Goal: Task Accomplishment & Management: Manage account settings

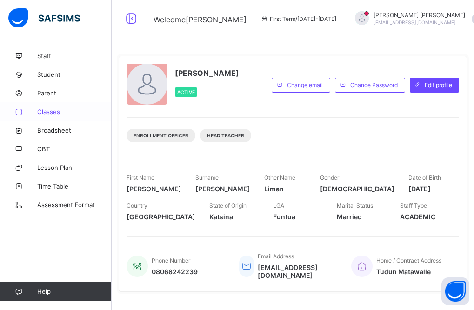
click at [50, 110] on span "Classes" at bounding box center [74, 111] width 74 height 7
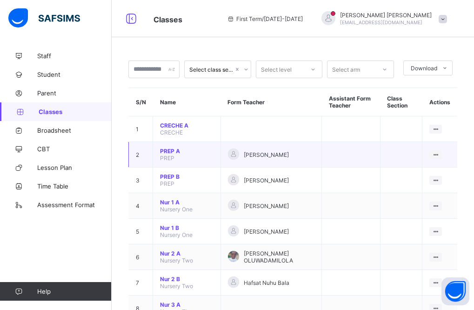
click at [330, 163] on td at bounding box center [351, 155] width 59 height 26
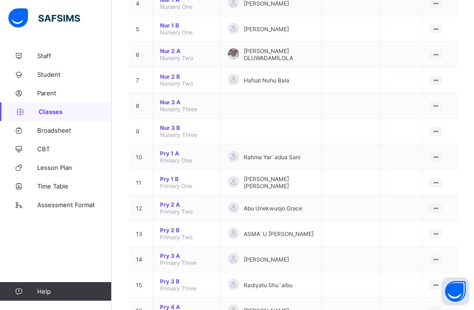
scroll to position [205, 0]
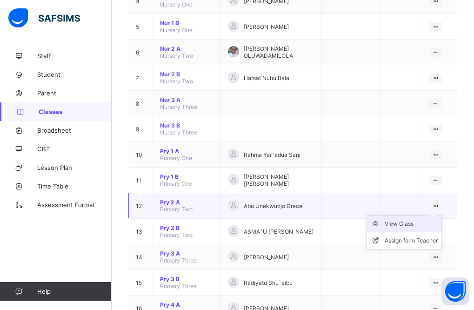
click at [410, 223] on div "View Class" at bounding box center [411, 223] width 53 height 9
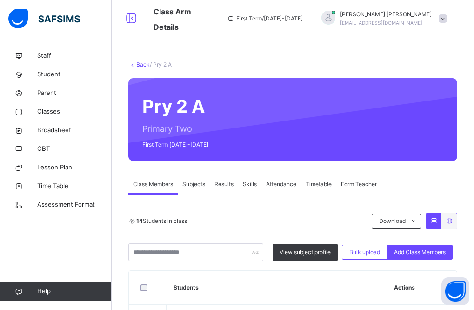
click at [356, 226] on div "14 Students in class Download Pdf Report Excel Report" at bounding box center [292, 221] width 329 height 17
click at [246, 277] on th "Students" at bounding box center [277, 288] width 221 height 34
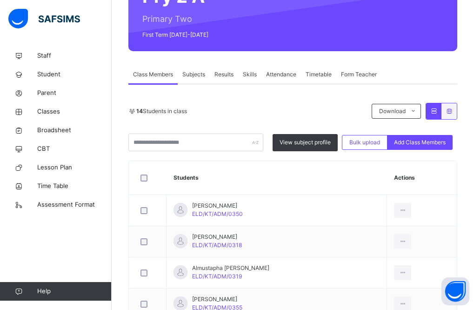
scroll to position [112, 0]
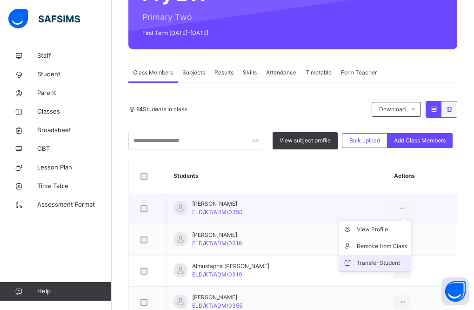
click at [384, 263] on div "Transfer Student" at bounding box center [382, 262] width 50 height 9
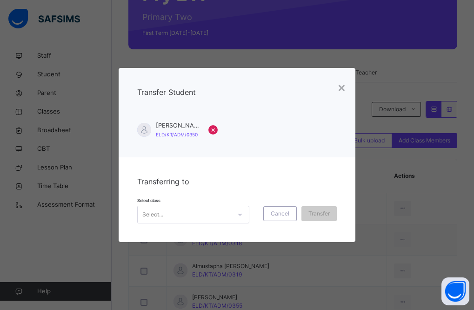
click at [242, 216] on icon at bounding box center [240, 214] width 6 height 9
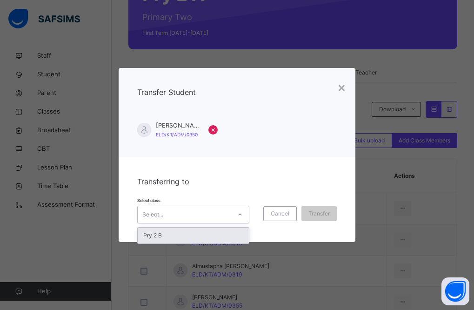
click at [222, 213] on div "Select..." at bounding box center [185, 214] width 94 height 14
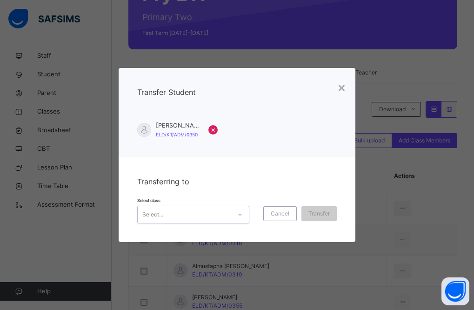
click at [222, 213] on div "Select..." at bounding box center [185, 214] width 94 height 14
click at [270, 181] on div "Transferring to Select class Select... Cancel Transfer" at bounding box center [237, 199] width 237 height 85
click at [342, 88] on div "×" at bounding box center [341, 87] width 9 height 20
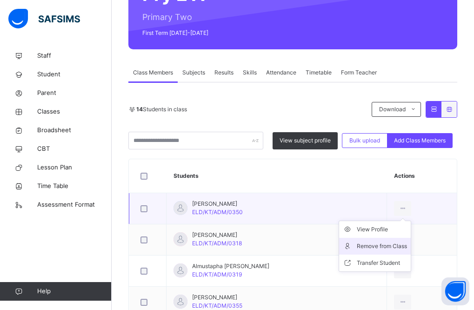
click at [400, 246] on div "Remove from Class" at bounding box center [382, 246] width 50 height 9
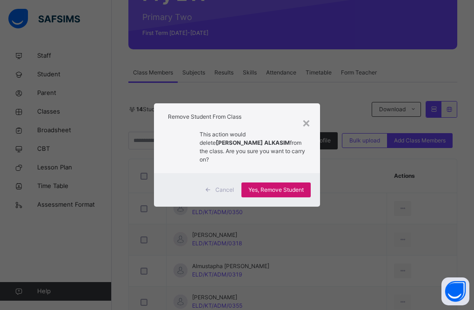
click at [285, 186] on span "Yes, Remove Student" at bounding box center [276, 190] width 55 height 8
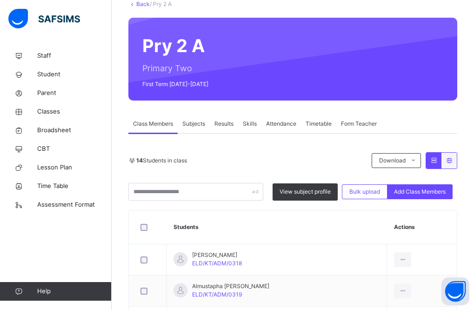
scroll to position [42, 0]
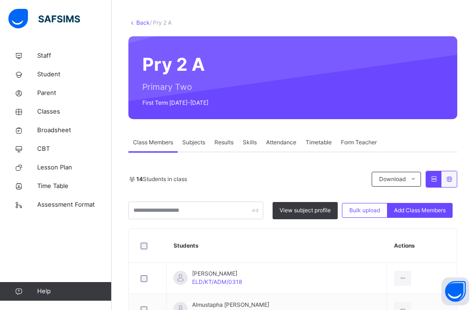
click at [138, 21] on link "Back" at bounding box center [142, 22] width 13 height 7
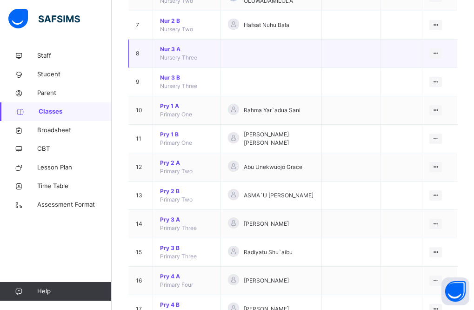
scroll to position [279, 0]
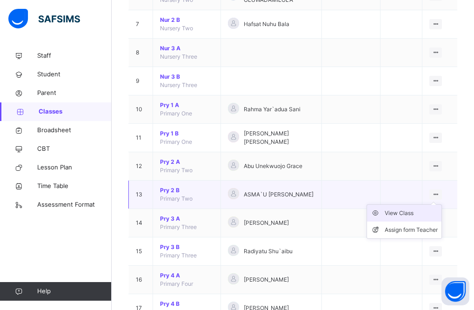
click at [405, 213] on div "View Class" at bounding box center [411, 213] width 53 height 9
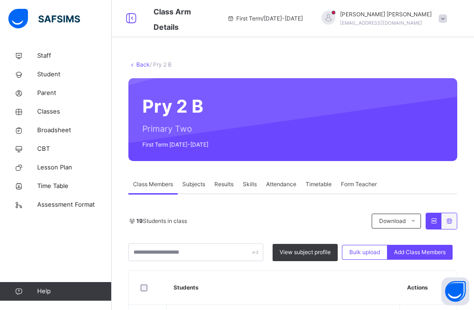
click at [142, 65] on link "Back" at bounding box center [142, 64] width 13 height 7
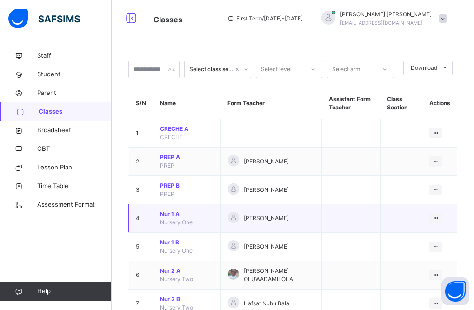
click at [257, 231] on td "[PERSON_NAME]" at bounding box center [271, 218] width 101 height 28
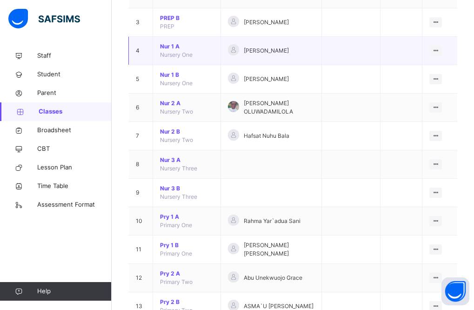
scroll to position [186, 0]
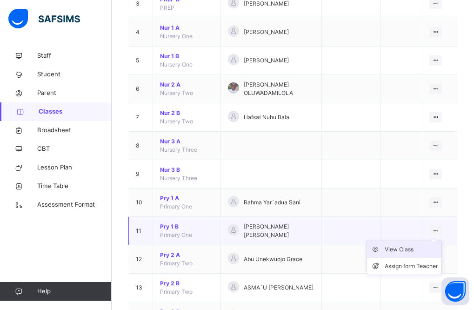
click at [406, 248] on div "View Class" at bounding box center [411, 249] width 53 height 9
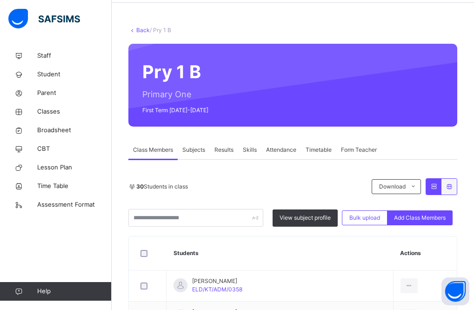
scroll to position [32, 0]
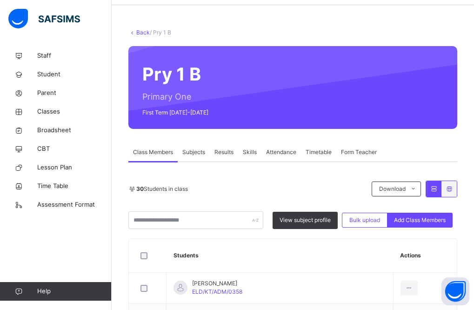
click at [140, 31] on link "Back" at bounding box center [142, 32] width 13 height 7
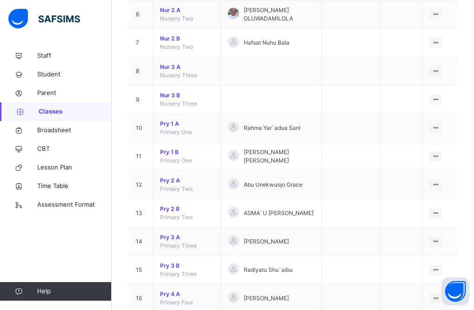
scroll to position [279, 0]
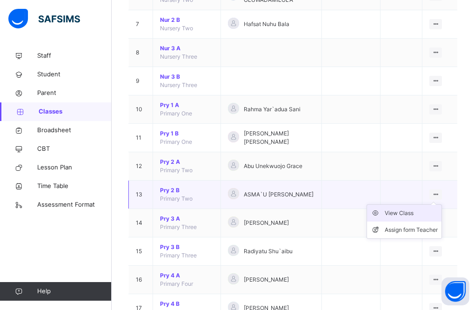
click at [403, 214] on div "View Class" at bounding box center [411, 213] width 53 height 9
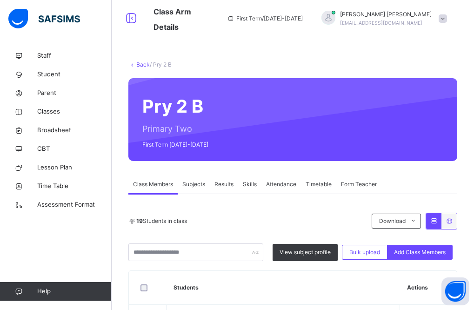
click at [137, 64] on link "Back" at bounding box center [142, 64] width 13 height 7
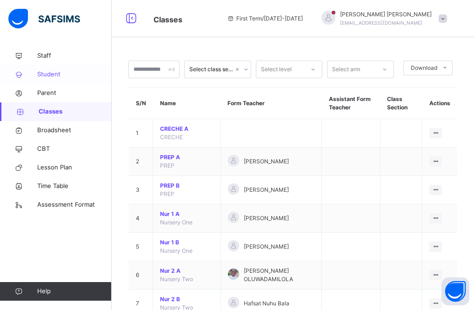
click at [59, 74] on span "Student" at bounding box center [74, 74] width 74 height 9
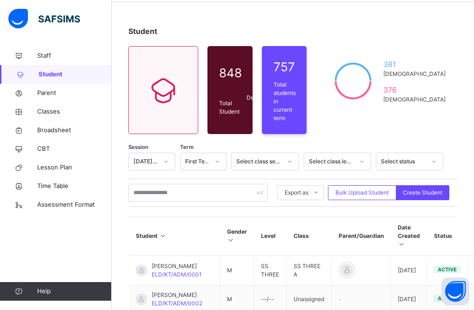
scroll to position [37, 0]
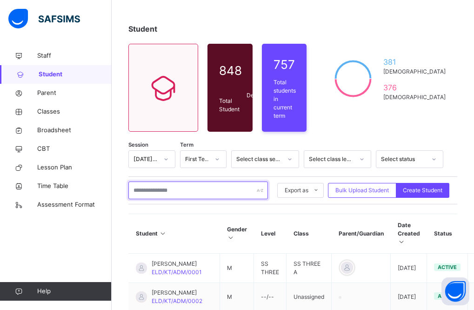
click at [209, 184] on input "text" at bounding box center [198, 191] width 140 height 18
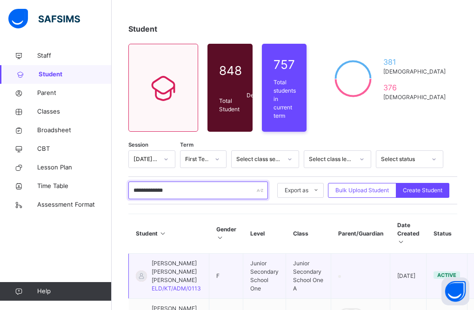
type input "**********"
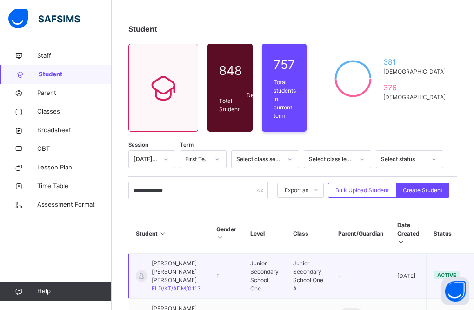
click at [229, 269] on td "F" at bounding box center [226, 276] width 34 height 45
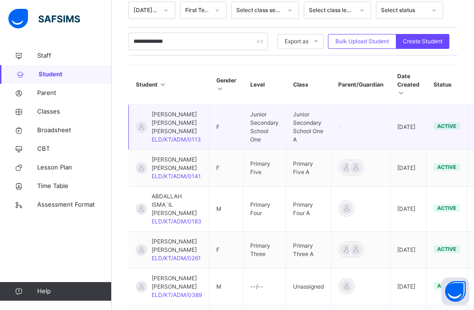
scroll to position [205, 0]
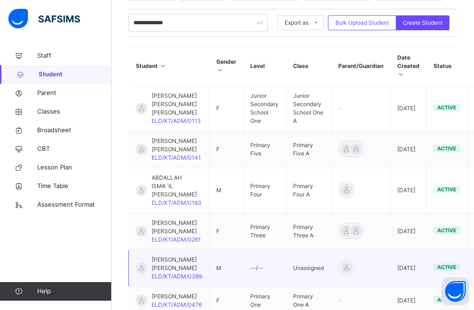
click at [306, 255] on td "Unassigned" at bounding box center [308, 268] width 45 height 37
click at [299, 257] on td "Unassigned" at bounding box center [308, 268] width 45 height 37
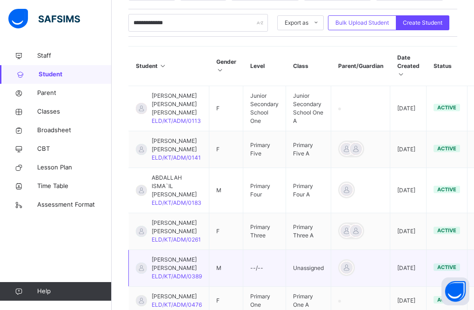
drag, startPoint x: 299, startPoint y: 257, endPoint x: 257, endPoint y: 262, distance: 41.7
click at [257, 262] on td "--/--" at bounding box center [264, 268] width 43 height 37
click at [171, 256] on span "[PERSON_NAME] [PERSON_NAME]" at bounding box center [177, 264] width 50 height 17
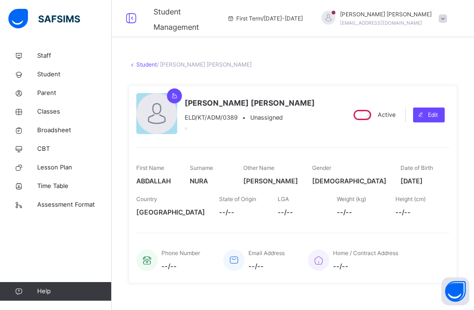
click at [146, 62] on link "Student" at bounding box center [146, 64] width 20 height 7
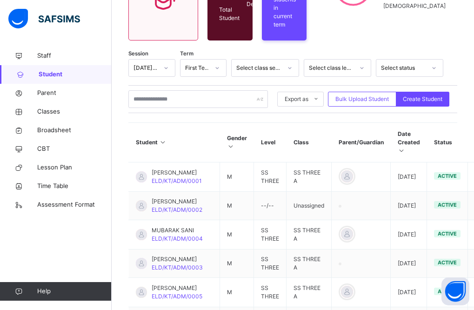
scroll to position [130, 0]
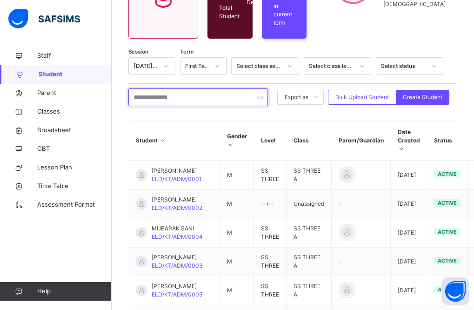
click at [208, 93] on input "text" at bounding box center [198, 97] width 140 height 18
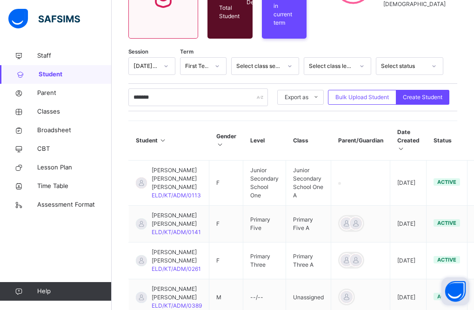
click at [454, 295] on button "Open asap" at bounding box center [456, 291] width 28 height 28
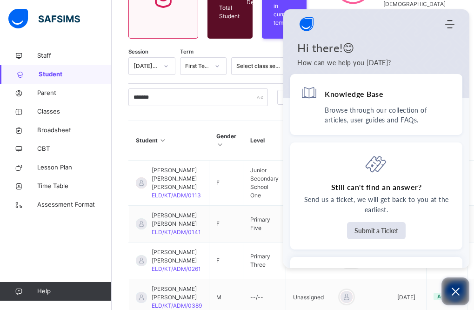
click at [454, 295] on icon "Open asap" at bounding box center [456, 292] width 12 height 12
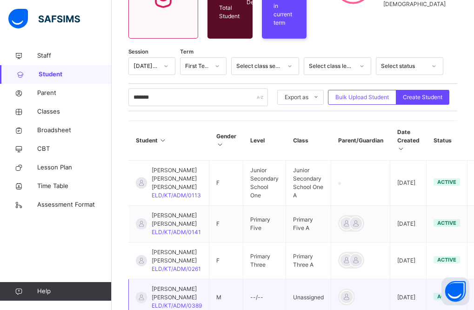
drag, startPoint x: 454, startPoint y: 295, endPoint x: 472, endPoint y: 295, distance: 18.2
click at [472, 295] on body "Student Management First Term / 2025-2026 Umar Masud liman4realbmine@gmail.com …" at bounding box center [237, 194] width 474 height 649
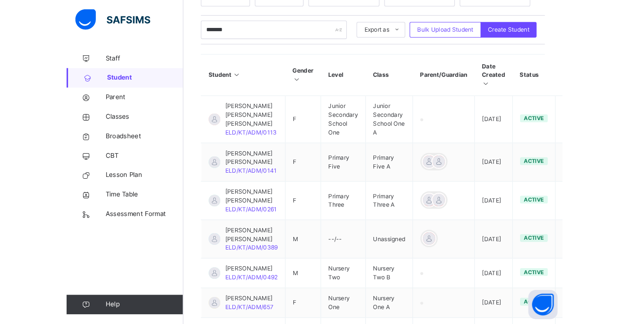
scroll to position [205, 0]
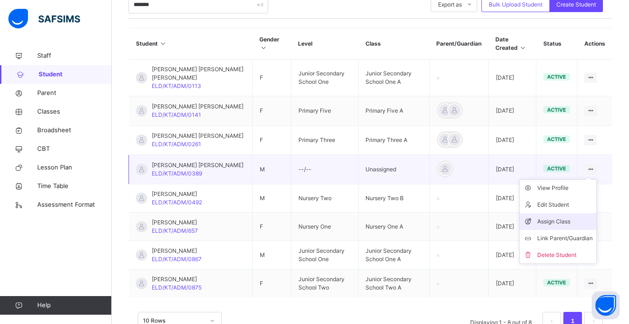
click at [474, 223] on div "Assign Class" at bounding box center [564, 221] width 55 height 9
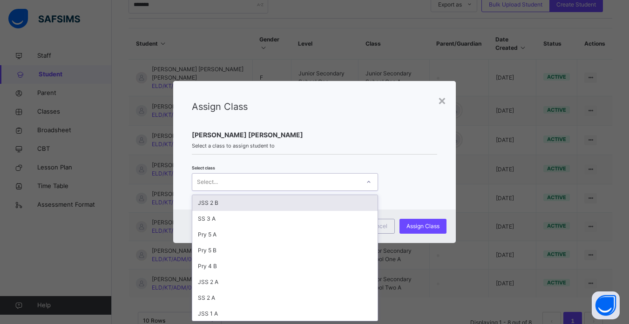
scroll to position [0, 0]
click at [369, 182] on icon at bounding box center [369, 181] width 6 height 9
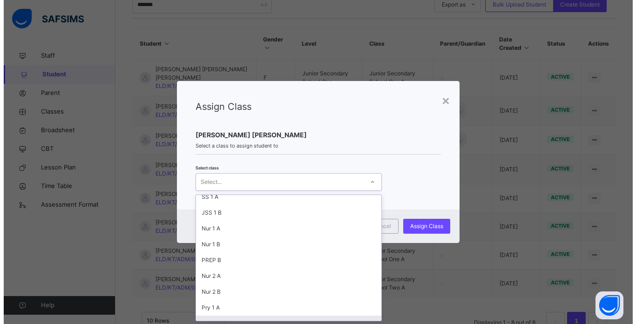
scroll to position [164, 0]
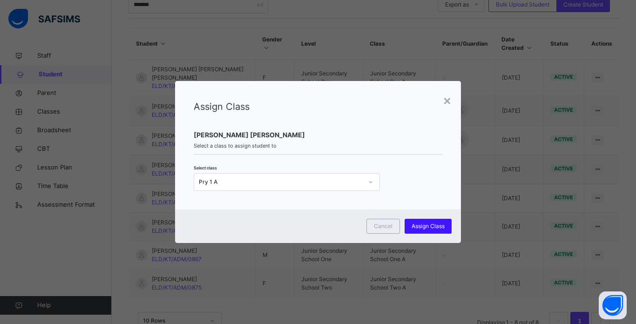
click at [431, 224] on span "Assign Class" at bounding box center [427, 226] width 33 height 8
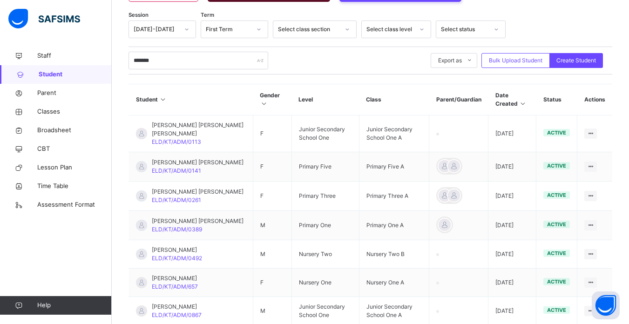
scroll to position [130, 0]
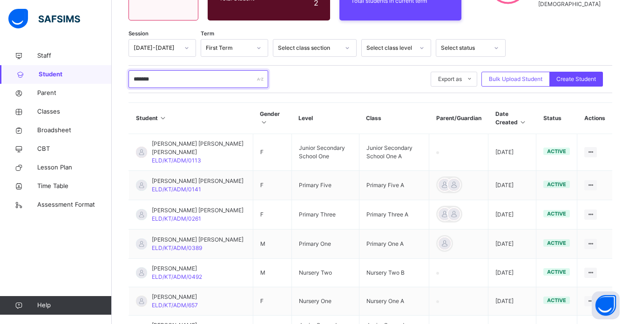
click at [187, 77] on input "*******" at bounding box center [198, 79] width 140 height 18
type input "*"
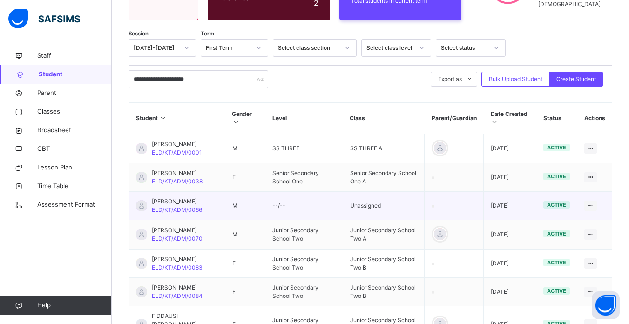
click at [261, 210] on td "M" at bounding box center [245, 206] width 40 height 28
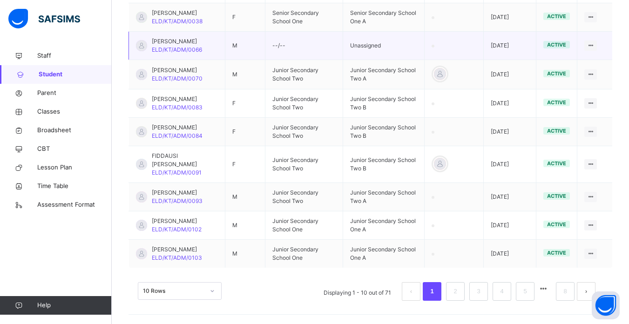
scroll to position [323, 0]
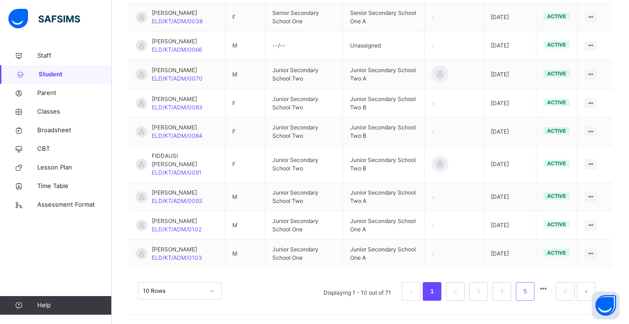
click at [474, 291] on link "5" at bounding box center [524, 291] width 9 height 12
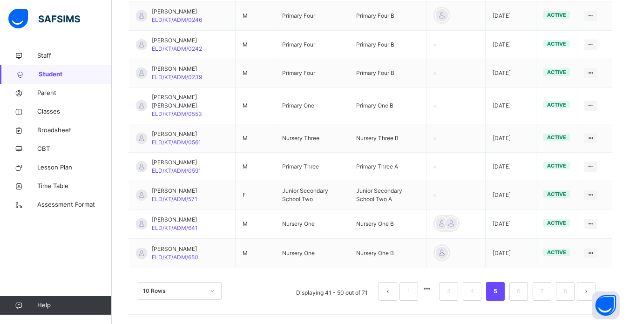
scroll to position [308, 0]
click at [474, 291] on link "8" at bounding box center [564, 291] width 9 height 12
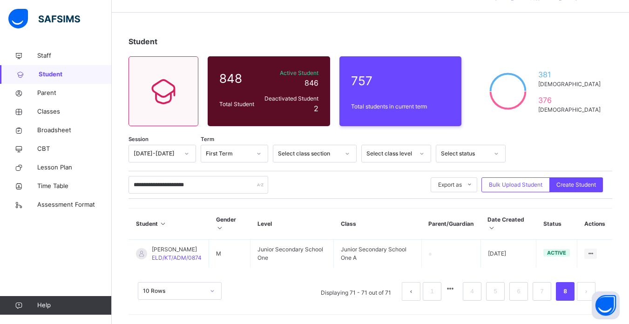
scroll to position [25, 0]
click at [474, 290] on link "7" at bounding box center [541, 291] width 9 height 12
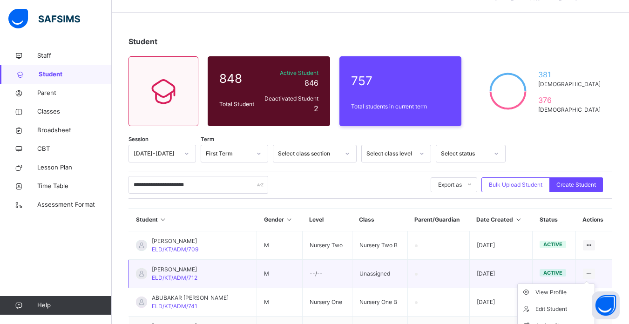
click at [474, 274] on icon at bounding box center [589, 273] width 8 height 7
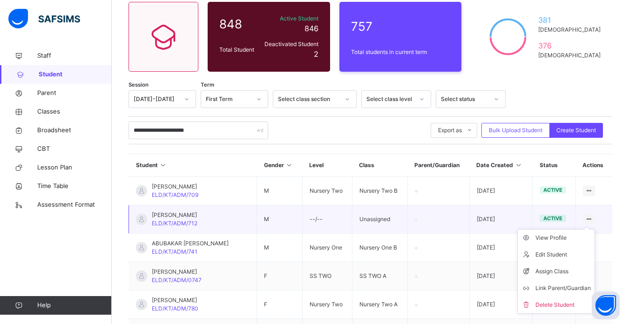
scroll to position [81, 0]
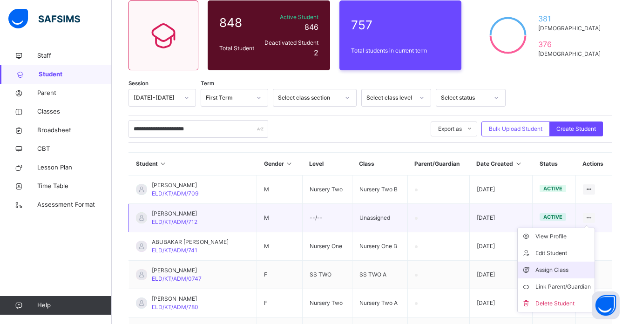
click at [474, 270] on div "Assign Class" at bounding box center [562, 269] width 55 height 9
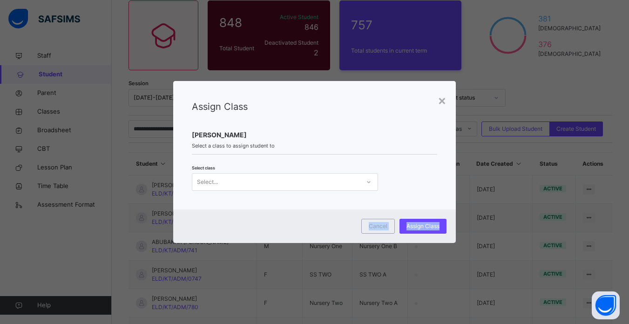
drag, startPoint x: 578, startPoint y: 270, endPoint x: 367, endPoint y: 182, distance: 229.2
click at [367, 182] on div "× Assign Class ABUBAKAR SADIQ MUHAMMAD Select a class to assign student to Sele…" at bounding box center [314, 162] width 629 height 324
click at [367, 182] on icon at bounding box center [369, 181] width 6 height 9
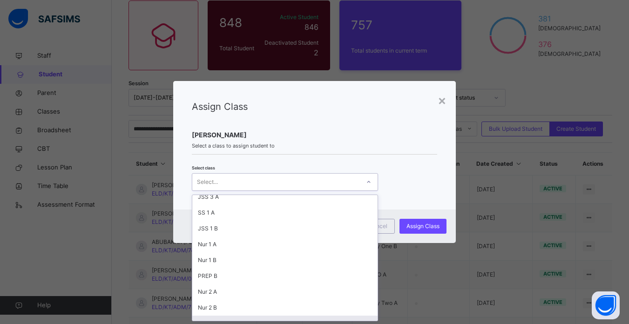
scroll to position [148, 0]
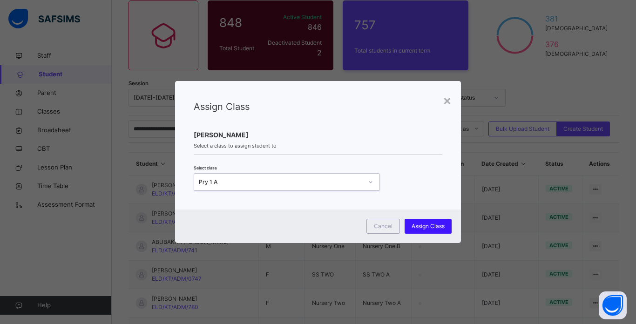
click at [421, 223] on span "Assign Class" at bounding box center [427, 226] width 33 height 8
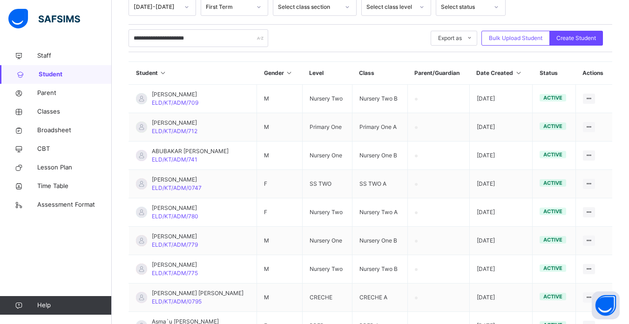
scroll to position [104, 0]
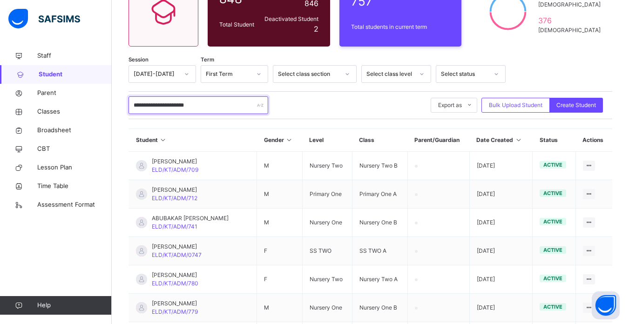
click at [200, 106] on input "**********" at bounding box center [198, 105] width 140 height 18
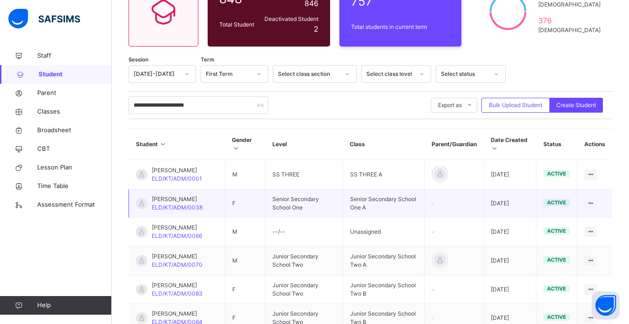
click at [225, 202] on td "HABIBA ABUBAKAR ELD/KT/ADM/0038" at bounding box center [177, 203] width 96 height 28
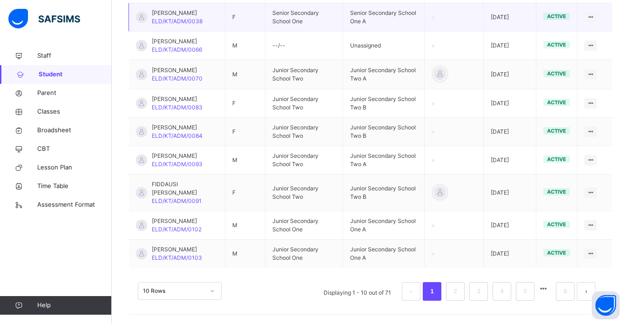
scroll to position [323, 0]
click at [459, 289] on link "2" at bounding box center [455, 291] width 9 height 12
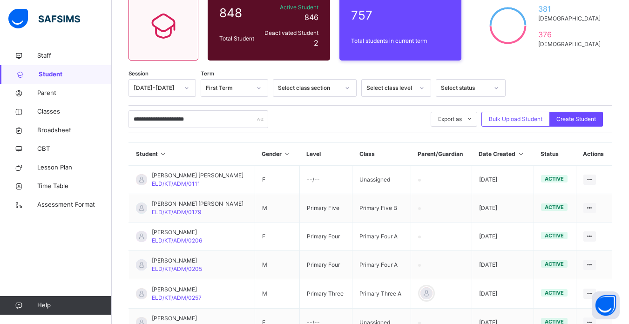
scroll to position [273, 0]
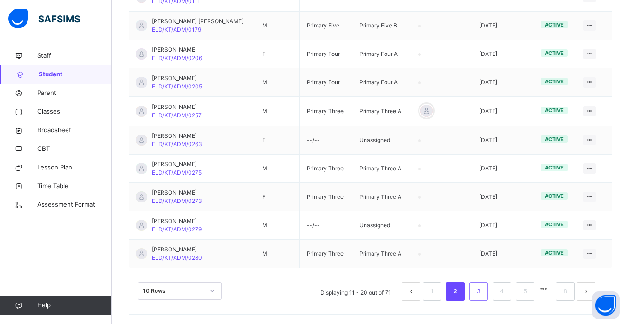
click at [474, 289] on link "3" at bounding box center [478, 291] width 9 height 12
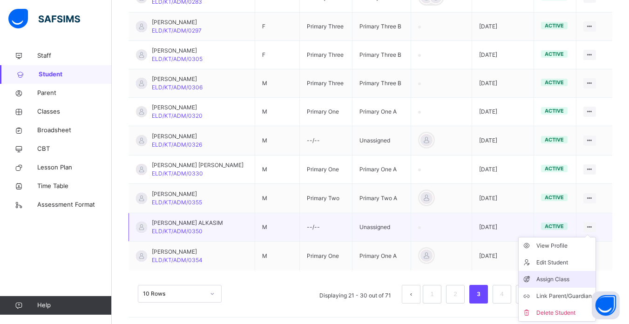
click at [474, 278] on div "Assign Class" at bounding box center [563, 279] width 55 height 9
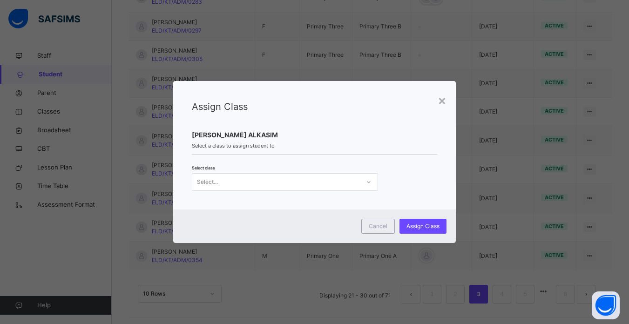
scroll to position [0, 0]
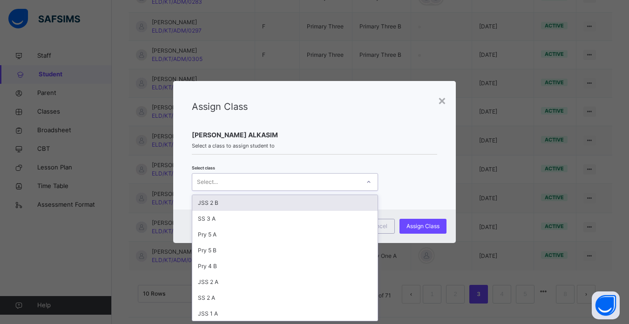
click at [366, 179] on icon at bounding box center [369, 181] width 6 height 9
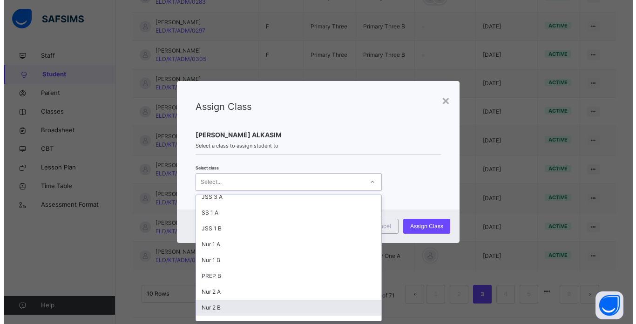
scroll to position [148, 0]
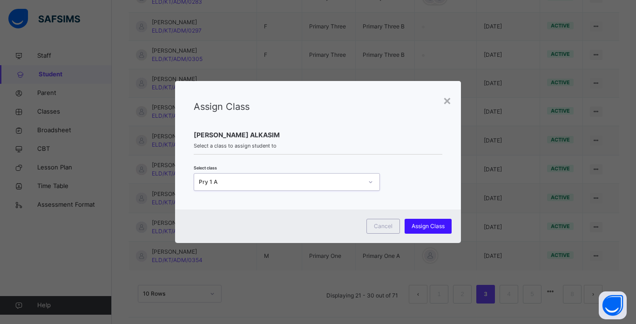
click at [426, 222] on span "Assign Class" at bounding box center [427, 226] width 33 height 8
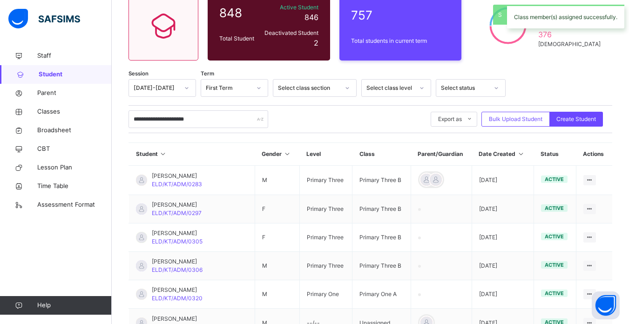
scroll to position [273, 0]
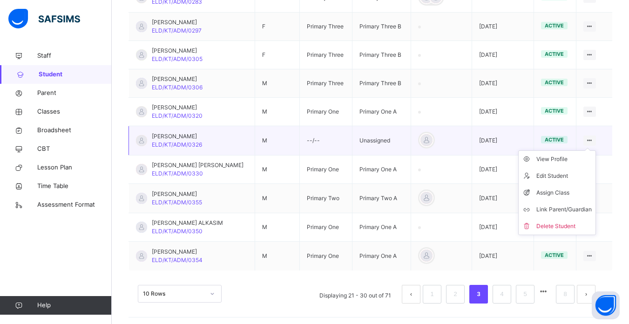
click at [474, 140] on icon at bounding box center [589, 140] width 8 height 7
click at [474, 192] on div "Assign Class" at bounding box center [563, 192] width 55 height 9
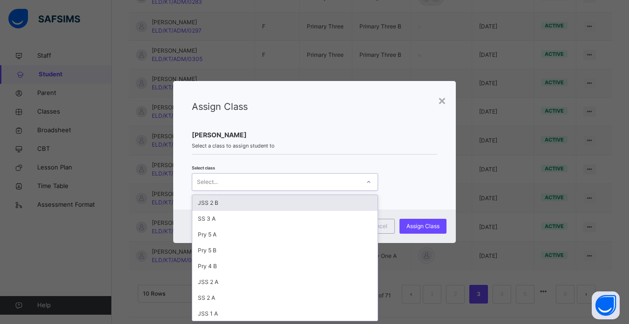
scroll to position [0, 0]
click at [363, 181] on div at bounding box center [369, 182] width 16 height 15
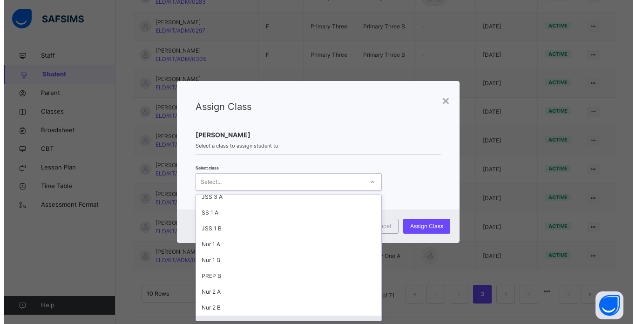
scroll to position [148, 0]
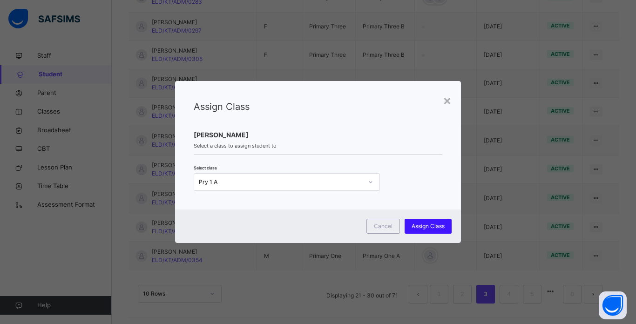
click at [427, 224] on span "Assign Class" at bounding box center [427, 226] width 33 height 8
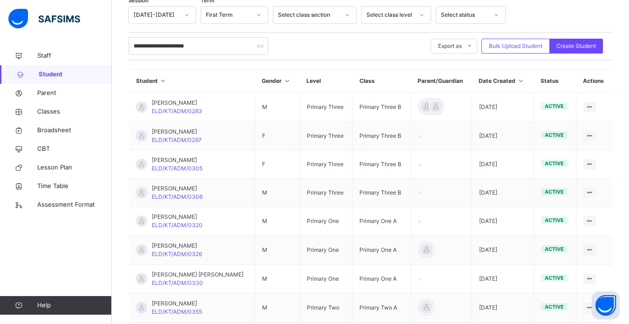
scroll to position [161, 0]
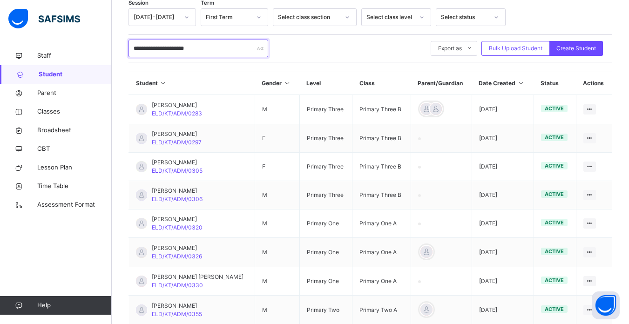
click at [215, 44] on input "**********" at bounding box center [198, 49] width 140 height 18
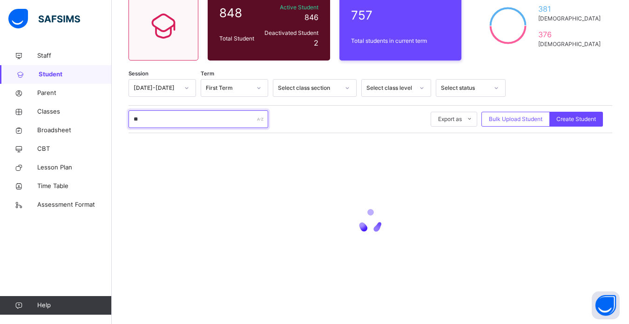
type input "*"
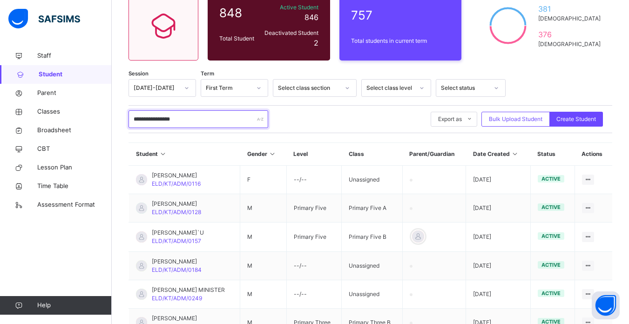
scroll to position [161, 0]
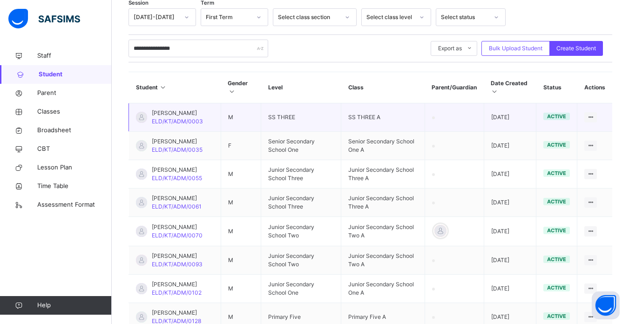
click at [257, 115] on td "M" at bounding box center [241, 117] width 40 height 28
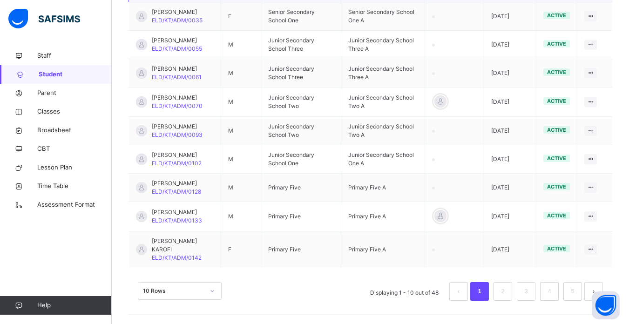
scroll to position [323, 0]
click at [474, 290] on link "2" at bounding box center [502, 291] width 9 height 12
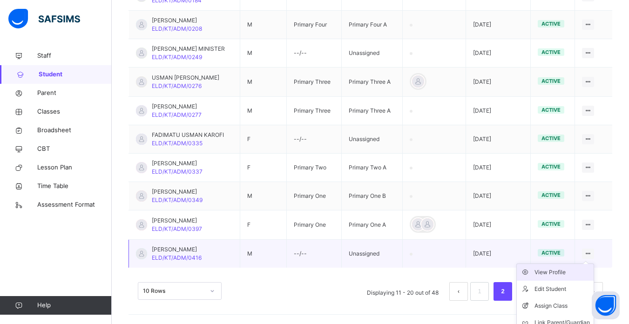
scroll to position [298, 0]
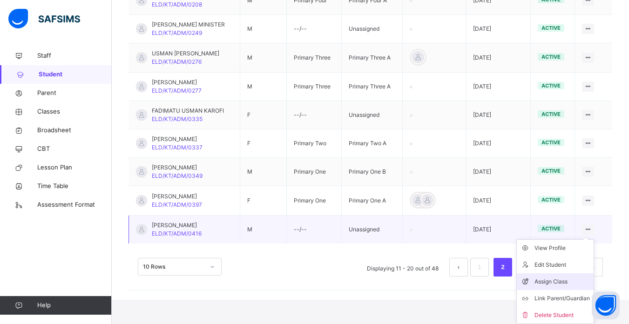
click at [474, 278] on div "Assign Class" at bounding box center [561, 281] width 55 height 9
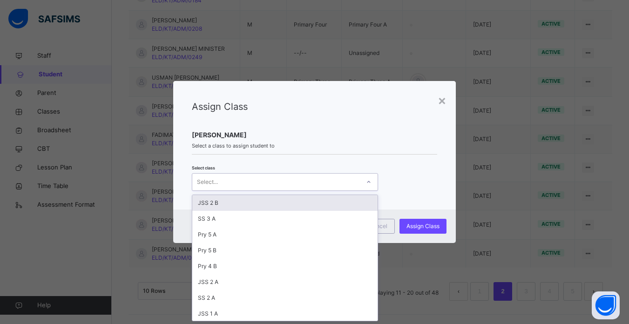
scroll to position [0, 0]
click at [351, 180] on div "Select..." at bounding box center [276, 182] width 168 height 14
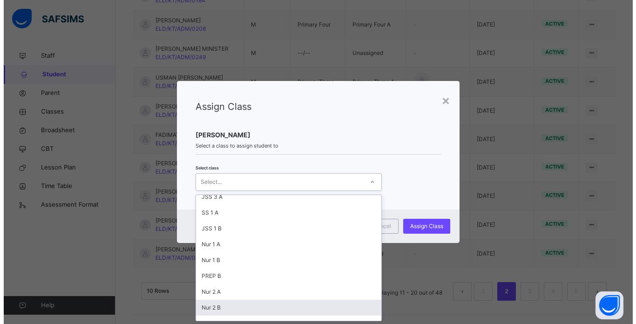
scroll to position [148, 0]
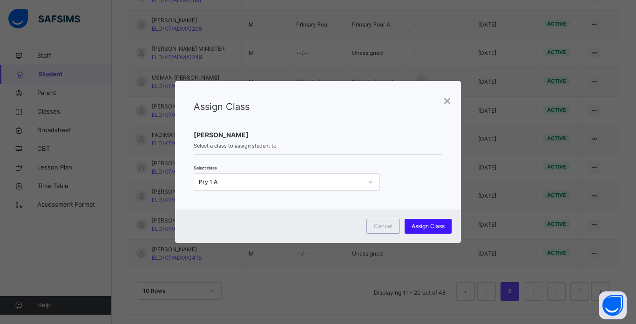
click at [429, 225] on span "Assign Class" at bounding box center [427, 226] width 33 height 8
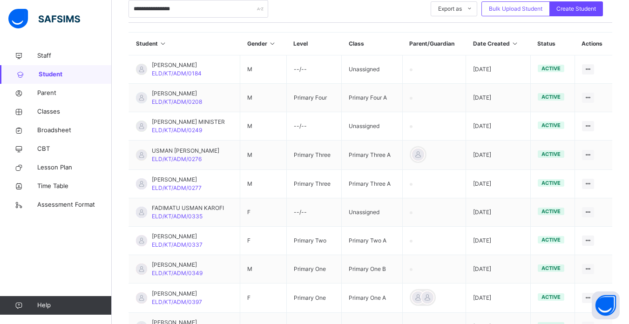
scroll to position [198, 0]
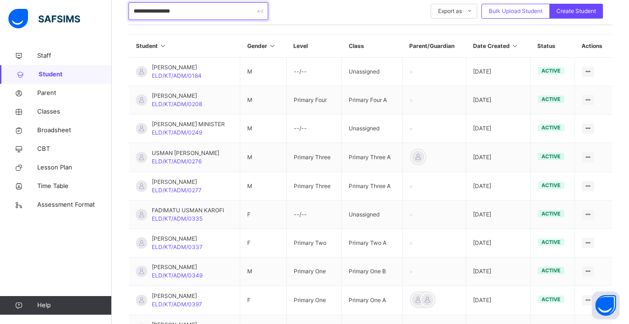
click at [182, 11] on input "**********" at bounding box center [198, 11] width 140 height 18
type input "*"
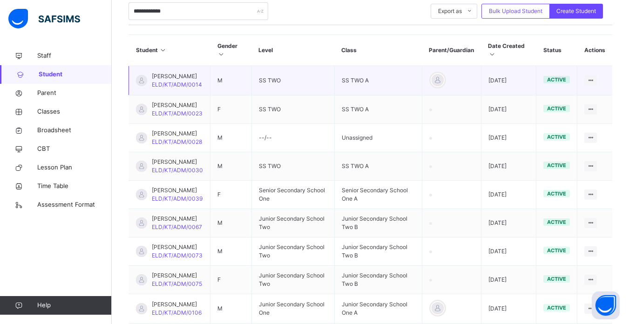
click at [297, 94] on td "SS TWO" at bounding box center [292, 80] width 83 height 29
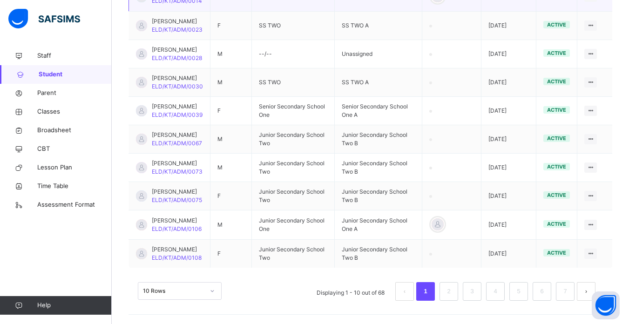
scroll to position [306, 0]
click at [453, 290] on link "2" at bounding box center [448, 291] width 9 height 12
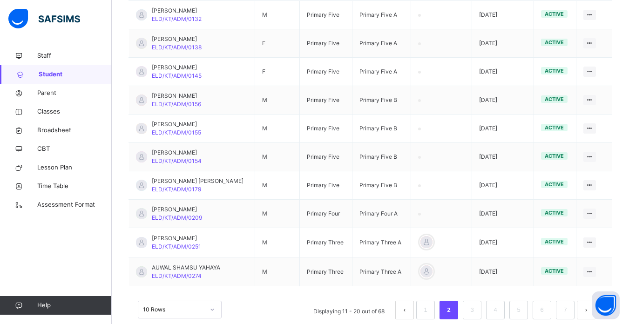
scroll to position [274, 0]
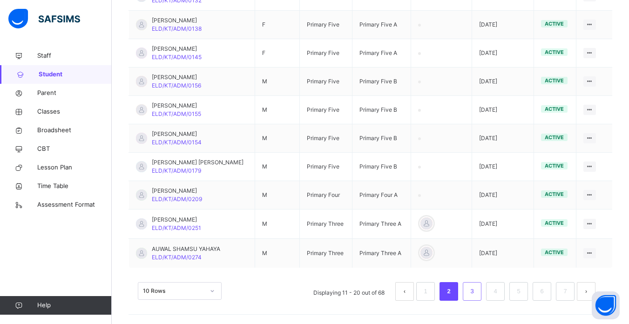
click at [474, 293] on link "3" at bounding box center [471, 291] width 9 height 12
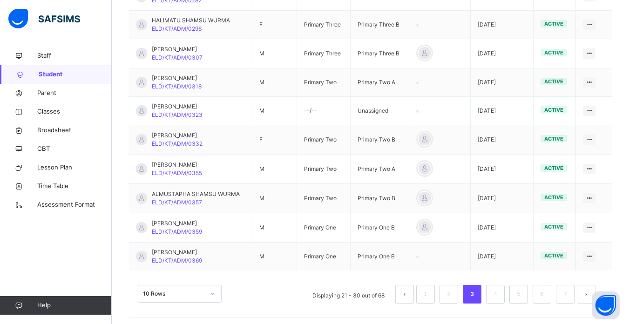
scroll to position [276, 0]
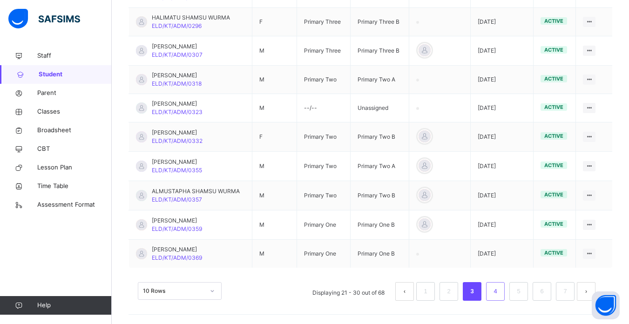
click at [474, 293] on link "4" at bounding box center [495, 291] width 9 height 12
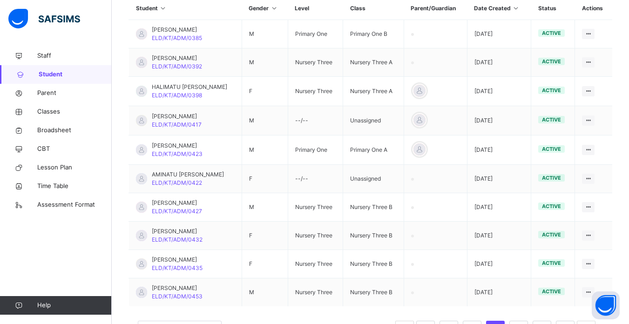
scroll to position [237, 0]
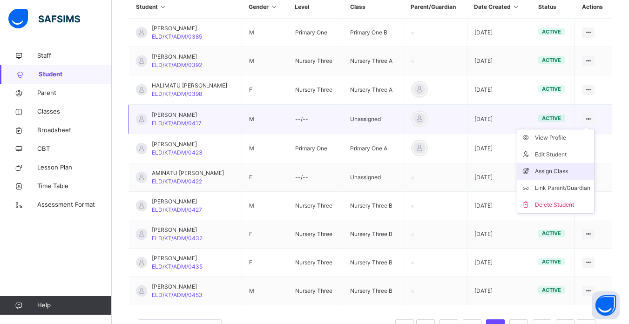
click at [474, 168] on div "Assign Class" at bounding box center [562, 171] width 55 height 9
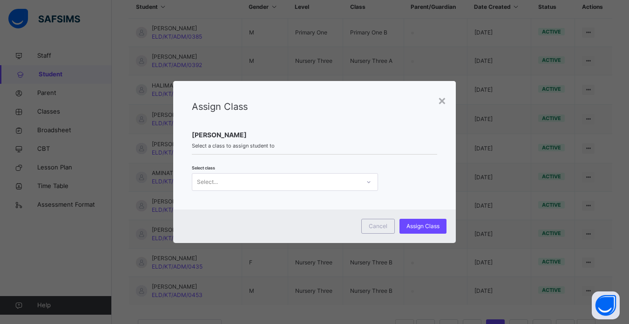
scroll to position [0, 0]
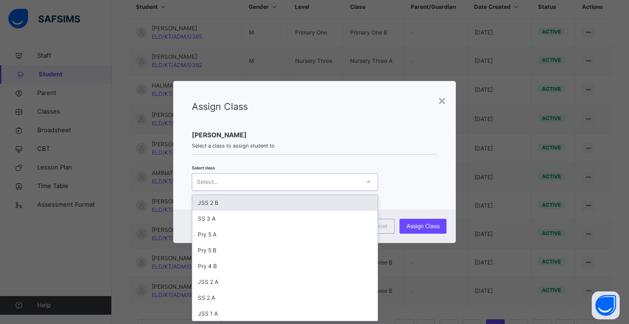
click at [362, 181] on div at bounding box center [369, 182] width 16 height 15
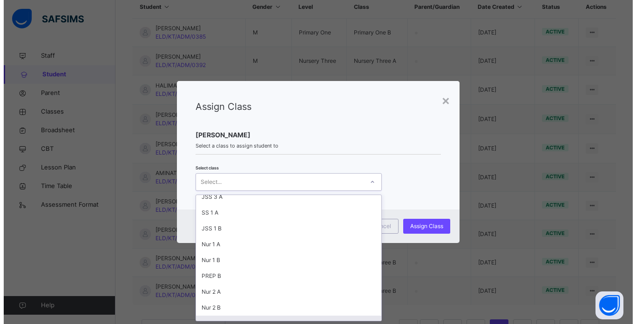
scroll to position [148, 0]
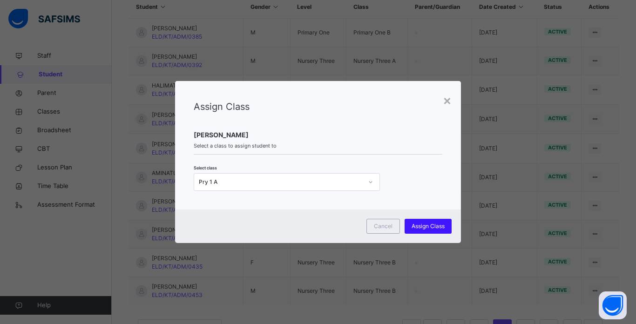
click at [427, 222] on span "Assign Class" at bounding box center [427, 226] width 33 height 8
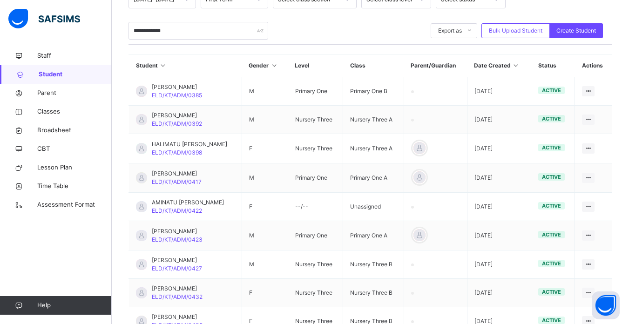
scroll to position [163, 0]
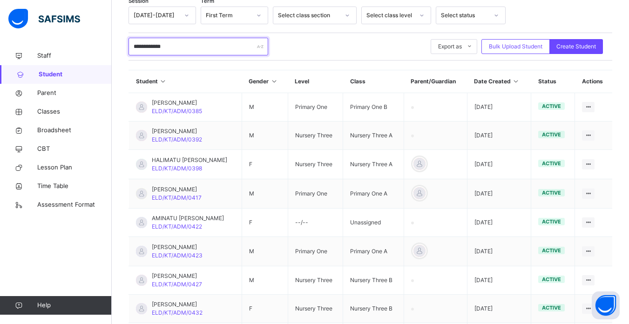
click at [188, 43] on input "**********" at bounding box center [198, 47] width 140 height 18
type input "*"
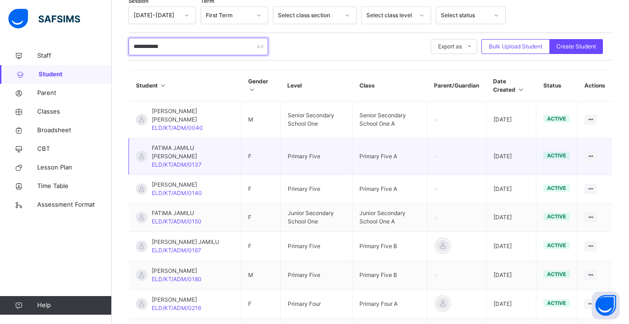
type input "**********"
click at [280, 140] on td "Primary Five" at bounding box center [316, 156] width 72 height 37
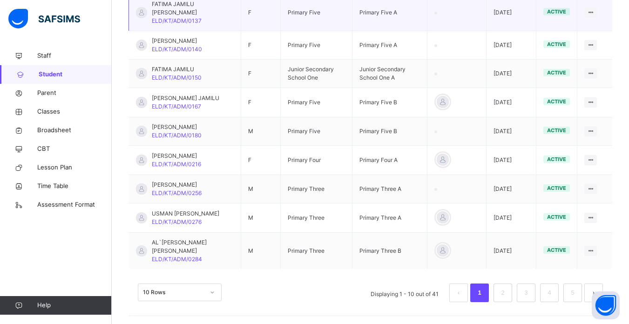
scroll to position [307, 0]
click at [474, 292] on link "2" at bounding box center [502, 292] width 9 height 12
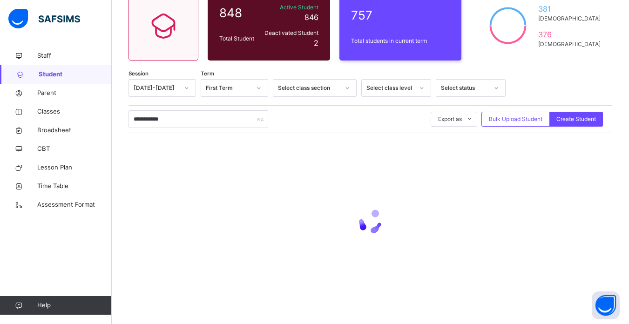
scroll to position [276, 0]
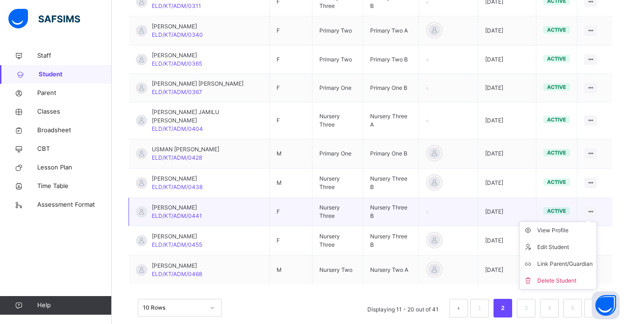
click at [474, 208] on icon at bounding box center [590, 211] width 8 height 7
click at [51, 113] on span "Classes" at bounding box center [74, 111] width 74 height 9
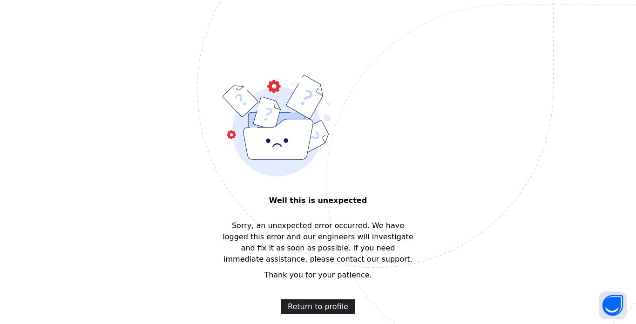
click at [309, 303] on span "Return to profile" at bounding box center [318, 306] width 61 height 11
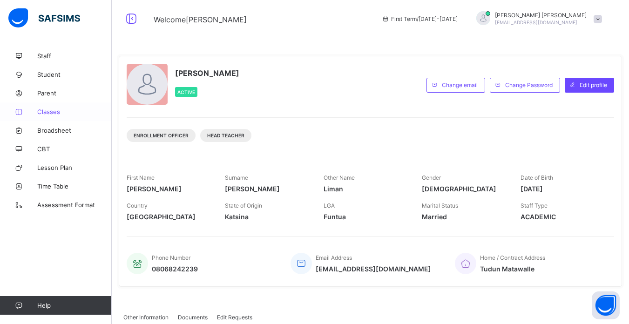
click at [51, 113] on span "Classes" at bounding box center [74, 111] width 74 height 7
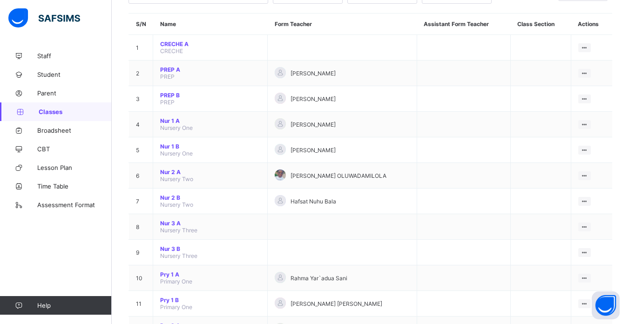
scroll to position [93, 0]
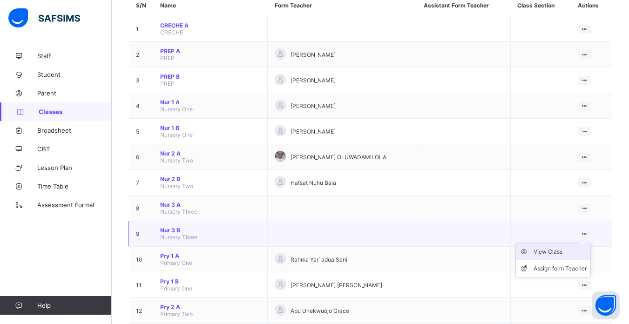
click at [562, 251] on div "View Class" at bounding box center [559, 251] width 53 height 9
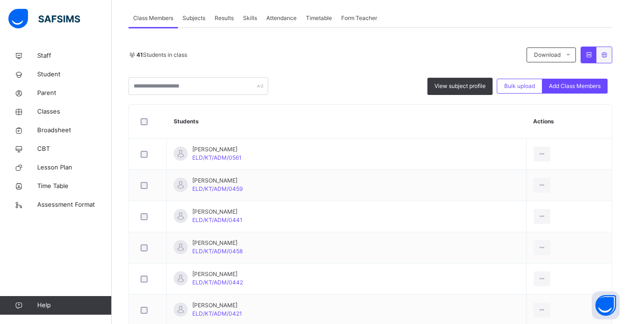
scroll to position [168, 0]
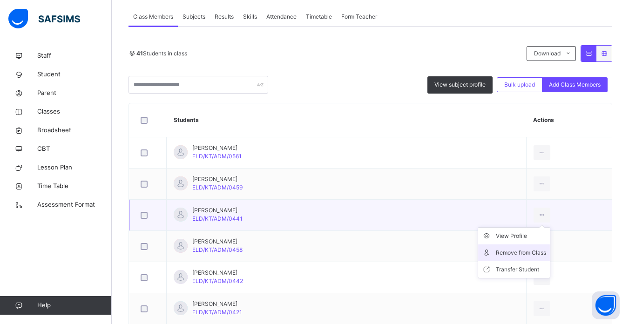
click at [519, 252] on div "Remove from Class" at bounding box center [521, 252] width 50 height 9
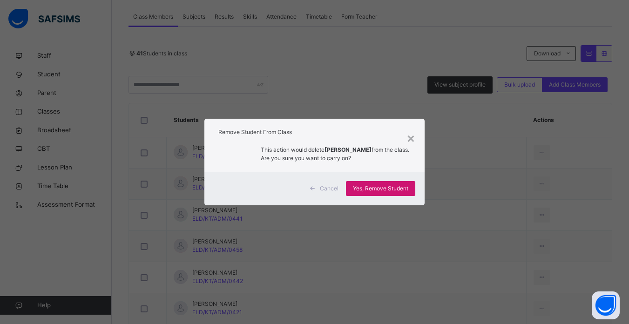
click at [383, 185] on span "Yes, Remove Student" at bounding box center [380, 188] width 55 height 8
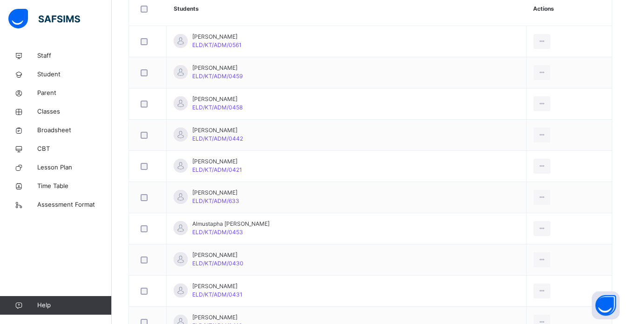
scroll to position [279, 0]
click at [522, 233] on div "Remove from Class" at bounding box center [521, 234] width 50 height 9
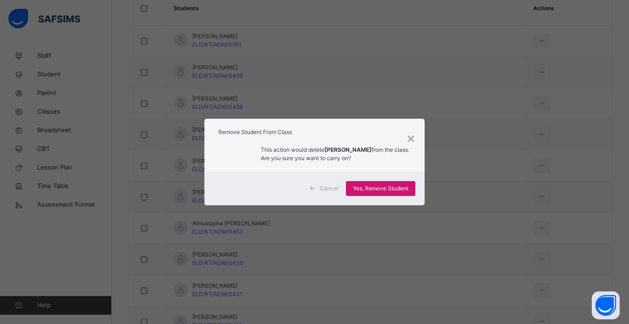
click at [383, 188] on span "Yes, Remove Student" at bounding box center [380, 188] width 55 height 8
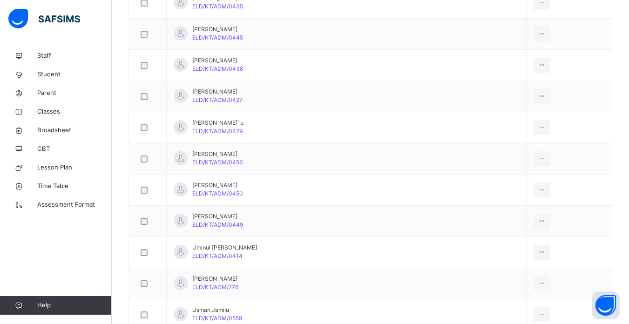
scroll to position [1191, 0]
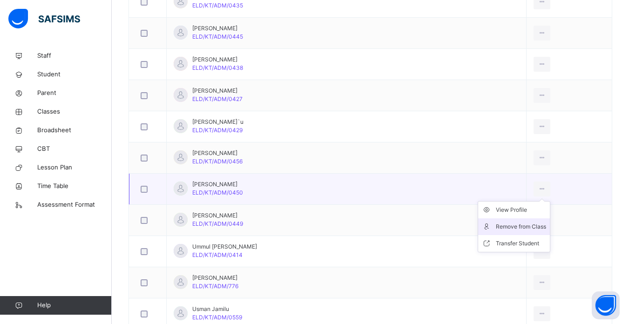
click at [517, 226] on div "Remove from Class" at bounding box center [521, 226] width 50 height 9
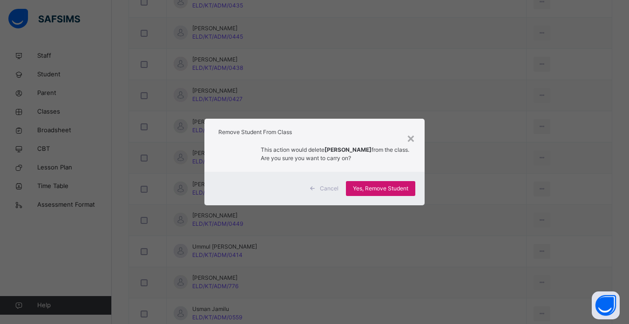
click at [383, 184] on span "Yes, Remove Student" at bounding box center [380, 188] width 55 height 8
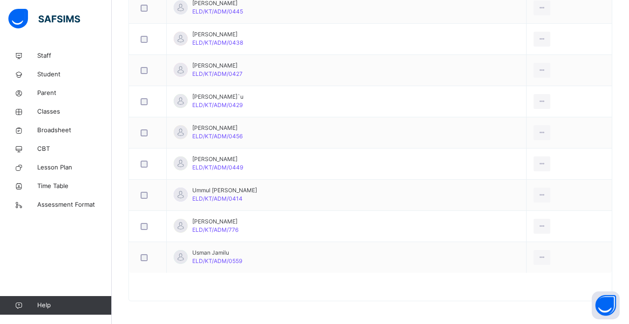
scroll to position [1217, 0]
click at [464, 249] on td "Usman Jamilu ELD/KT/ADM/0559" at bounding box center [347, 257] width 360 height 31
click at [53, 73] on span "Student" at bounding box center [74, 74] width 74 height 9
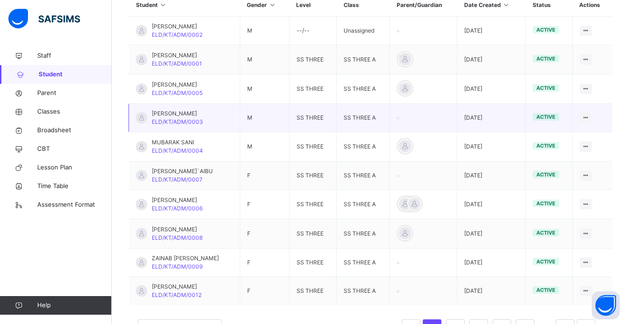
scroll to position [128, 0]
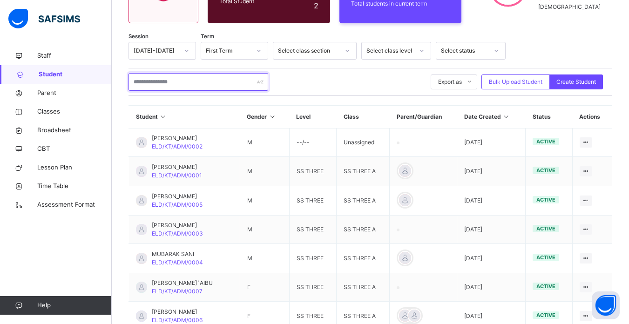
click at [182, 79] on input "text" at bounding box center [198, 82] width 140 height 18
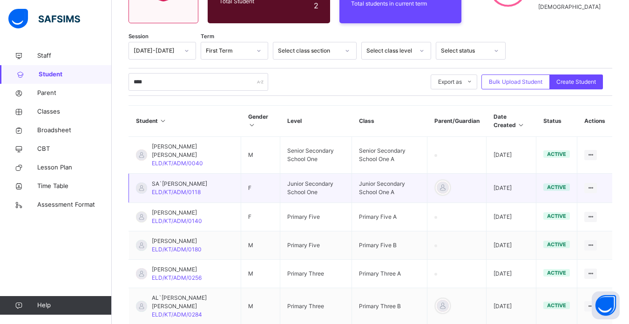
click at [241, 174] on td "F" at bounding box center [260, 188] width 39 height 29
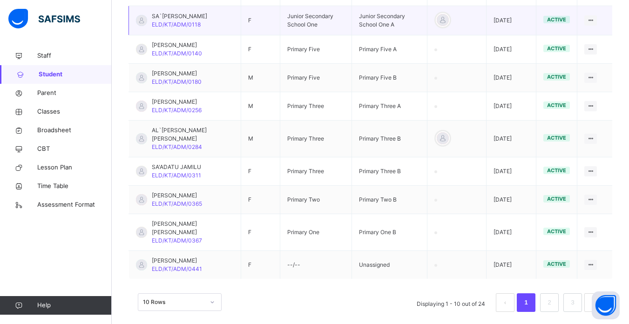
scroll to position [306, 0]
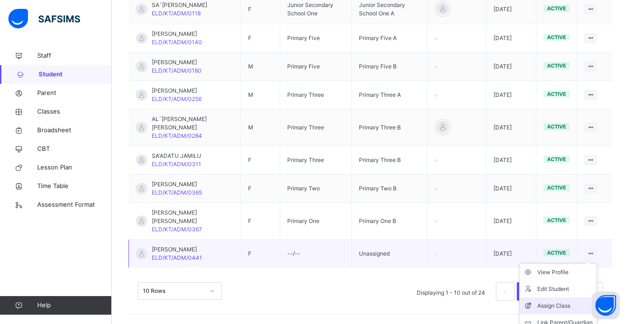
click at [566, 303] on div "Assign Class" at bounding box center [564, 305] width 55 height 9
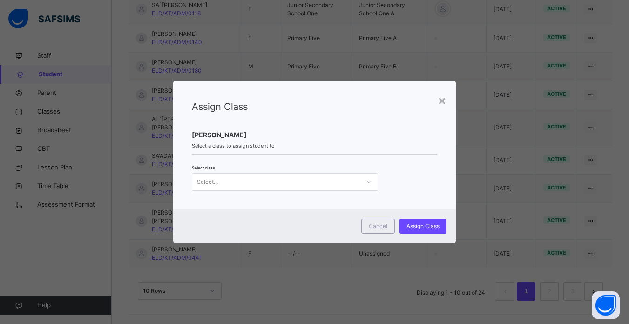
scroll to position [0, 0]
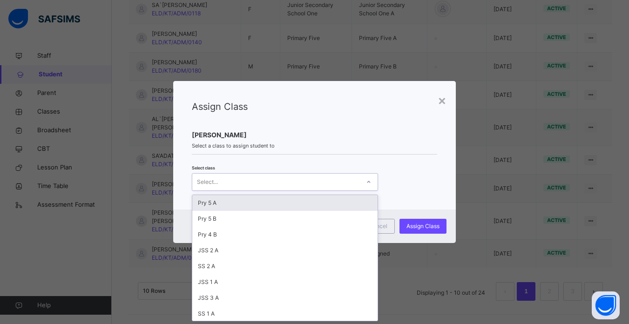
click at [332, 178] on div "Select..." at bounding box center [276, 182] width 168 height 14
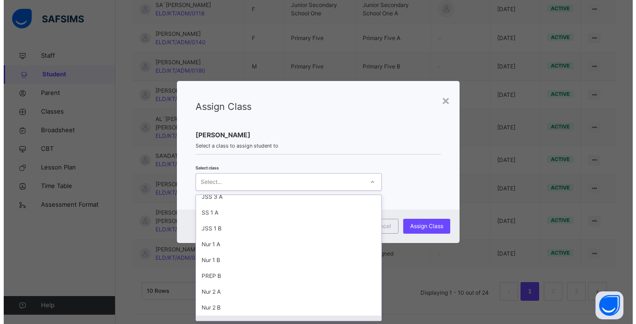
scroll to position [117, 0]
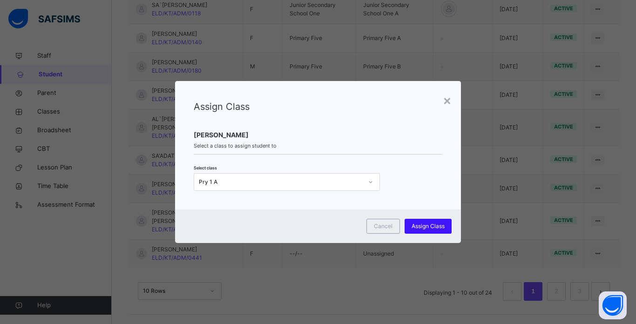
click at [430, 225] on span "Assign Class" at bounding box center [427, 226] width 33 height 8
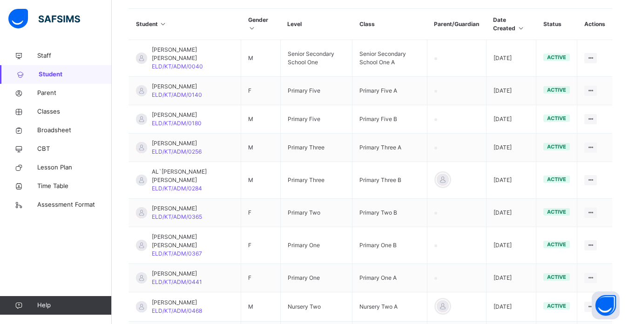
scroll to position [128, 0]
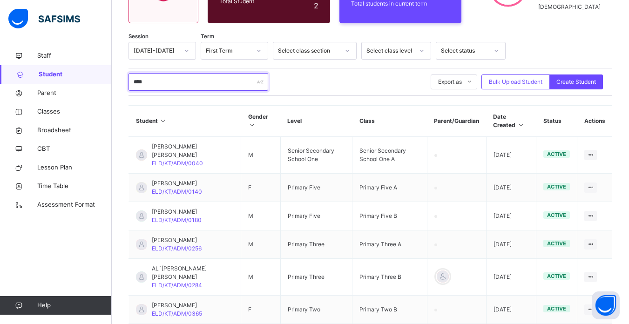
click at [158, 81] on input "****" at bounding box center [198, 82] width 140 height 18
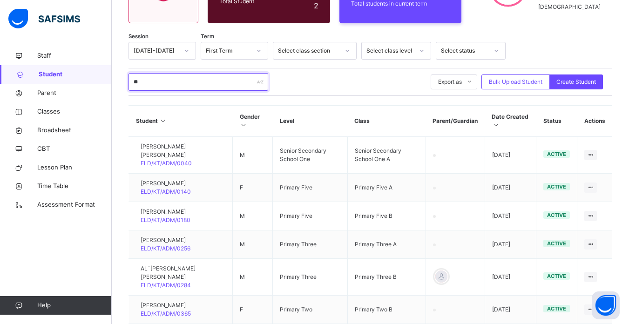
type input "*"
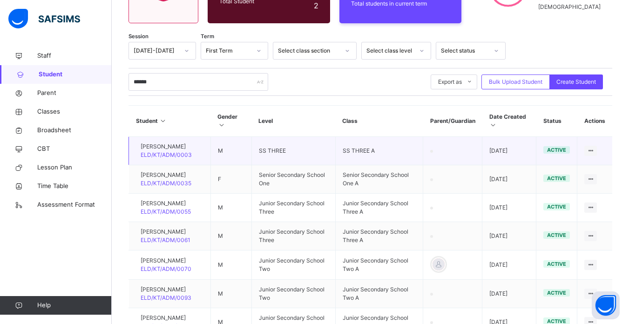
click at [242, 153] on td "M" at bounding box center [230, 151] width 41 height 28
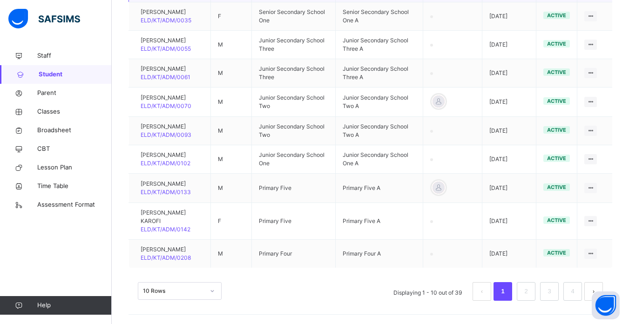
scroll to position [314, 0]
click at [530, 295] on link "2" at bounding box center [525, 291] width 9 height 12
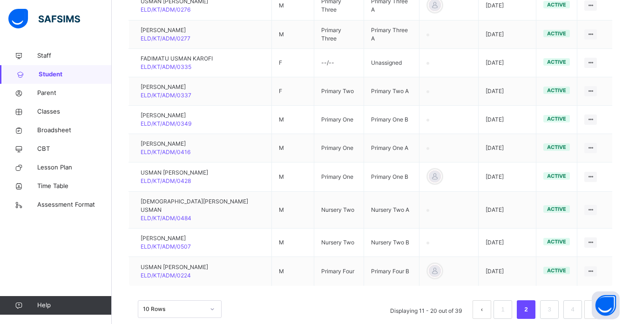
scroll to position [275, 0]
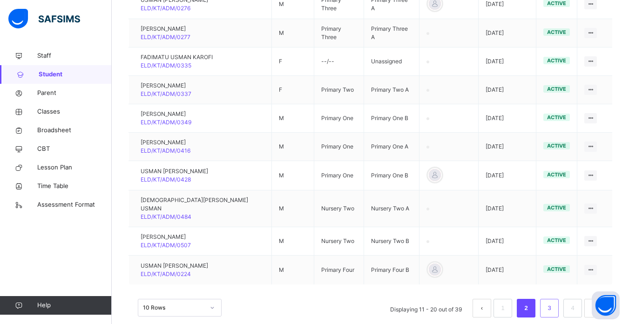
click at [553, 302] on link "3" at bounding box center [549, 308] width 9 height 12
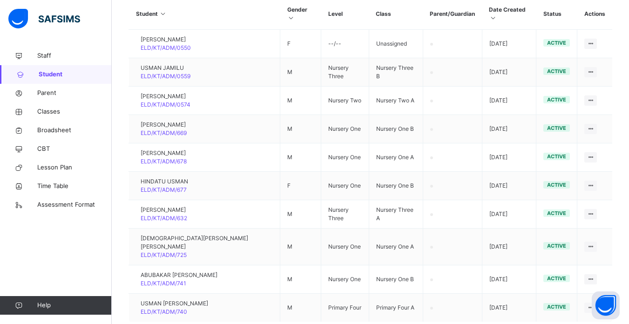
scroll to position [253, 0]
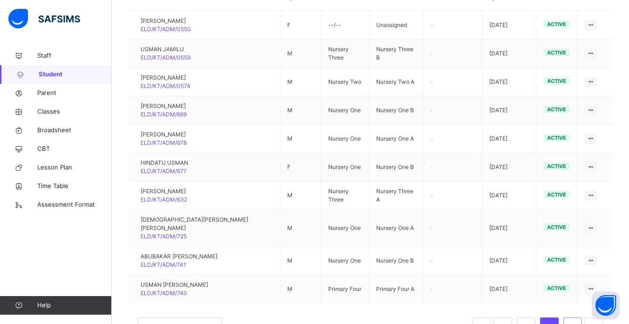
click at [577, 321] on link "4" at bounding box center [572, 327] width 9 height 12
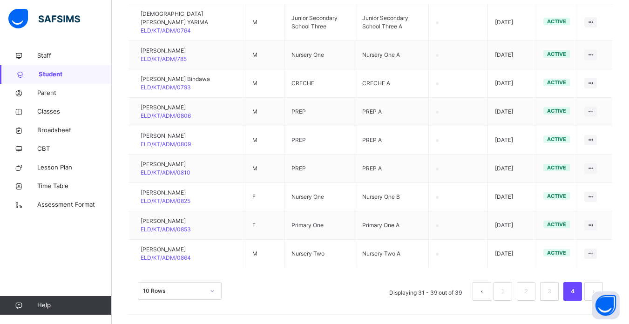
scroll to position [269, 0]
click at [553, 290] on link "3" at bounding box center [549, 291] width 9 height 12
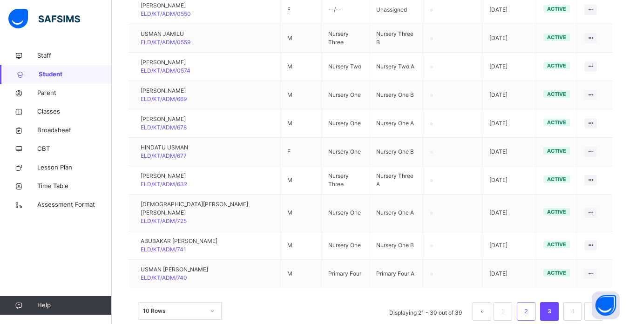
click at [530, 305] on link "2" at bounding box center [525, 311] width 9 height 12
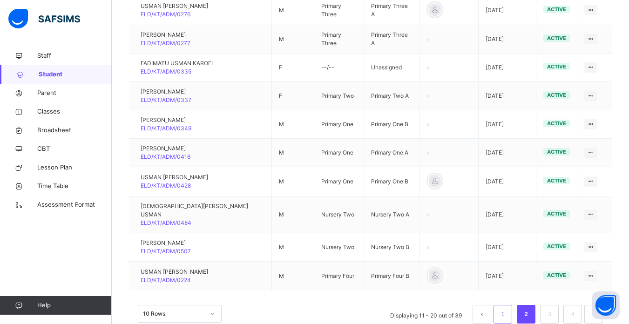
click at [507, 308] on link "1" at bounding box center [502, 314] width 9 height 12
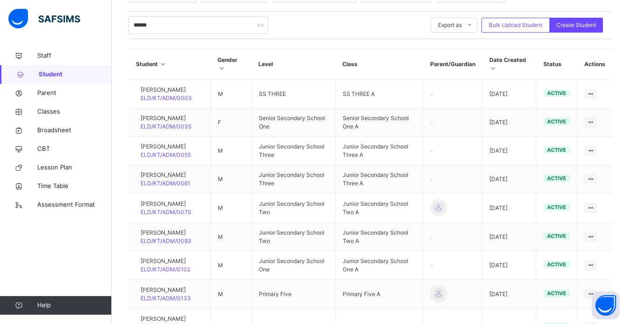
scroll to position [166, 0]
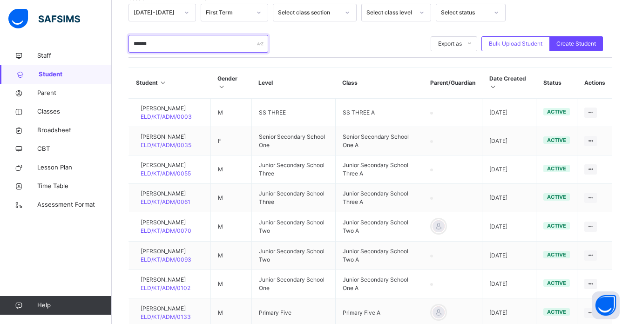
click at [164, 44] on input "*****" at bounding box center [198, 44] width 140 height 18
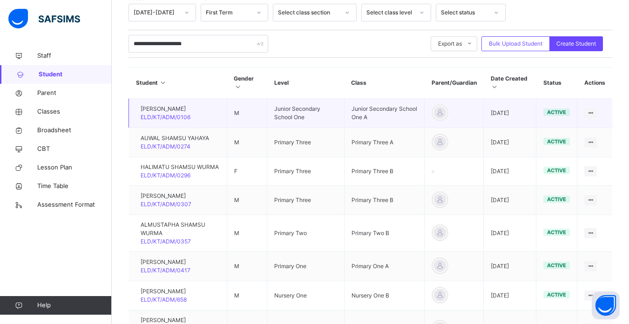
click at [250, 125] on td "M" at bounding box center [247, 113] width 40 height 29
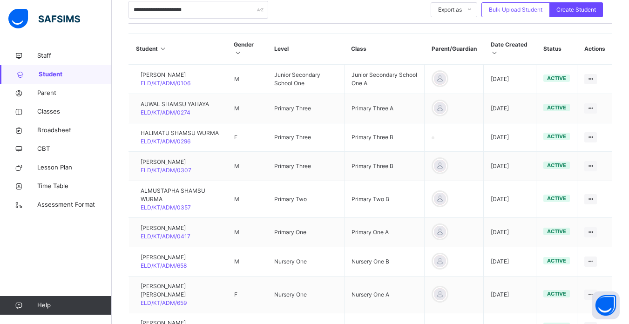
scroll to position [181, 0]
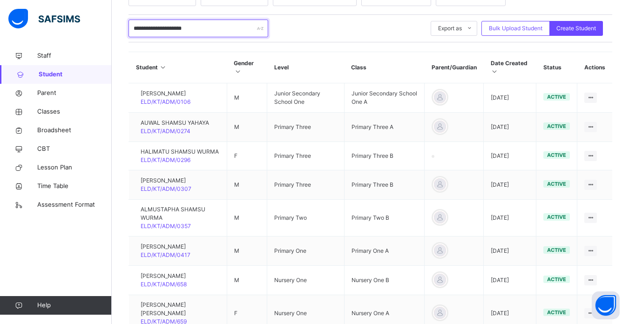
click at [178, 28] on input "**********" at bounding box center [198, 29] width 140 height 18
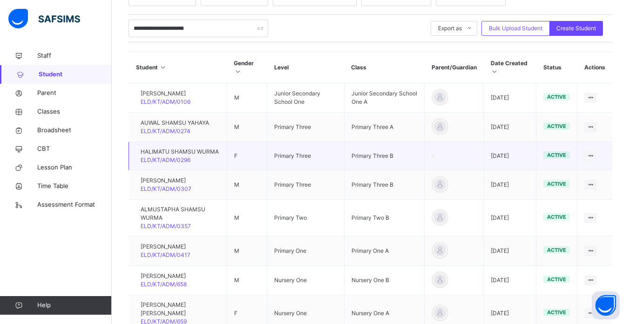
click at [237, 159] on td "F" at bounding box center [247, 156] width 40 height 28
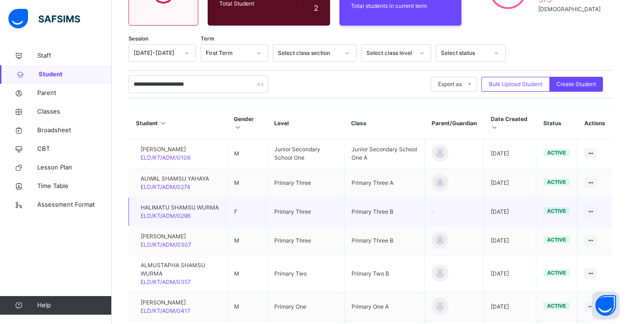
scroll to position [107, 0]
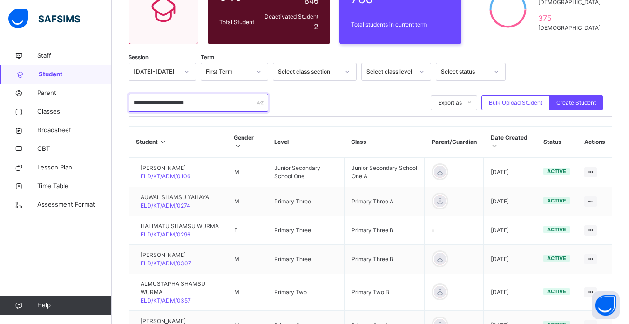
click at [202, 104] on input "**********" at bounding box center [198, 103] width 140 height 18
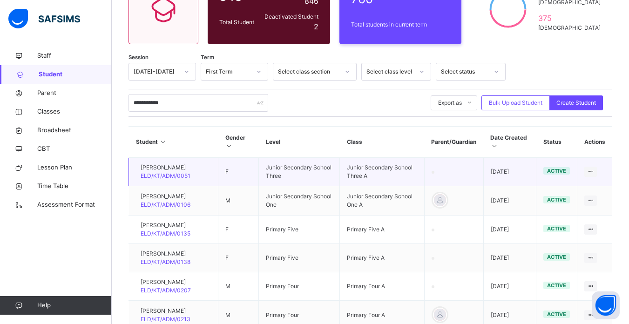
click at [244, 168] on td "F" at bounding box center [238, 172] width 40 height 28
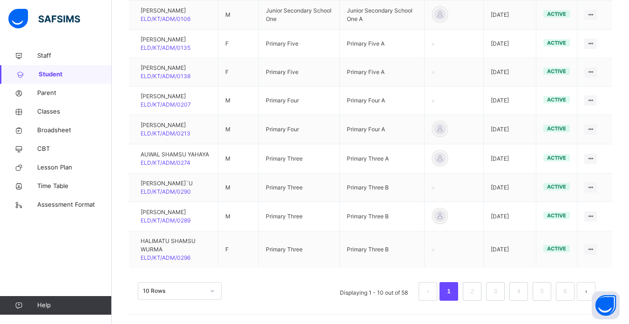
scroll to position [315, 0]
click at [476, 292] on link "2" at bounding box center [471, 291] width 9 height 12
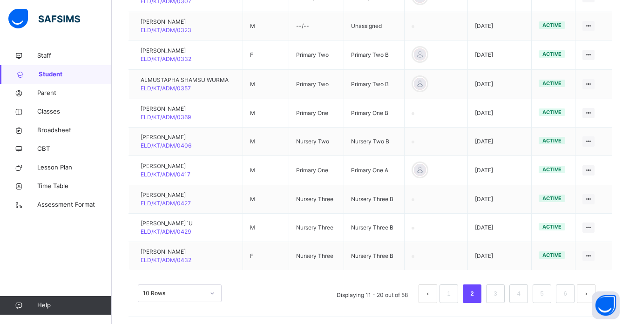
scroll to position [276, 0]
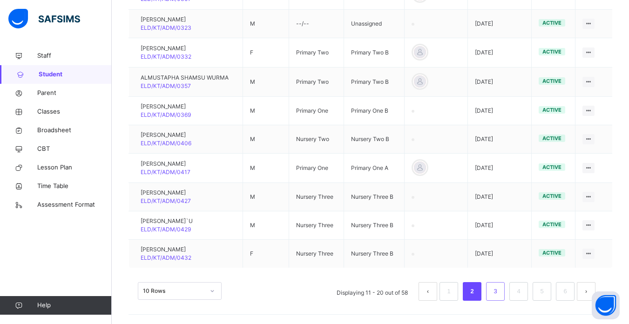
click at [499, 291] on link "3" at bounding box center [495, 291] width 9 height 12
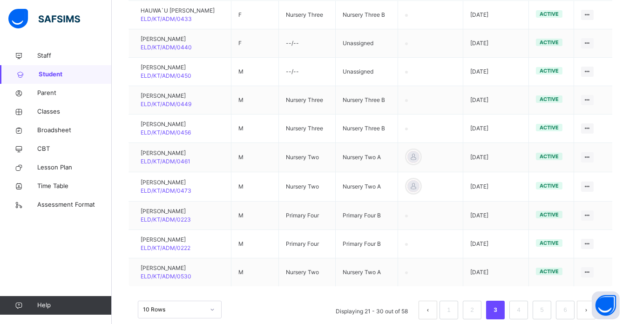
scroll to position [274, 0]
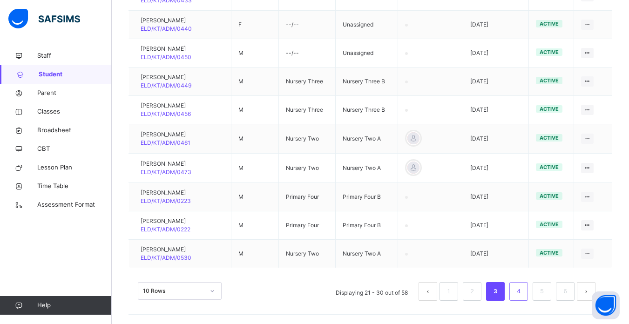
click at [523, 295] on link "4" at bounding box center [518, 291] width 9 height 12
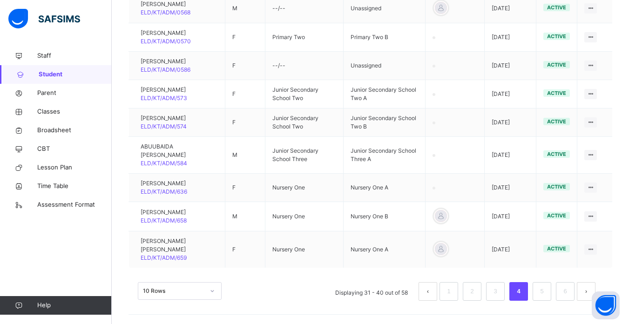
scroll to position [316, 0]
click at [546, 295] on link "5" at bounding box center [541, 291] width 9 height 12
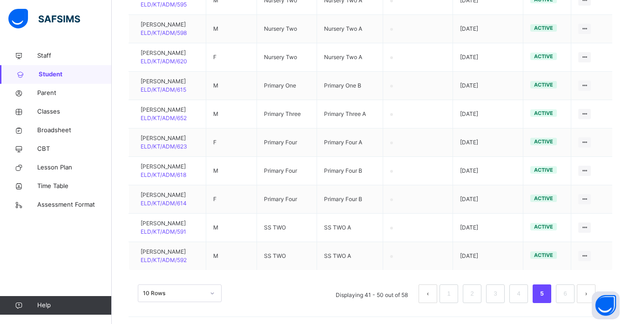
scroll to position [272, 0]
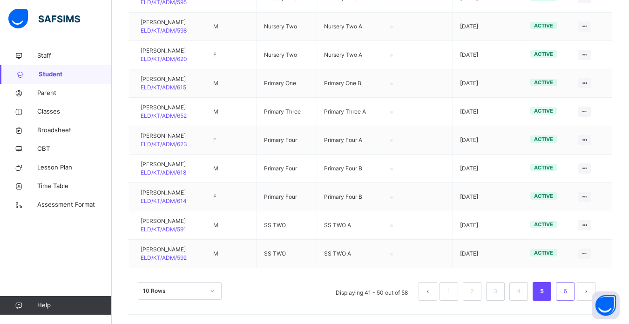
click at [569, 293] on link "6" at bounding box center [564, 291] width 9 height 12
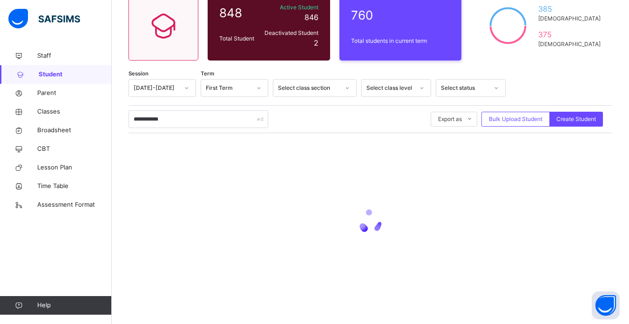
scroll to position [215, 0]
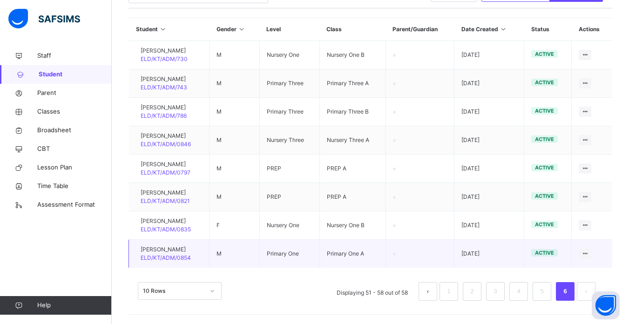
click at [304, 249] on td "Primary One" at bounding box center [289, 254] width 60 height 28
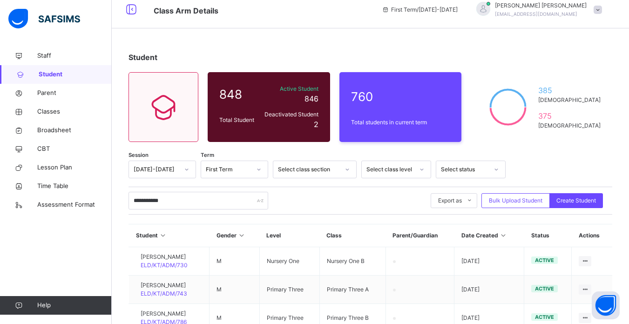
scroll to position [0, 0]
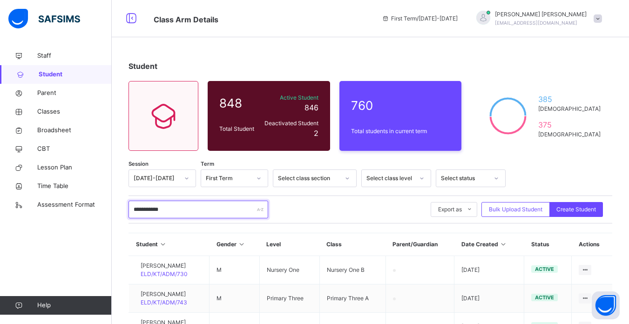
click at [183, 211] on input "**********" at bounding box center [198, 210] width 140 height 18
type input "*"
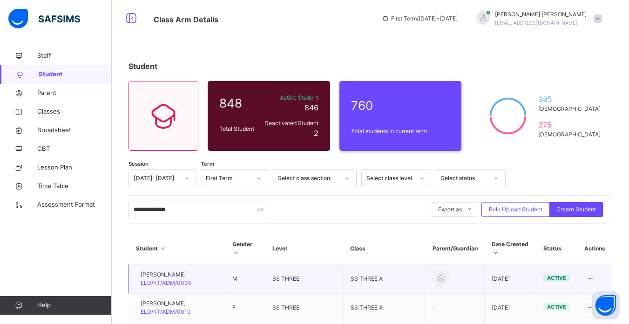
click at [265, 281] on td "M" at bounding box center [245, 278] width 40 height 29
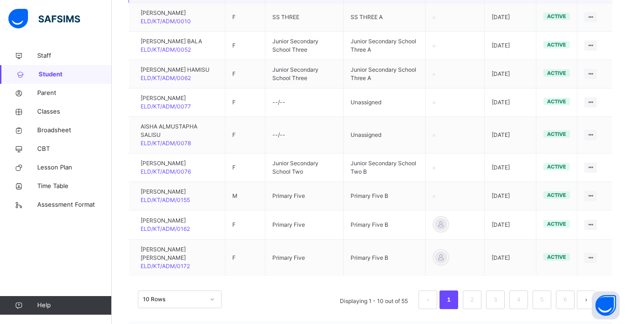
scroll to position [291, 0]
click at [476, 293] on link "2" at bounding box center [471, 299] width 9 height 12
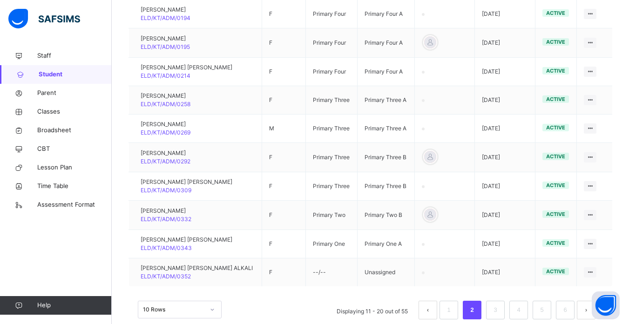
scroll to position [275, 0]
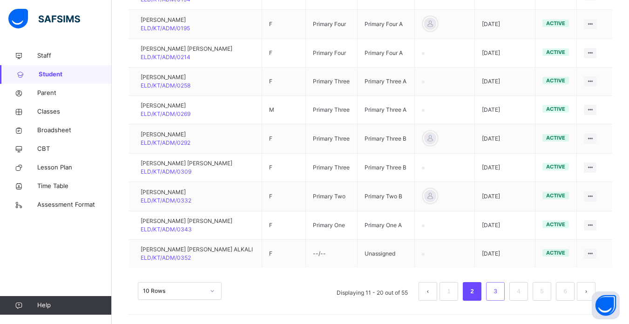
click at [499, 289] on link "3" at bounding box center [495, 291] width 9 height 12
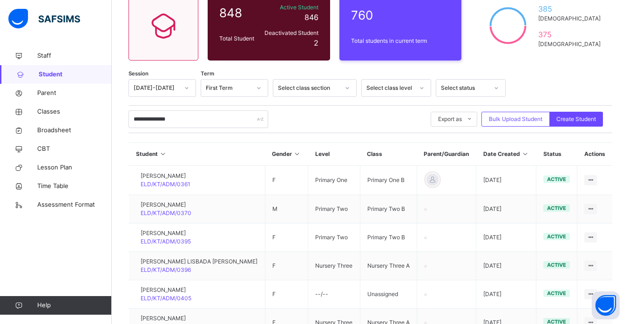
scroll to position [274, 0]
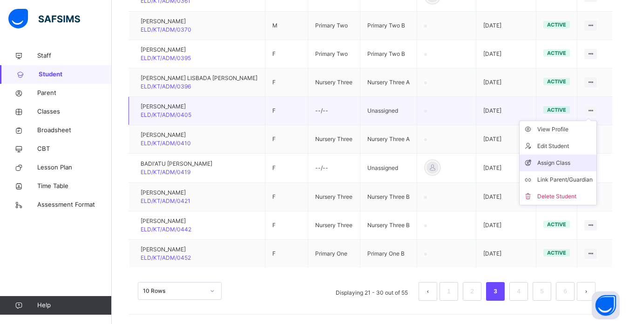
click at [568, 161] on div "Assign Class" at bounding box center [564, 162] width 55 height 9
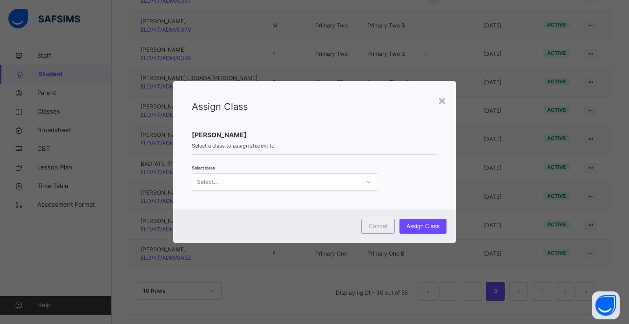
scroll to position [0, 0]
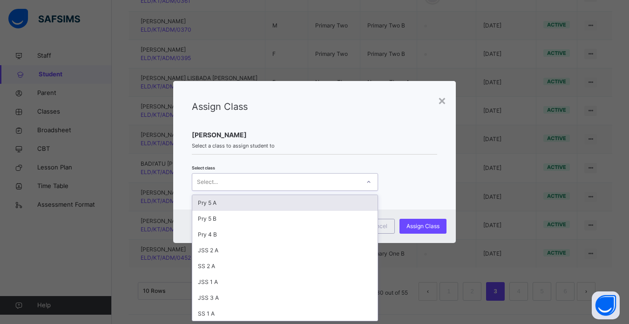
click at [364, 177] on div at bounding box center [369, 182] width 16 height 15
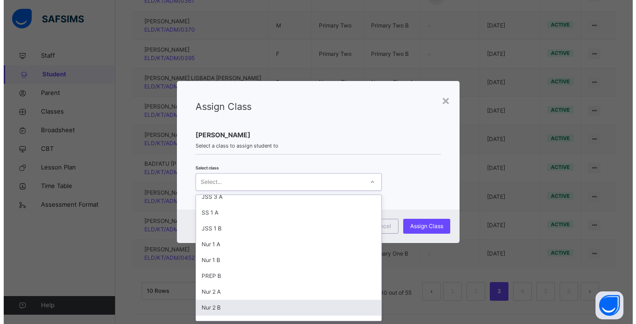
scroll to position [117, 0]
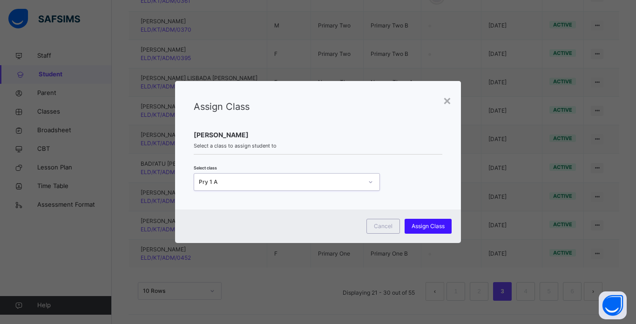
click at [428, 222] on span "Assign Class" at bounding box center [427, 226] width 33 height 8
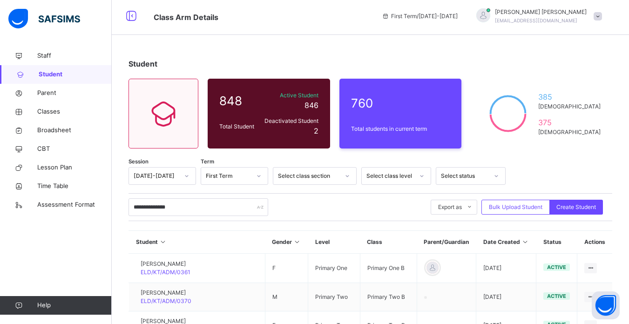
scroll to position [0, 0]
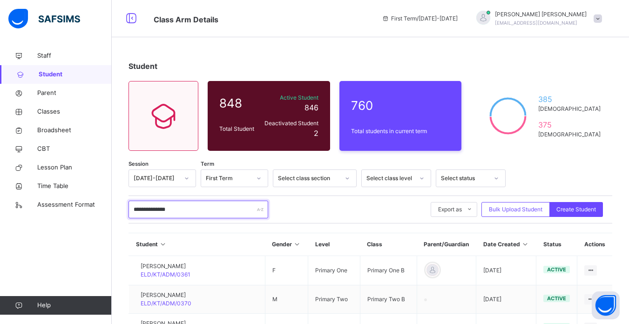
click at [165, 209] on input "**********" at bounding box center [198, 210] width 140 height 18
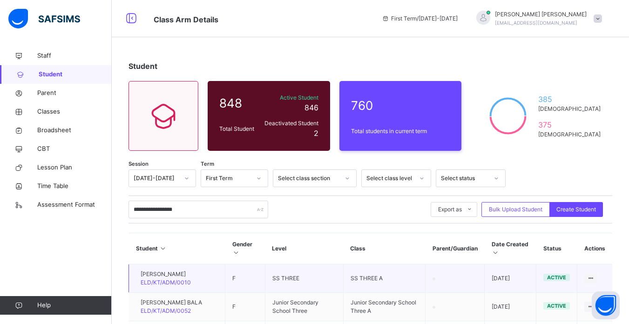
click at [256, 282] on td "F" at bounding box center [245, 278] width 40 height 28
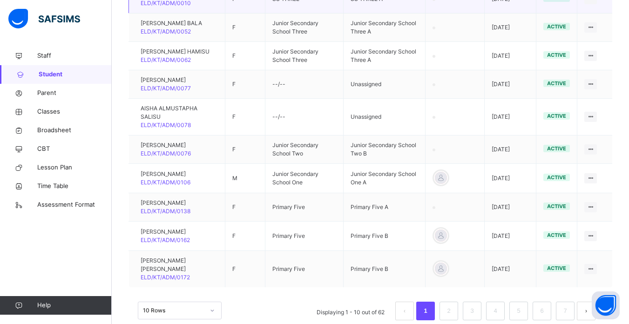
scroll to position [298, 0]
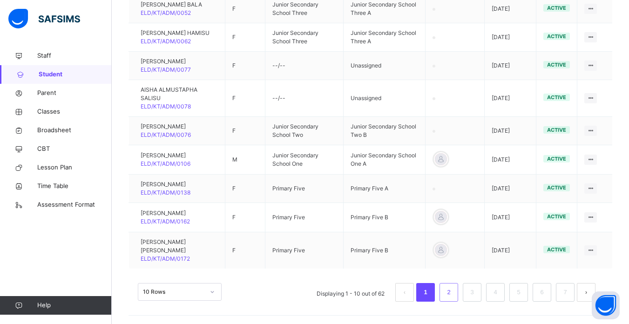
click at [453, 294] on link "2" at bounding box center [448, 292] width 9 height 12
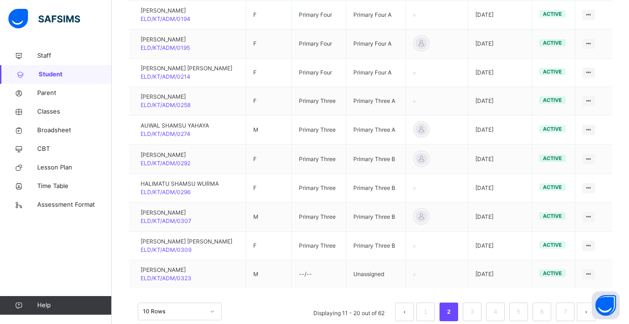
scroll to position [257, 0]
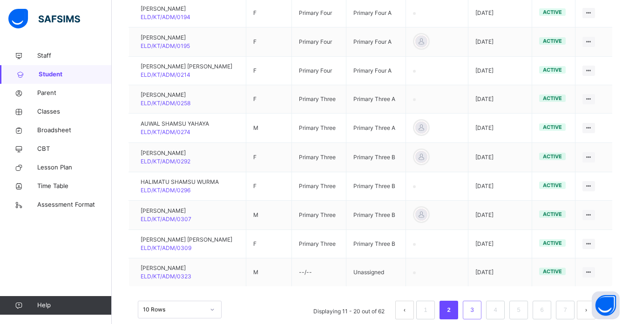
click at [476, 309] on link "3" at bounding box center [471, 310] width 9 height 12
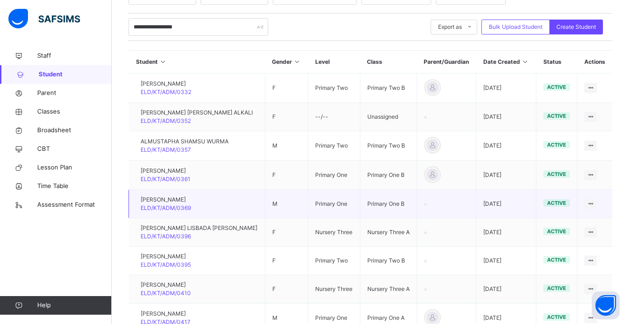
scroll to position [164, 0]
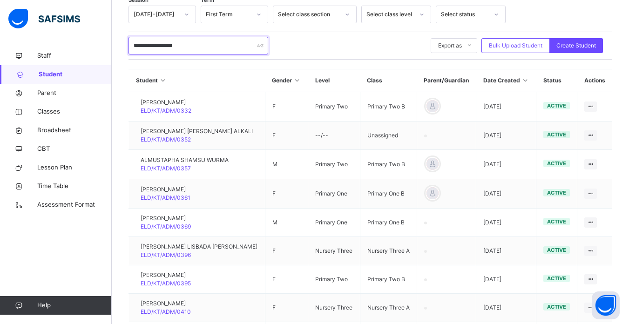
click at [198, 48] on input "**********" at bounding box center [198, 46] width 140 height 18
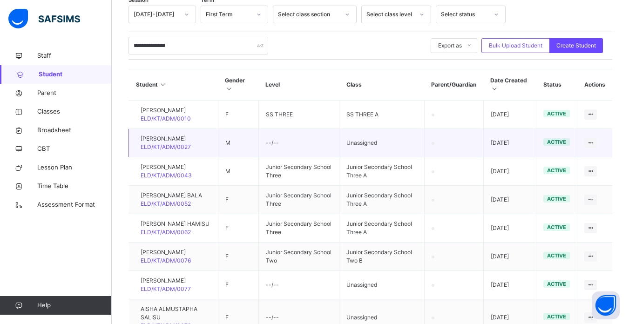
click at [258, 139] on td "M" at bounding box center [238, 143] width 40 height 28
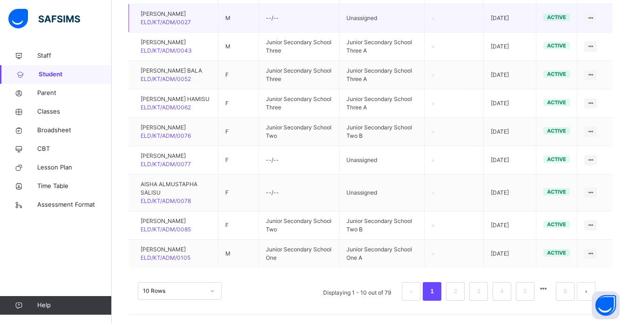
scroll to position [305, 0]
click at [459, 290] on link "2" at bounding box center [455, 291] width 9 height 12
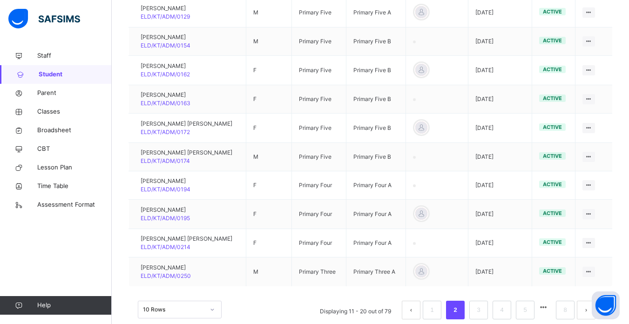
scroll to position [276, 0]
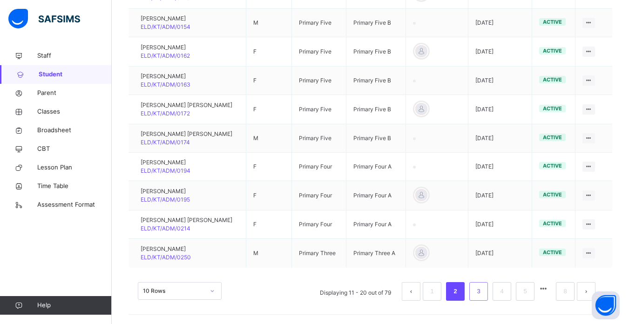
click at [483, 290] on link "3" at bounding box center [478, 291] width 9 height 12
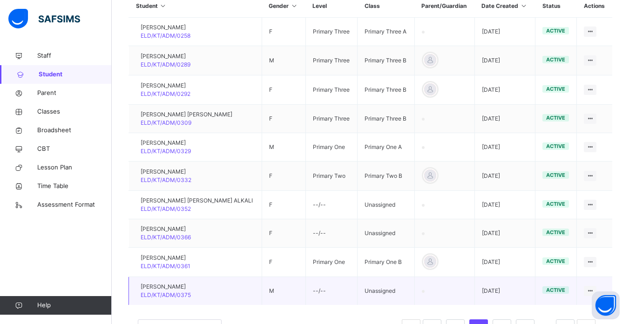
scroll to position [257, 0]
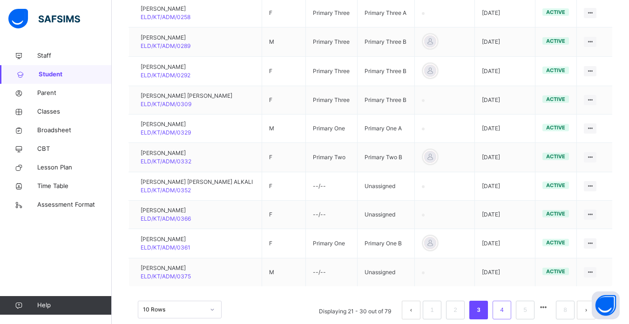
click at [506, 308] on link "4" at bounding box center [501, 310] width 9 height 12
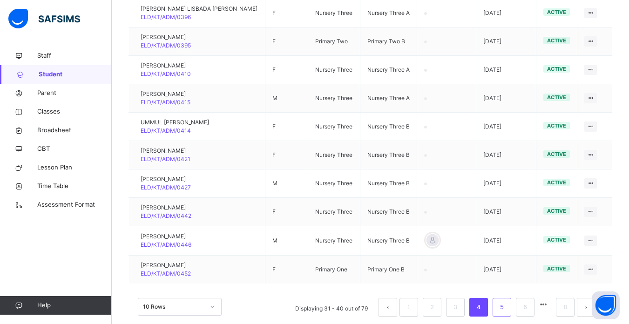
click at [506, 306] on link "5" at bounding box center [501, 307] width 9 height 12
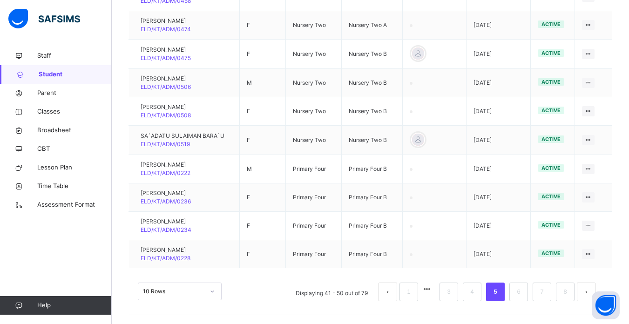
scroll to position [274, 0]
click at [523, 294] on link "6" at bounding box center [518, 291] width 9 height 12
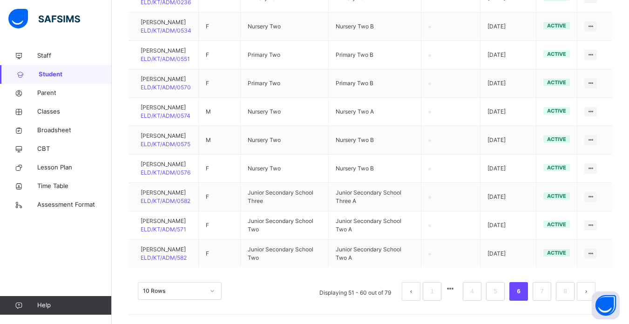
scroll to position [311, 0]
click at [546, 293] on link "7" at bounding box center [541, 291] width 9 height 12
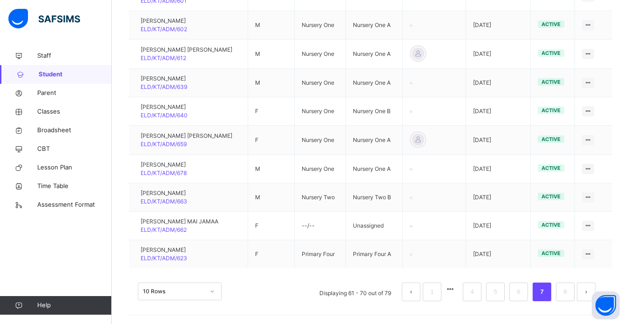
scroll to position [274, 0]
click at [569, 291] on link "8" at bounding box center [564, 291] width 9 height 12
click at [569, 293] on link "8" at bounding box center [564, 291] width 9 height 12
click at [569, 291] on link "8" at bounding box center [564, 291] width 9 height 12
click at [523, 291] on link "6" at bounding box center [518, 291] width 9 height 12
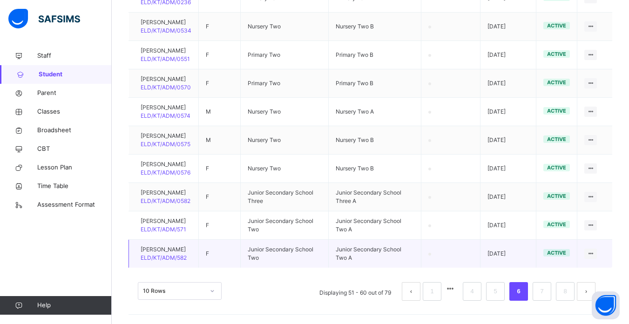
scroll to position [311, 0]
click at [546, 295] on link "7" at bounding box center [541, 291] width 9 height 12
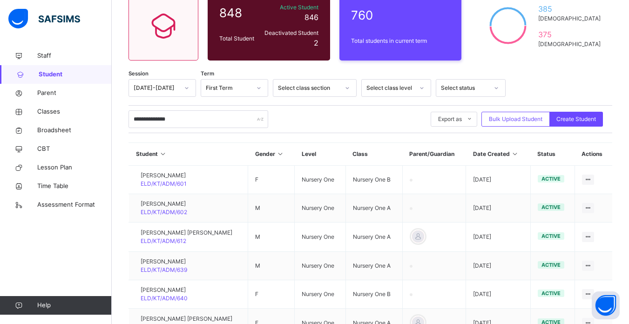
scroll to position [274, 0]
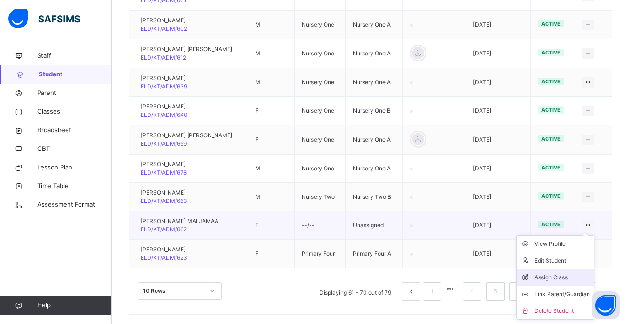
click at [562, 276] on div "Assign Class" at bounding box center [561, 277] width 55 height 9
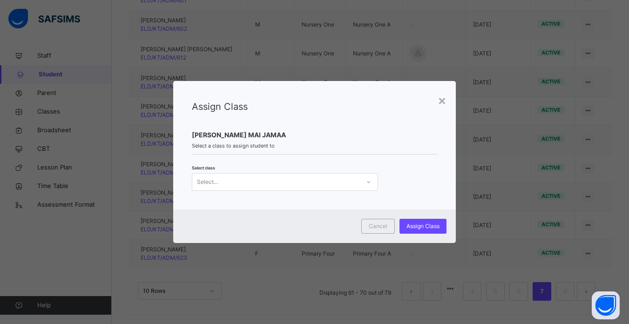
scroll to position [0, 0]
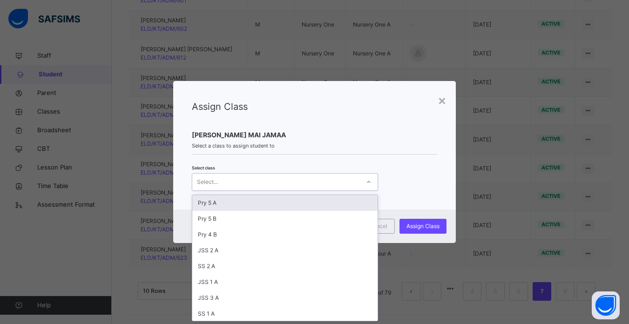
click at [351, 183] on div "Select..." at bounding box center [276, 182] width 168 height 14
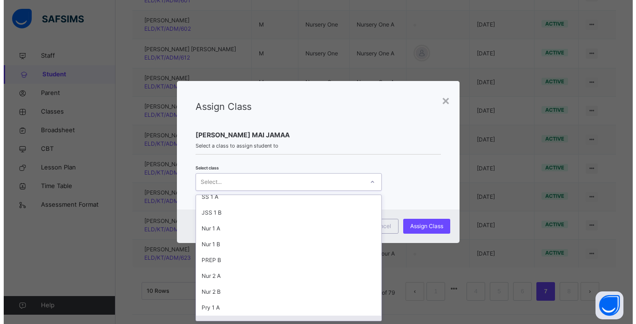
scroll to position [133, 0]
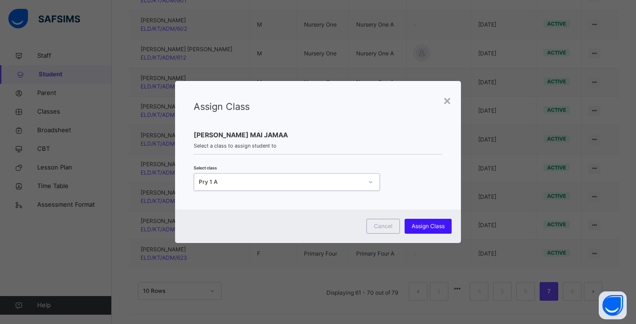
click at [426, 223] on span "Assign Class" at bounding box center [427, 226] width 33 height 8
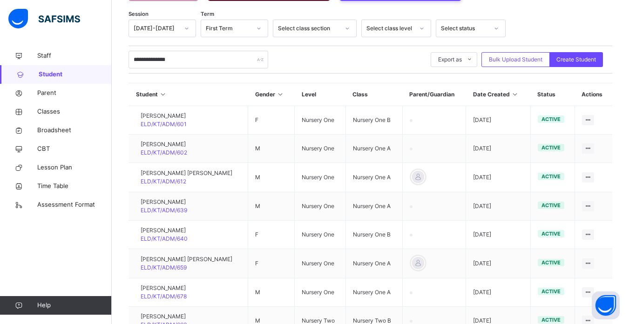
scroll to position [143, 0]
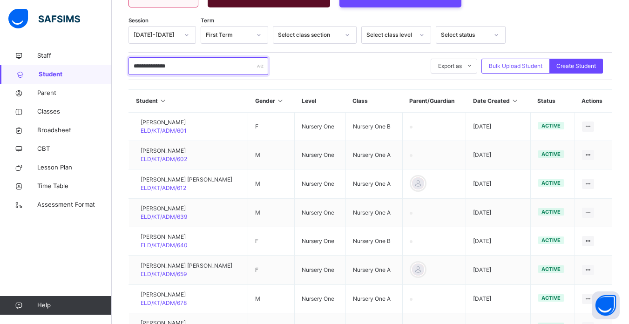
click at [192, 73] on input "**********" at bounding box center [198, 66] width 140 height 18
type input "*"
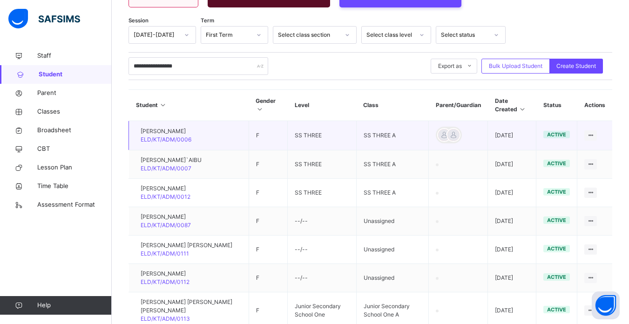
click at [261, 129] on td "F" at bounding box center [268, 135] width 39 height 29
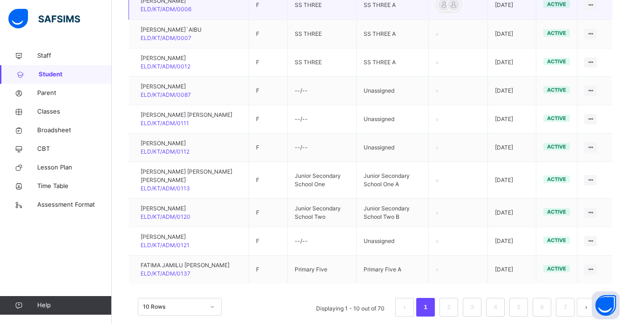
scroll to position [289, 0]
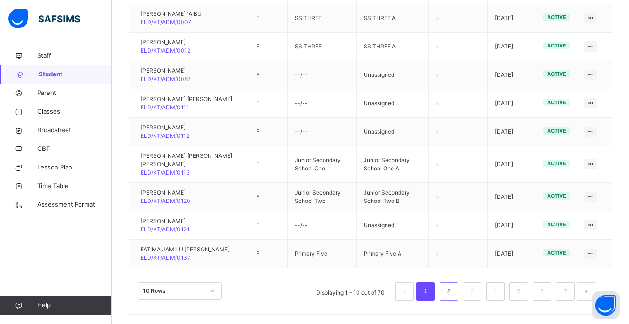
click at [453, 289] on link "2" at bounding box center [448, 291] width 9 height 12
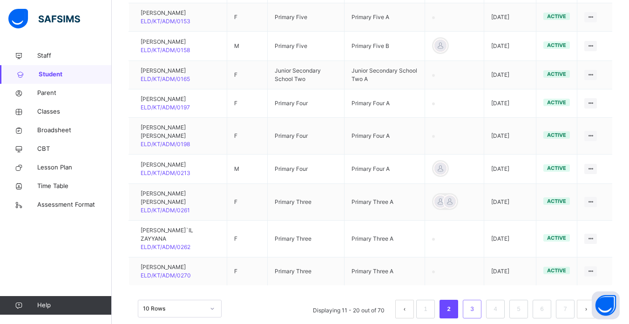
click at [476, 307] on link "3" at bounding box center [471, 309] width 9 height 12
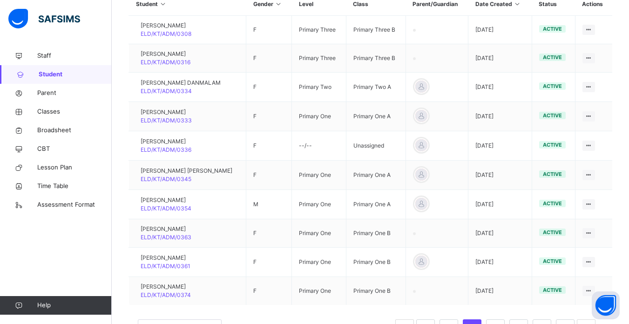
scroll to position [222, 0]
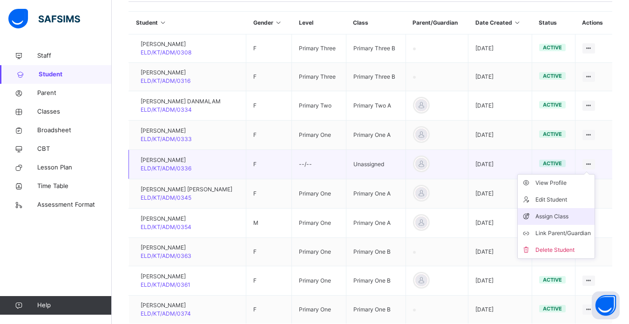
click at [564, 215] on div "Assign Class" at bounding box center [562, 216] width 55 height 9
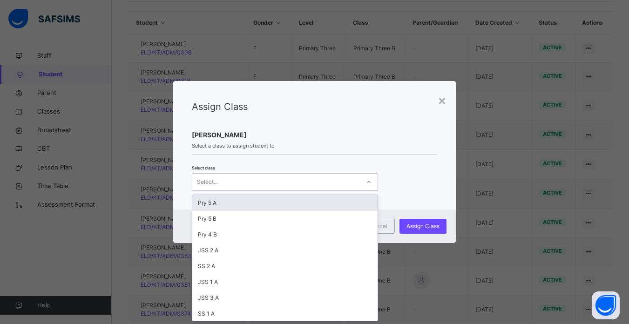
scroll to position [0, 0]
click at [368, 180] on icon at bounding box center [369, 181] width 6 height 9
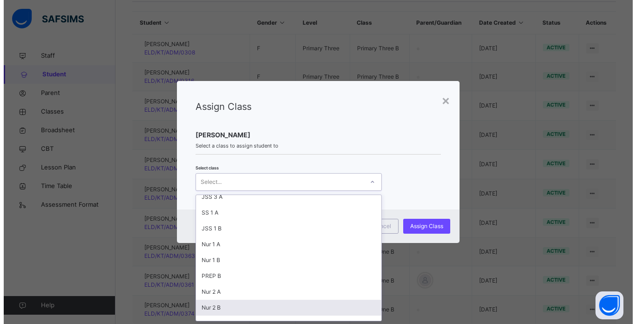
scroll to position [117, 0]
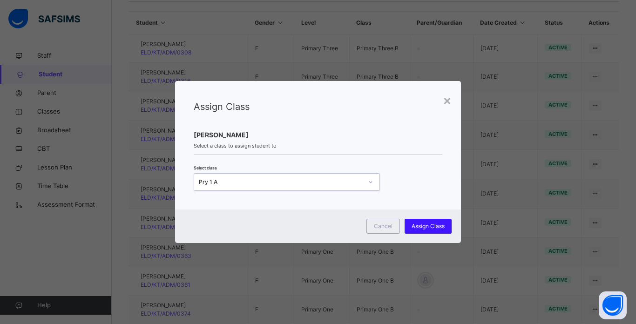
click at [434, 226] on span "Assign Class" at bounding box center [427, 226] width 33 height 8
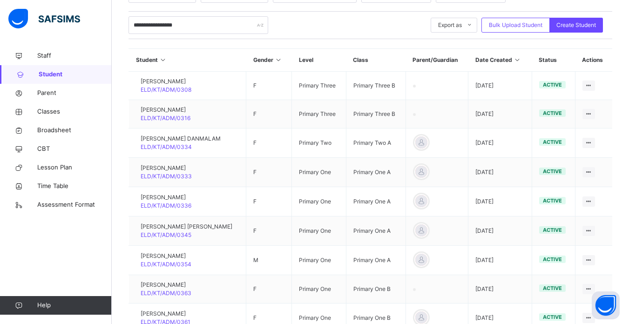
scroll to position [166, 0]
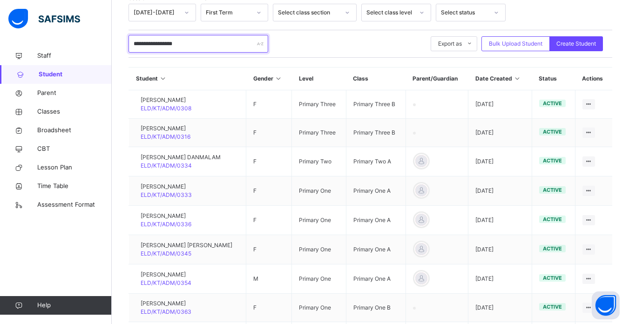
click at [209, 44] on input "**********" at bounding box center [198, 44] width 140 height 18
type input "*"
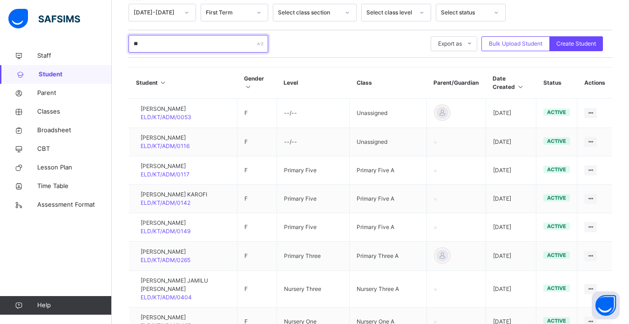
type input "*"
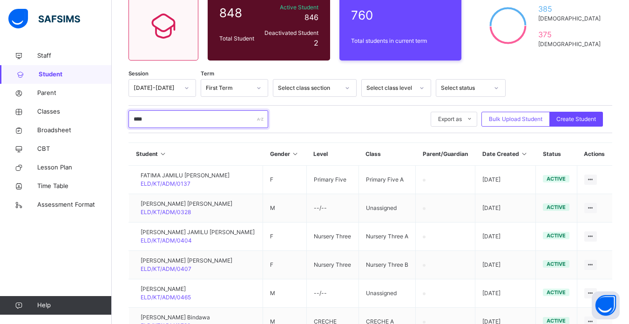
scroll to position [158, 0]
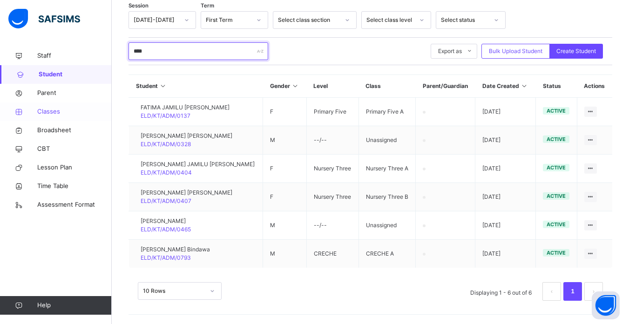
type input "****"
click at [49, 113] on span "Classes" at bounding box center [74, 111] width 74 height 9
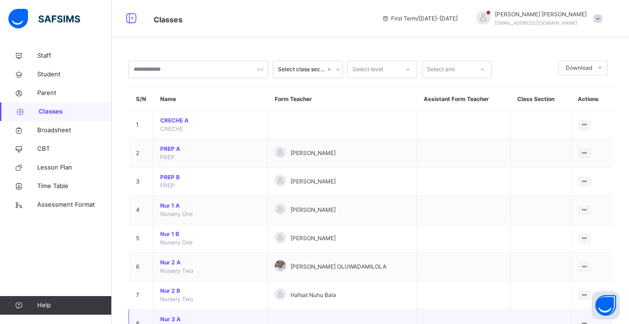
click at [588, 322] on icon at bounding box center [584, 323] width 8 height 7
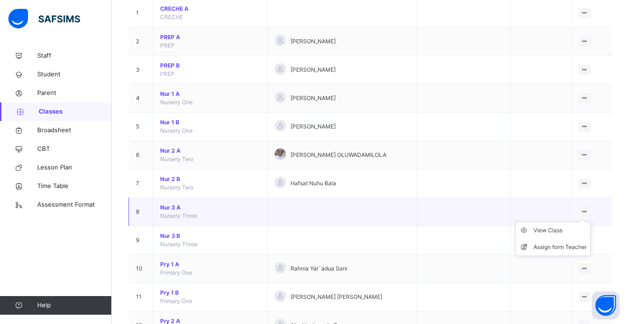
scroll to position [130, 0]
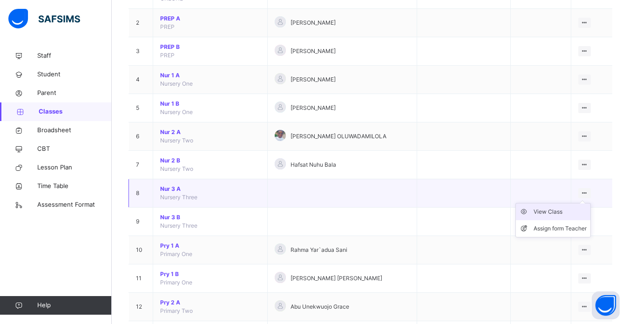
click at [558, 209] on div "View Class" at bounding box center [559, 211] width 53 height 9
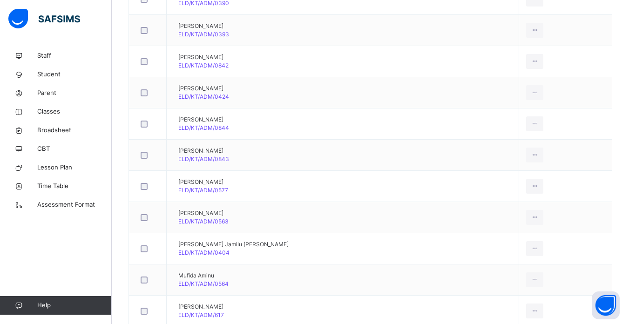
scroll to position [652, 0]
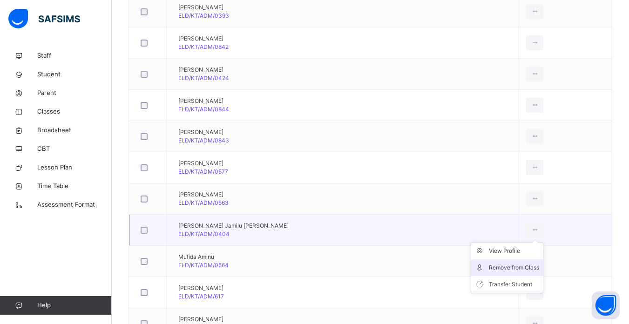
click at [511, 266] on div "Remove from Class" at bounding box center [514, 267] width 50 height 9
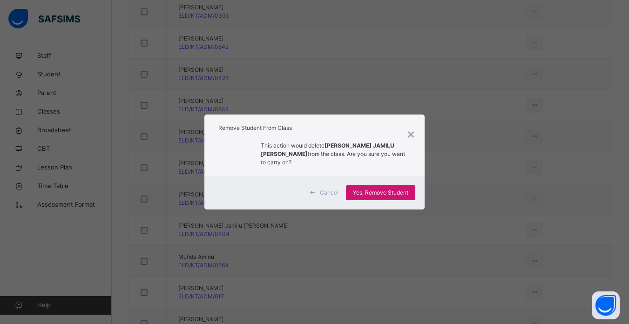
click at [386, 185] on div "Yes, Remove Student" at bounding box center [380, 192] width 69 height 15
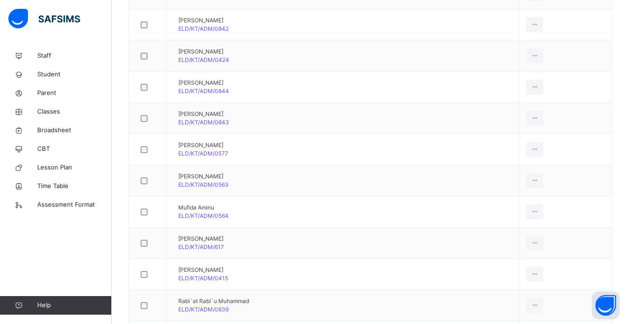
scroll to position [670, 0]
click at [515, 220] on div "Remove from Class" at bounding box center [514, 217] width 50 height 9
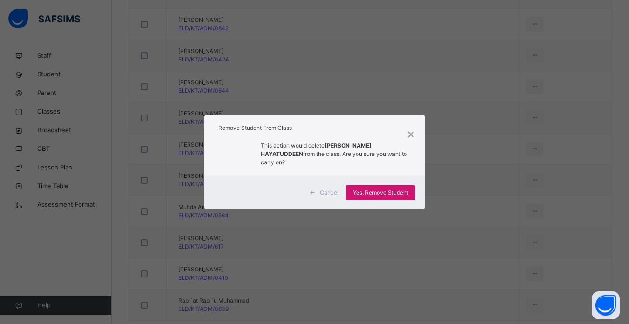
click at [390, 188] on span "Yes, Remove Student" at bounding box center [380, 192] width 55 height 8
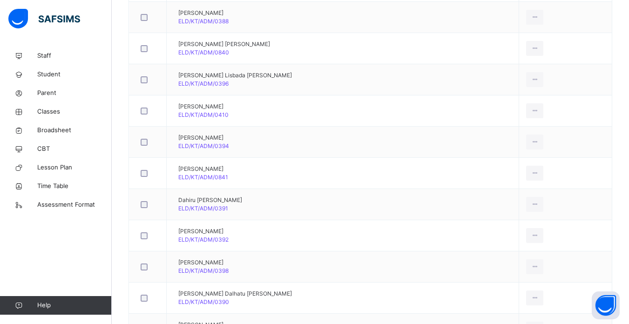
scroll to position [335, 0]
click at [55, 112] on span "Classes" at bounding box center [74, 111] width 74 height 9
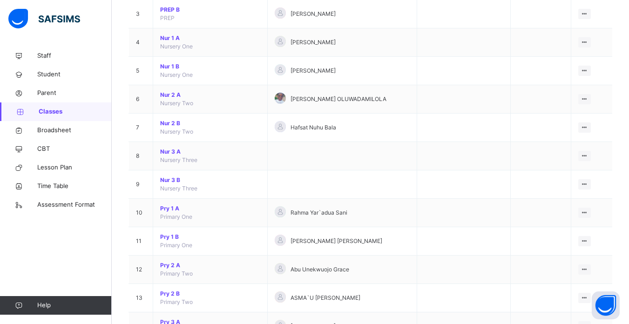
scroll to position [186, 0]
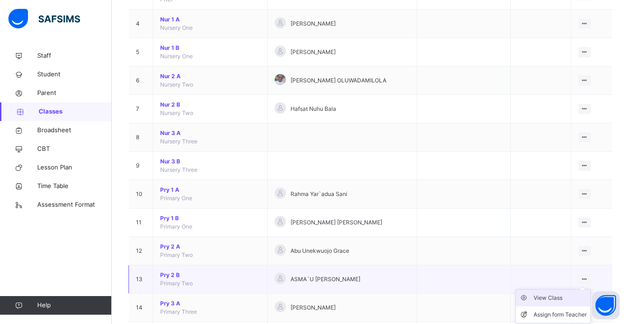
click at [558, 296] on div "View Class" at bounding box center [559, 297] width 53 height 9
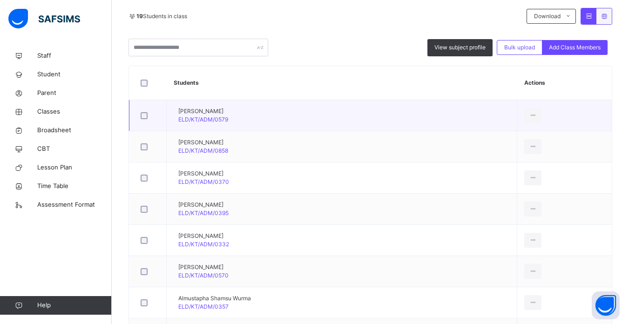
scroll to position [223, 0]
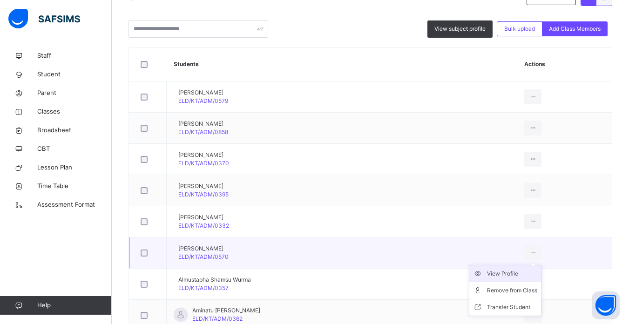
click at [496, 272] on div "View Profile" at bounding box center [512, 273] width 50 height 9
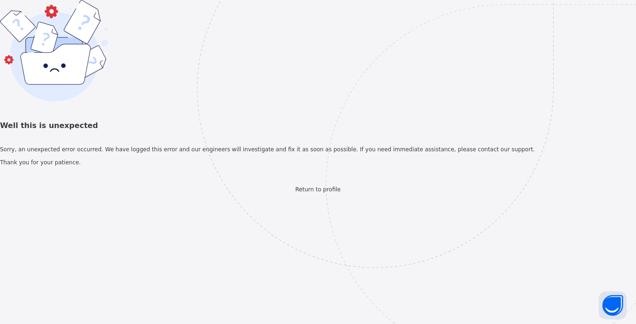
click at [327, 193] on span "Return to profile" at bounding box center [317, 189] width 45 height 7
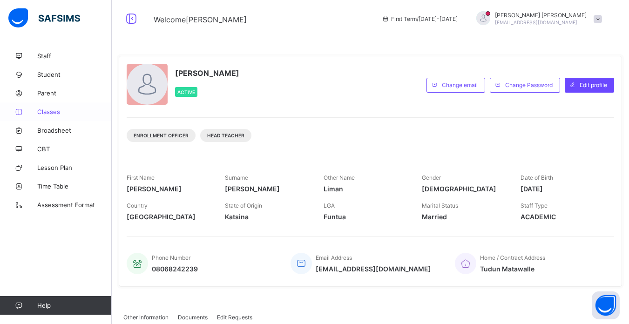
click at [57, 111] on span "Classes" at bounding box center [74, 111] width 74 height 7
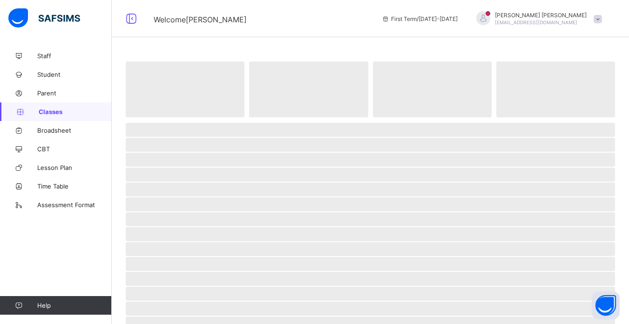
click at [57, 111] on span "Classes" at bounding box center [75, 111] width 73 height 7
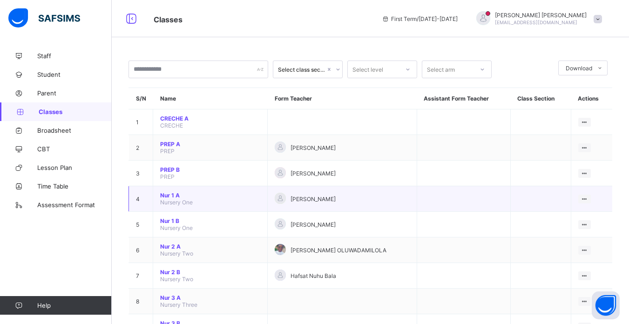
click at [290, 197] on span "[PERSON_NAME]" at bounding box center [312, 198] width 45 height 7
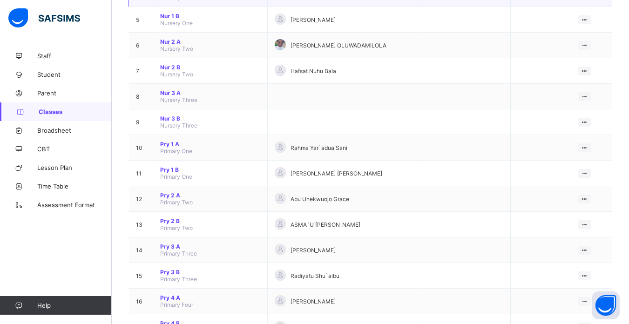
scroll to position [223, 0]
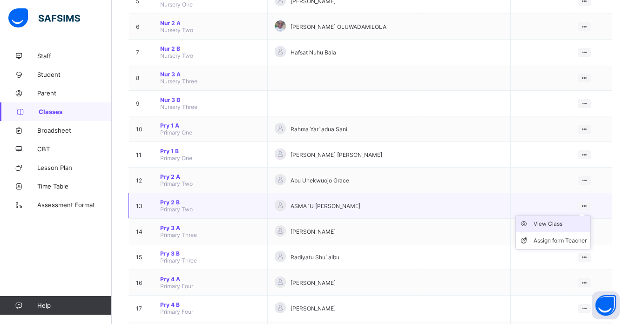
click at [558, 223] on div "View Class" at bounding box center [559, 223] width 53 height 9
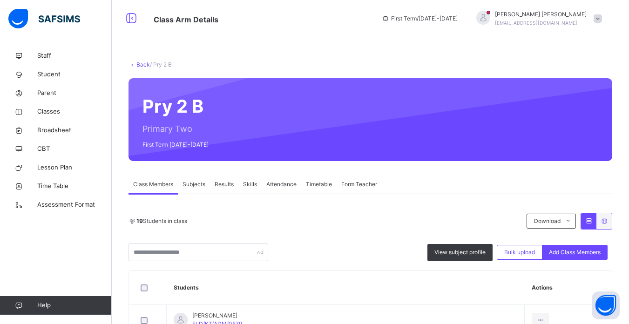
click at [409, 226] on div "19 Students in class Download Pdf Report Excel Report" at bounding box center [370, 221] width 484 height 17
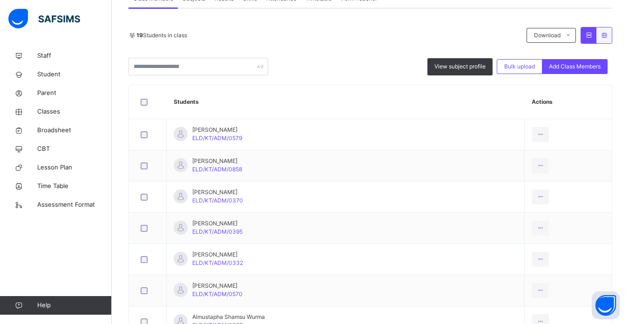
scroll to position [186, 0]
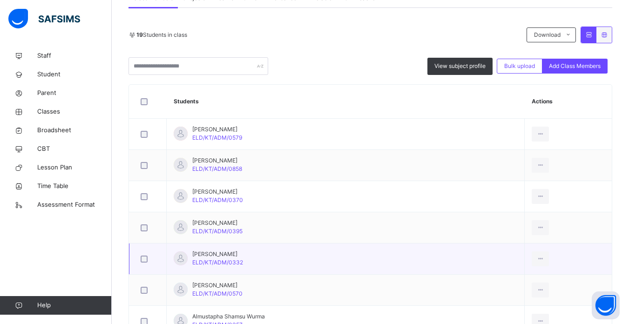
click at [456, 253] on td "Aisha Shamsuddeen ELD/KT/ADM/0332" at bounding box center [346, 258] width 358 height 31
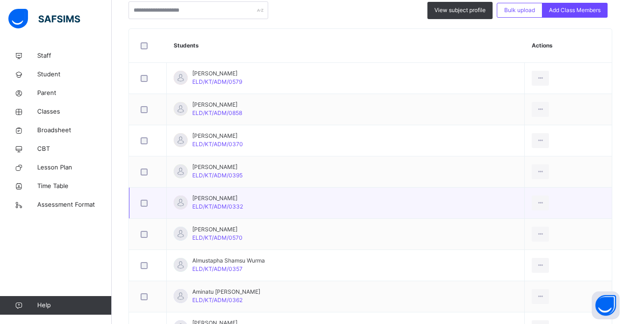
scroll to position [261, 0]
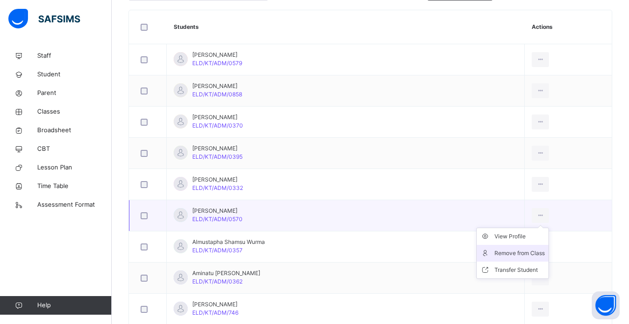
click at [519, 253] on div "Remove from Class" at bounding box center [519, 253] width 50 height 9
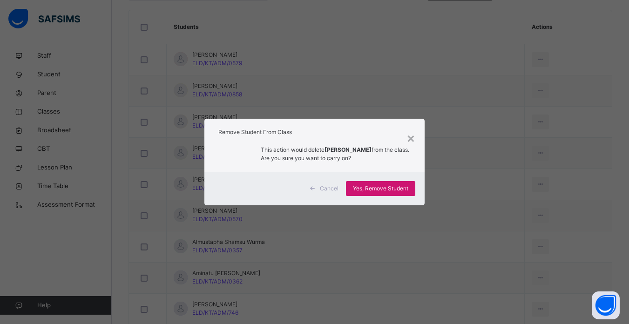
click at [381, 186] on span "Yes, Remove Student" at bounding box center [380, 188] width 55 height 8
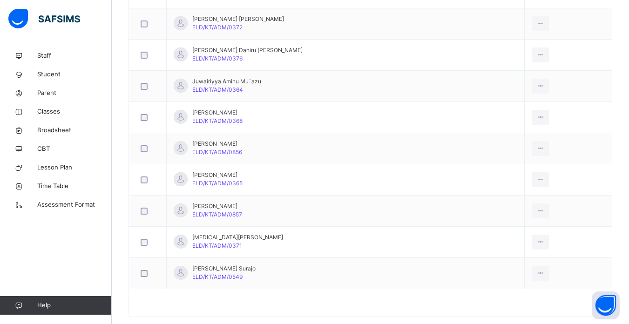
scroll to position [593, 0]
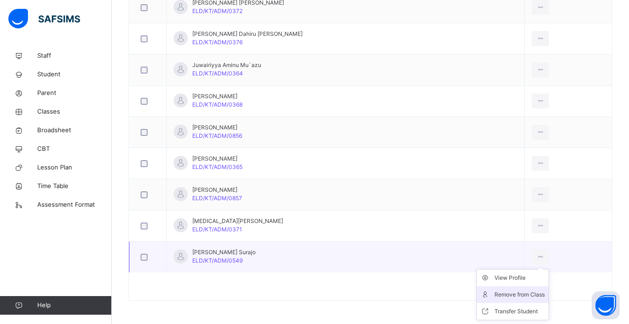
click at [507, 294] on div "Remove from Class" at bounding box center [519, 294] width 50 height 9
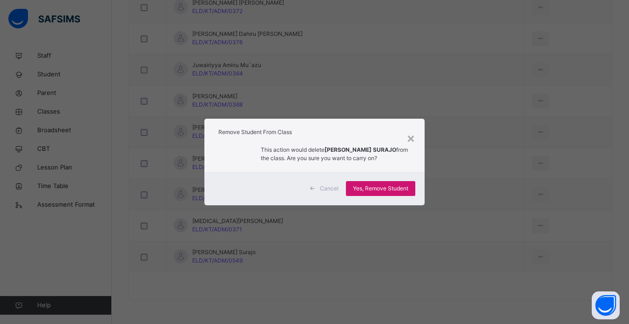
click at [383, 187] on span "Yes, Remove Student" at bounding box center [380, 188] width 55 height 8
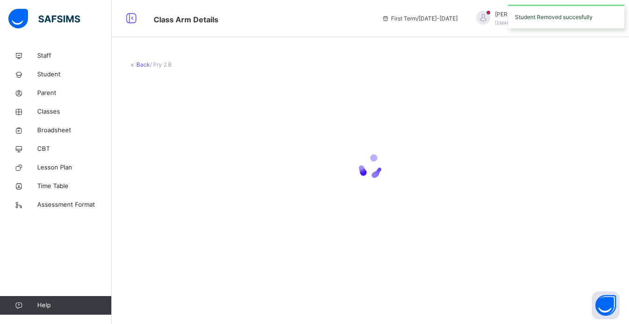
scroll to position [0, 0]
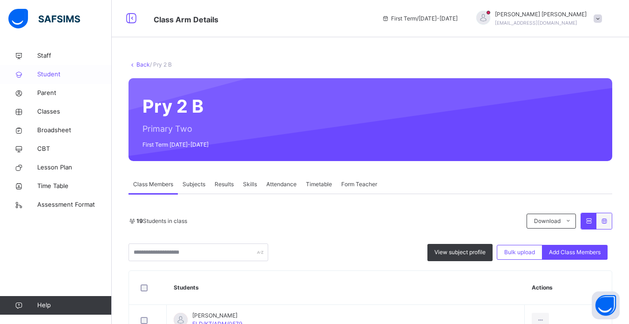
click at [52, 75] on span "Student" at bounding box center [74, 74] width 74 height 9
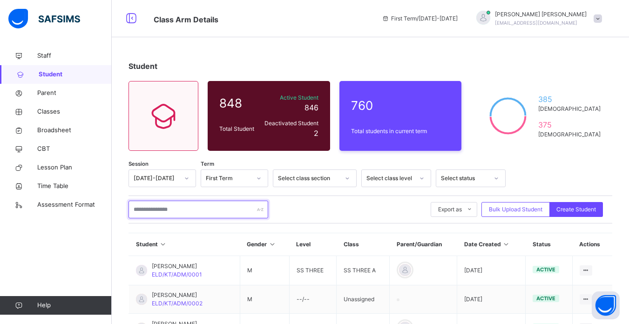
click at [200, 210] on input "text" at bounding box center [198, 210] width 140 height 18
click at [188, 208] on input "text" at bounding box center [198, 210] width 140 height 18
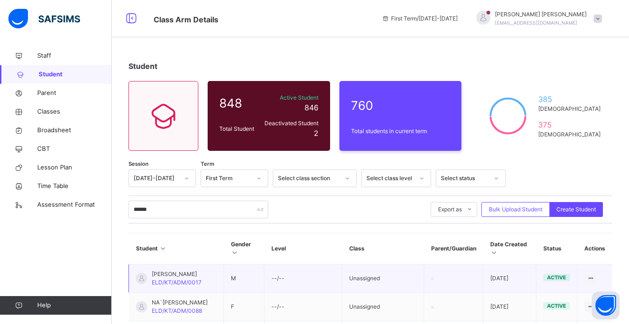
click at [264, 283] on td "M" at bounding box center [244, 278] width 40 height 28
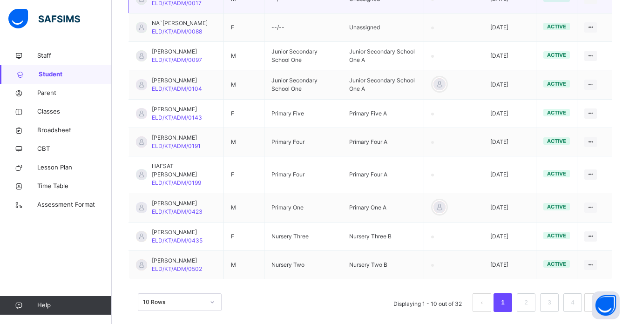
scroll to position [297, 0]
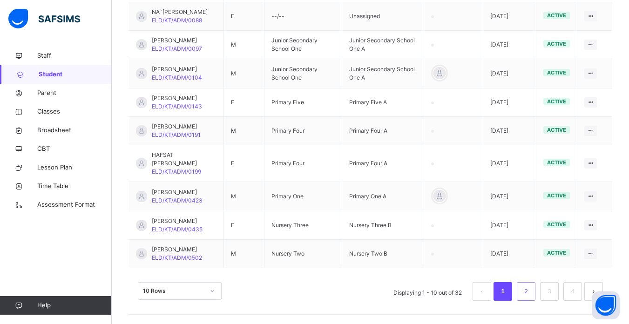
click at [530, 290] on link "2" at bounding box center [525, 291] width 9 height 12
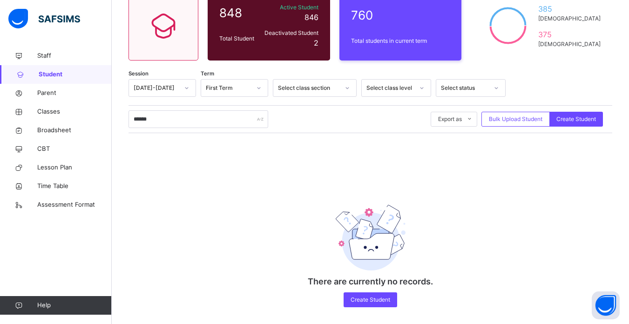
scroll to position [98, 0]
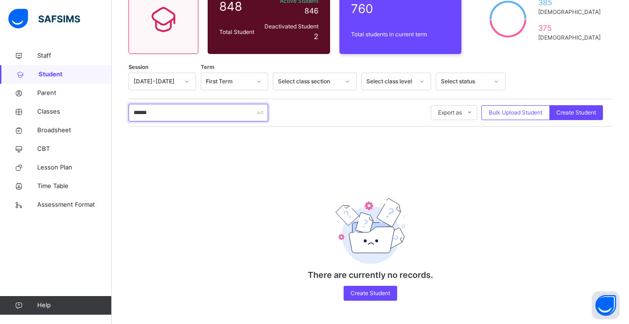
click at [166, 112] on input "******" at bounding box center [198, 113] width 140 height 18
type input "*"
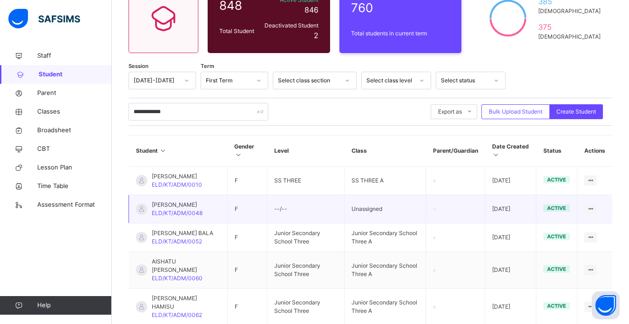
click at [321, 219] on td "--/--" at bounding box center [305, 209] width 77 height 28
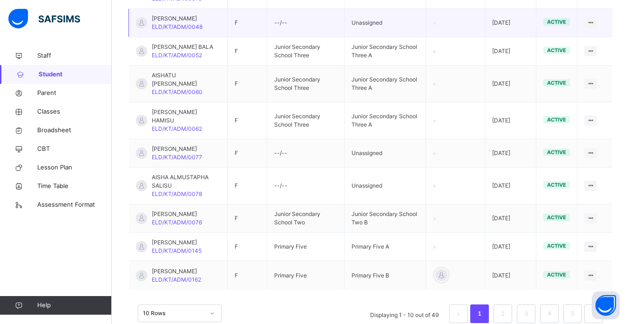
scroll to position [298, 0]
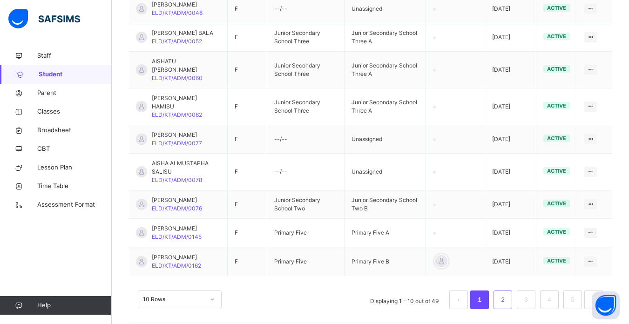
click at [507, 294] on link "2" at bounding box center [502, 300] width 9 height 12
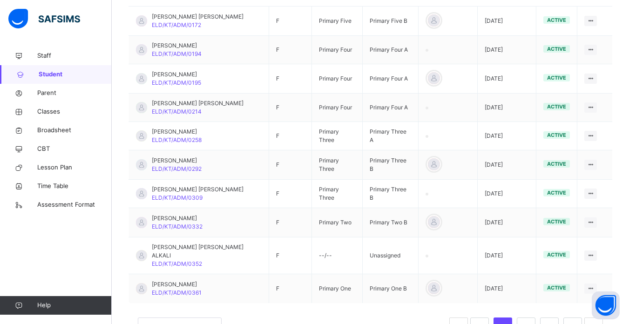
scroll to position [276, 0]
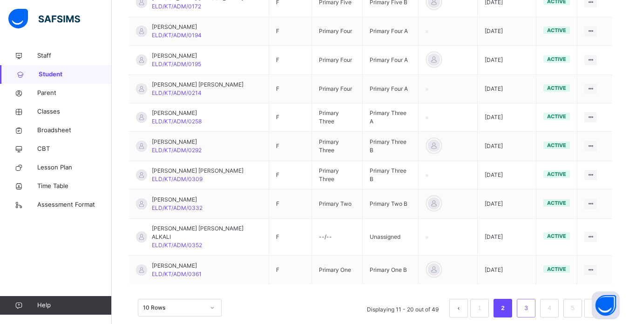
click at [530, 302] on link "3" at bounding box center [525, 308] width 9 height 12
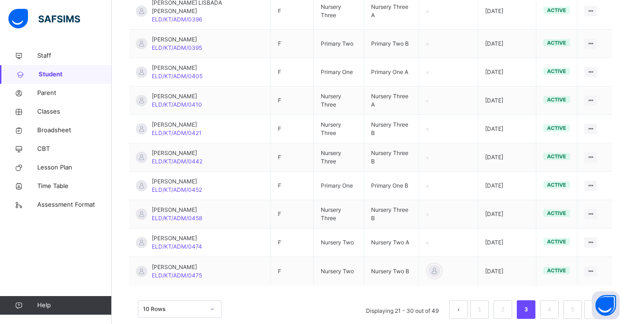
scroll to position [273, 0]
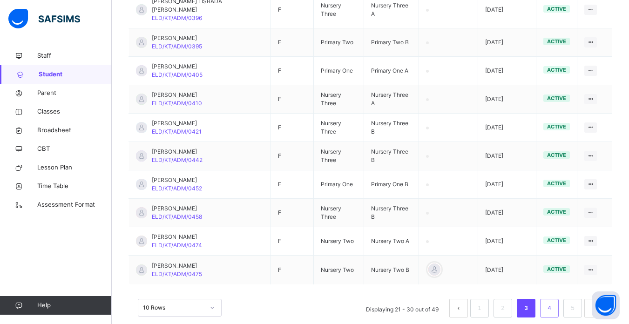
click at [553, 302] on link "4" at bounding box center [549, 308] width 9 height 12
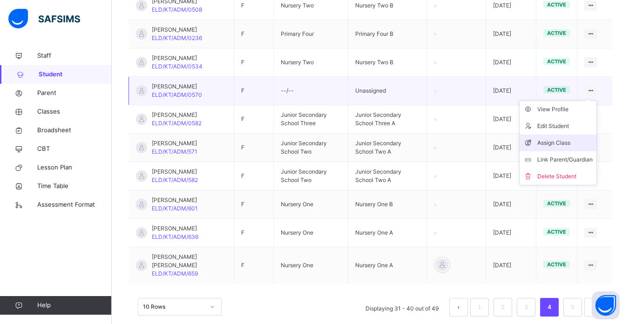
click at [569, 148] on div "Assign Class" at bounding box center [564, 142] width 55 height 9
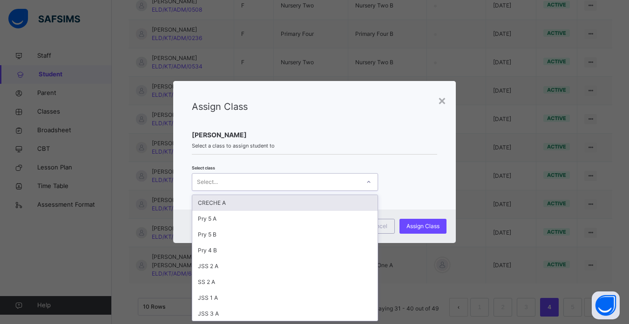
click at [366, 180] on icon at bounding box center [369, 181] width 6 height 9
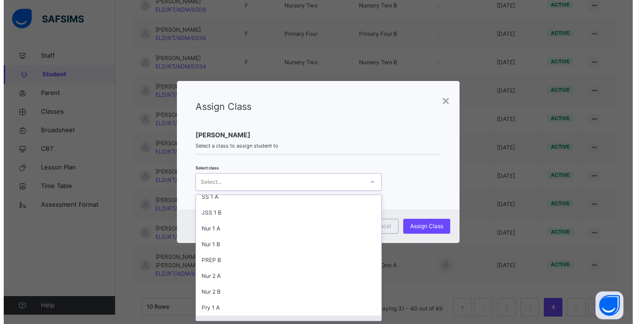
scroll to position [148, 0]
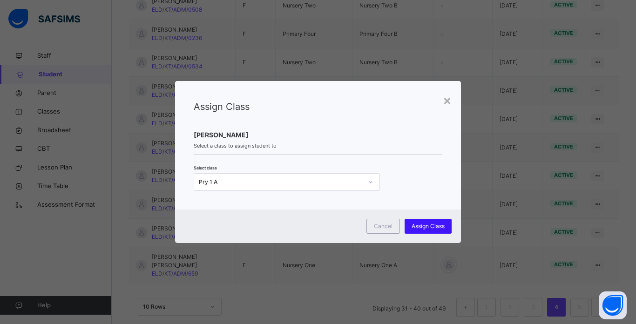
click at [429, 224] on span "Assign Class" at bounding box center [427, 226] width 33 height 8
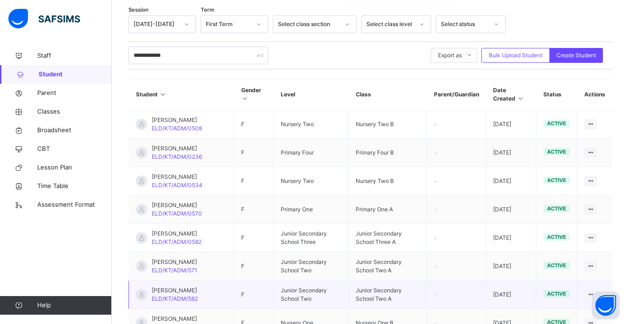
scroll to position [142, 0]
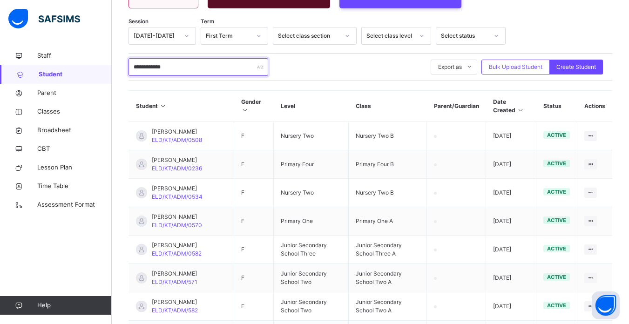
click at [193, 67] on input "**********" at bounding box center [198, 67] width 140 height 18
type input "*"
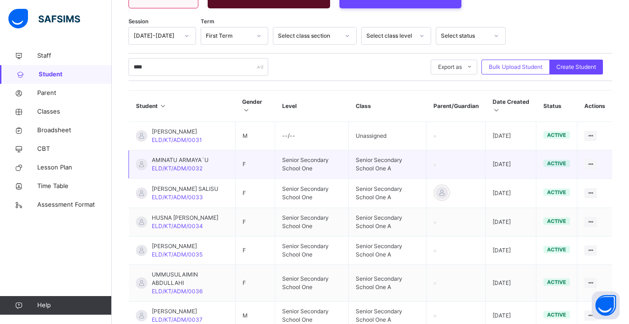
click at [280, 173] on td "Senior Secondary School One" at bounding box center [312, 164] width 74 height 28
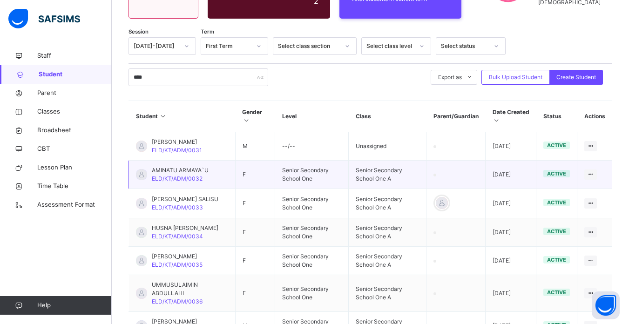
scroll to position [130, 0]
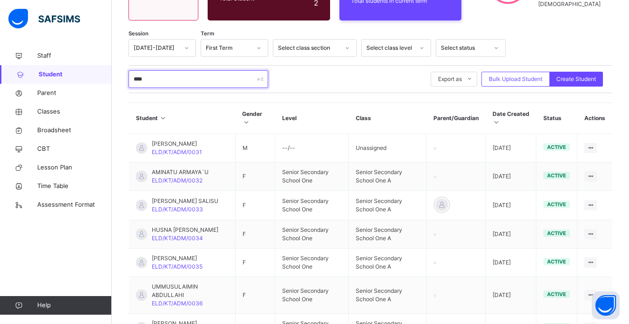
click at [133, 78] on input "****" at bounding box center [198, 79] width 140 height 18
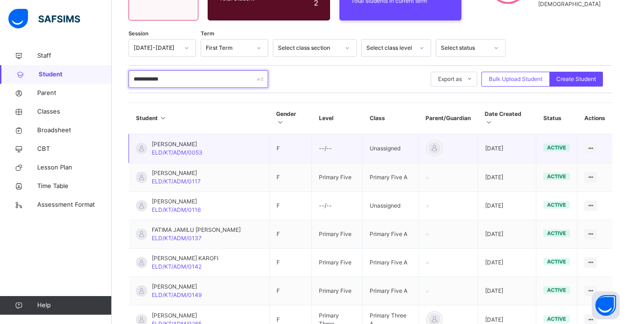
type input "**********"
click at [272, 145] on td "F" at bounding box center [290, 148] width 43 height 29
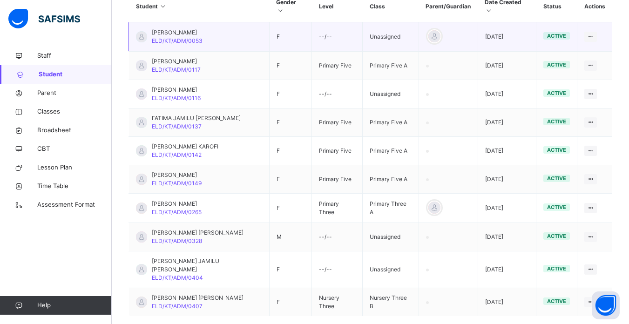
scroll to position [261, 0]
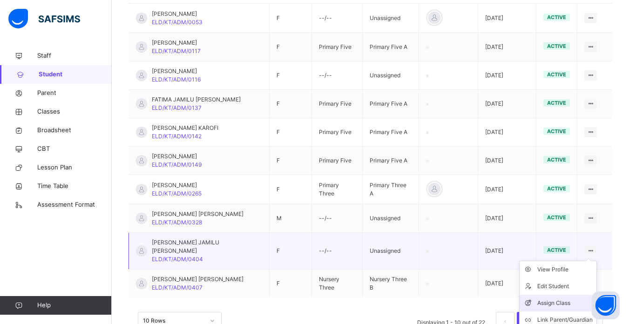
click at [565, 298] on div "Assign Class" at bounding box center [564, 302] width 55 height 9
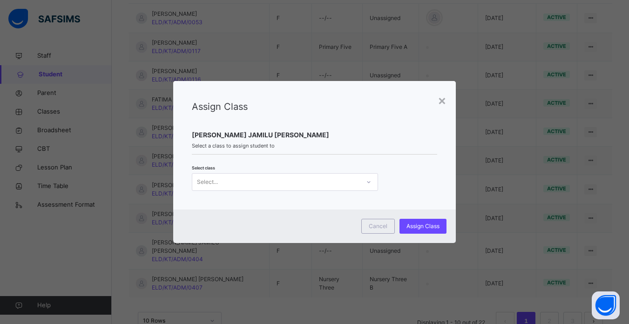
scroll to position [0, 0]
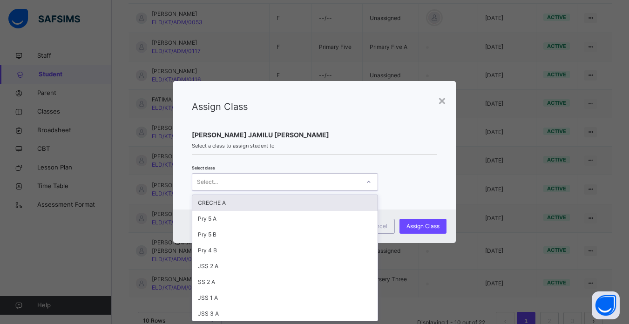
click at [366, 181] on icon at bounding box center [369, 181] width 6 height 9
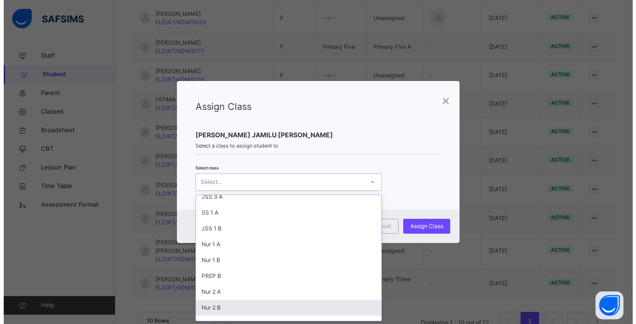
scroll to position [133, 0]
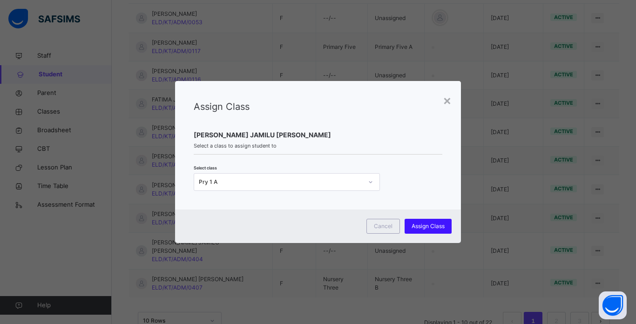
click at [429, 226] on span "Assign Class" at bounding box center [427, 226] width 33 height 8
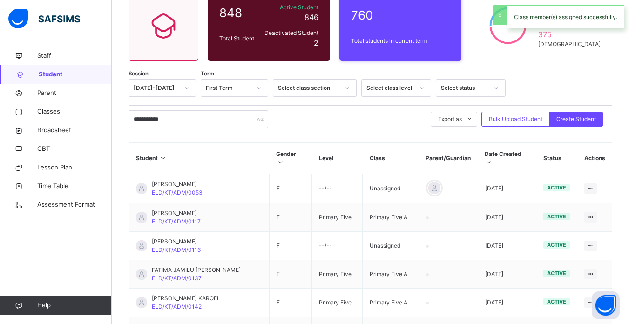
scroll to position [261, 0]
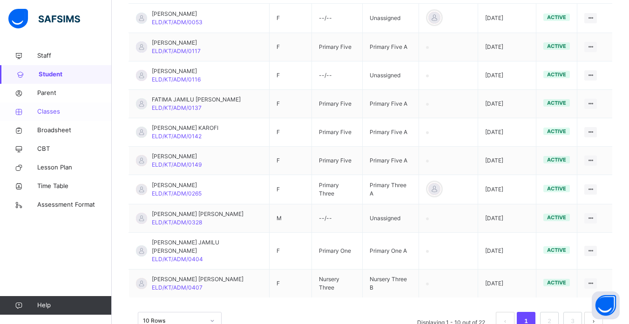
click at [53, 113] on span "Classes" at bounding box center [74, 111] width 74 height 9
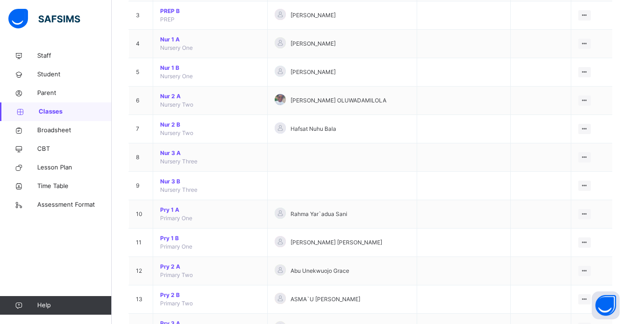
scroll to position [168, 0]
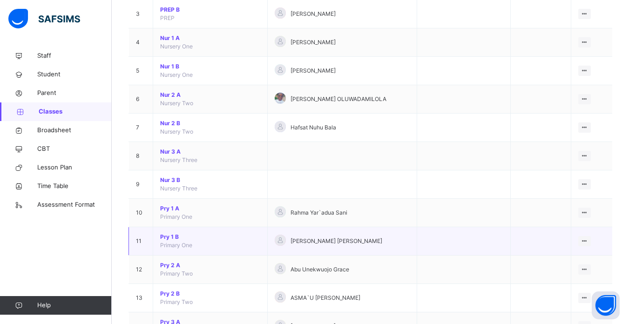
click at [168, 236] on span "Pry 1 B" at bounding box center [210, 237] width 100 height 8
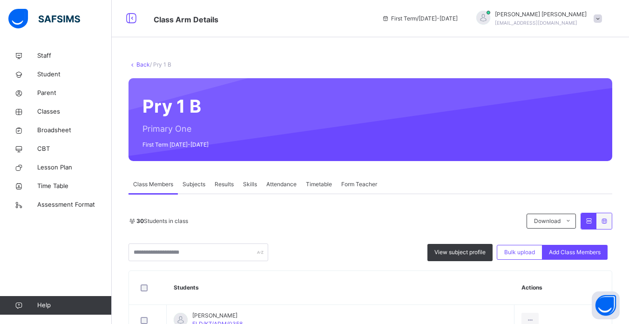
click at [157, 105] on div "Pry 1 B Primary One First Term 2025-2026" at bounding box center [370, 119] width 484 height 83
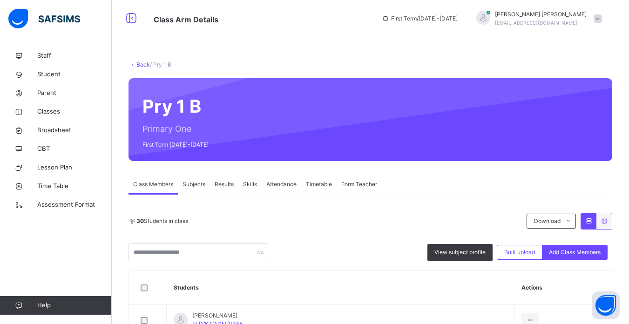
click at [157, 105] on div "Pry 1 B Primary One First Term 2025-2026" at bounding box center [370, 119] width 484 height 83
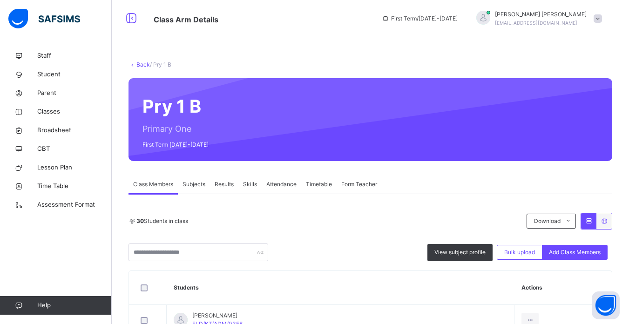
click at [157, 105] on div "Pry 1 B Primary One First Term 2025-2026" at bounding box center [370, 119] width 484 height 83
drag, startPoint x: 157, startPoint y: 105, endPoint x: 147, endPoint y: 100, distance: 11.7
click at [147, 100] on div "Pry 1 B Primary One First Term 2025-2026" at bounding box center [370, 119] width 484 height 83
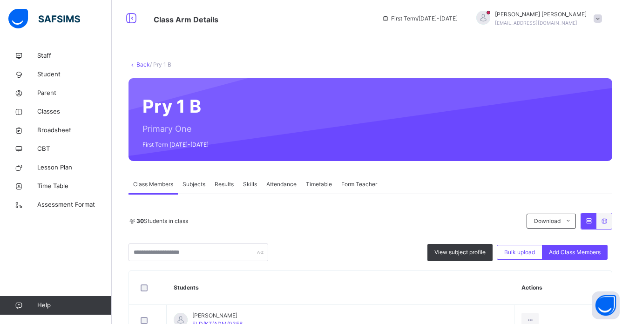
drag, startPoint x: 147, startPoint y: 100, endPoint x: 132, endPoint y: 101, distance: 14.9
click at [132, 101] on div "Pry 1 B Primary One First Term 2025-2026" at bounding box center [370, 119] width 484 height 83
click at [168, 108] on div "Pry 1 B Primary One First Term 2025-2026" at bounding box center [370, 119] width 484 height 83
click at [303, 228] on div "30 Students in class Download Pdf Report Excel Report" at bounding box center [370, 221] width 484 height 17
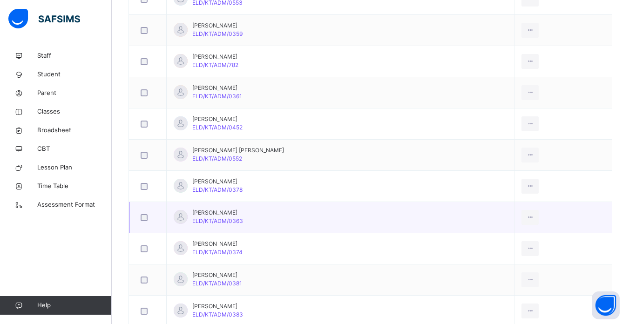
scroll to position [447, 0]
drag, startPoint x: 165, startPoint y: 275, endPoint x: 168, endPoint y: 285, distance: 11.0
click at [168, 285] on td "Habiba Kabir ELD/KT/ADM/0381" at bounding box center [341, 278] width 348 height 31
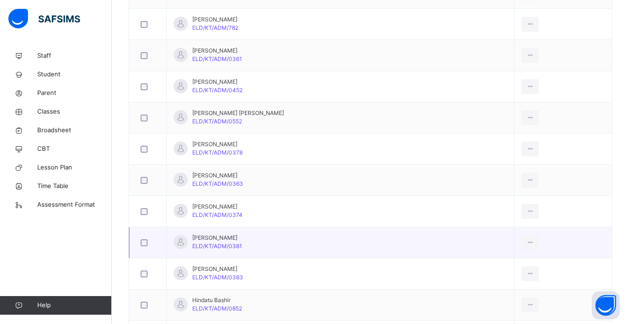
scroll to position [484, 0]
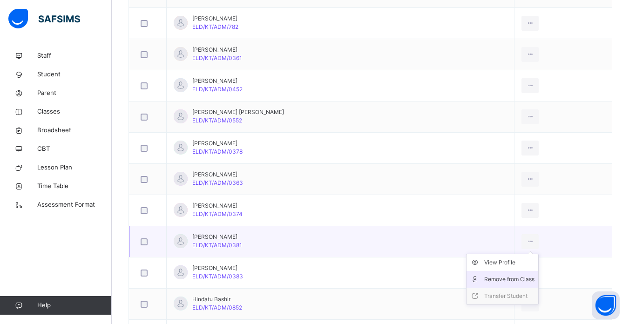
click at [505, 277] on div "Remove from Class" at bounding box center [509, 279] width 50 height 9
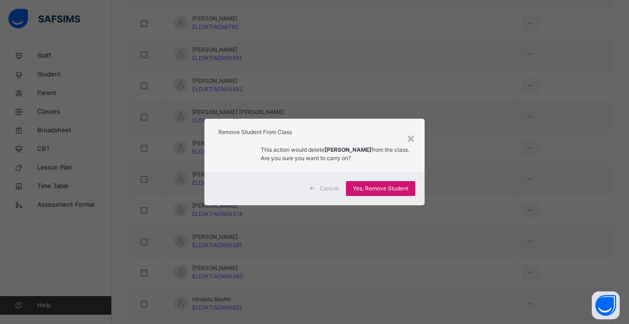
click at [390, 186] on span "Yes, Remove Student" at bounding box center [380, 188] width 55 height 8
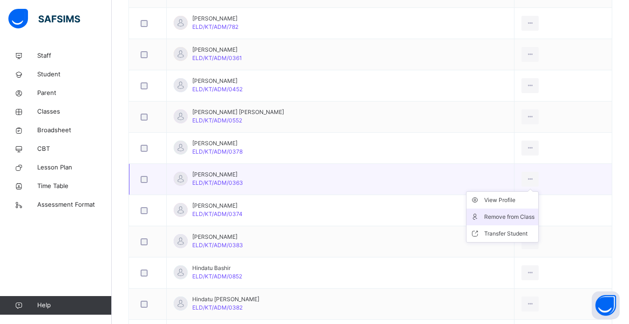
click at [518, 216] on div "Remove from Class" at bounding box center [509, 216] width 50 height 9
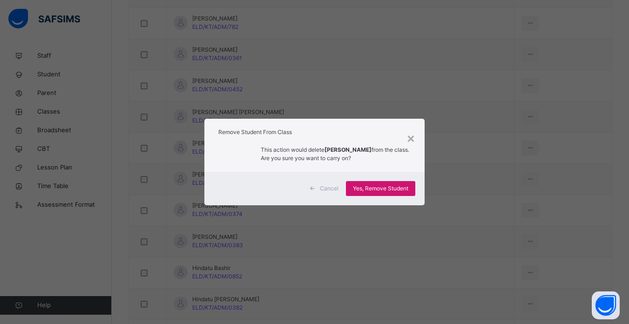
click at [380, 188] on span "Yes, Remove Student" at bounding box center [380, 188] width 55 height 8
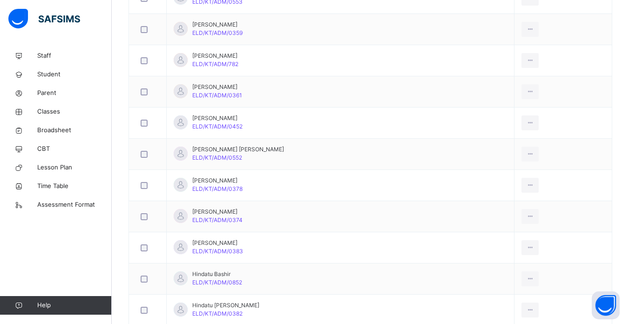
scroll to position [465, 0]
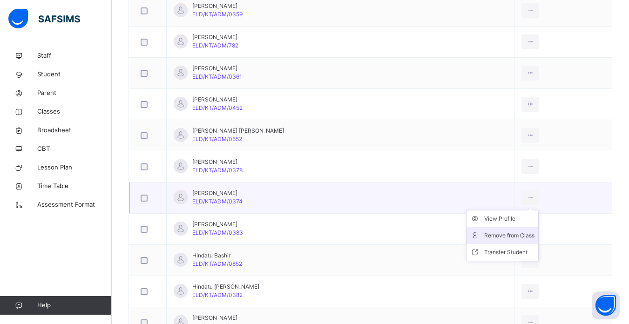
click at [518, 236] on div "Remove from Class" at bounding box center [509, 235] width 50 height 9
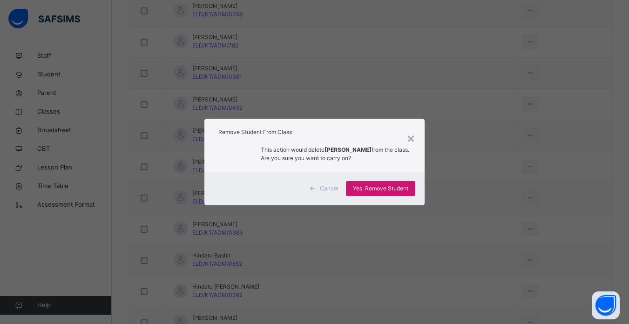
click at [383, 189] on span "Yes, Remove Student" at bounding box center [380, 188] width 55 height 8
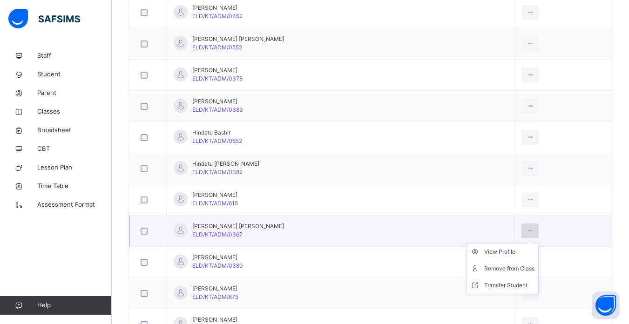
scroll to position [558, 0]
click at [511, 268] on div "Remove from Class" at bounding box center [509, 266] width 50 height 9
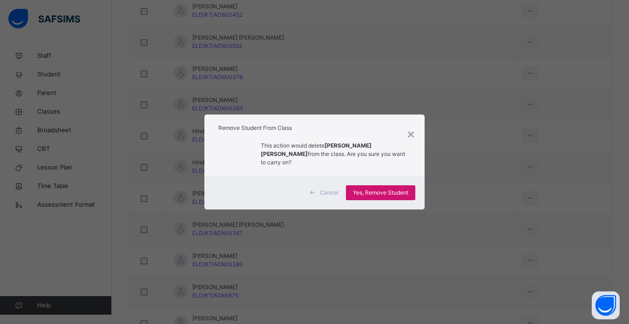
click at [384, 189] on span "Yes, Remove Student" at bounding box center [380, 192] width 55 height 8
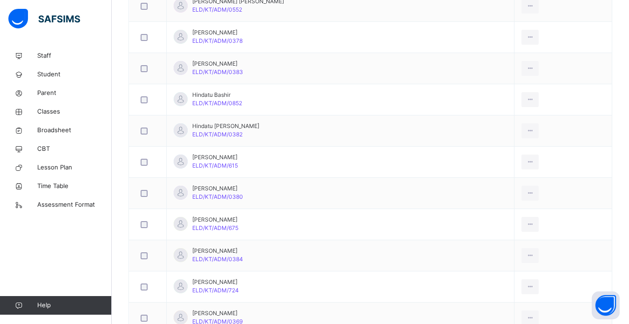
scroll to position [596, 0]
click at [511, 229] on div "Remove from Class" at bounding box center [509, 229] width 50 height 9
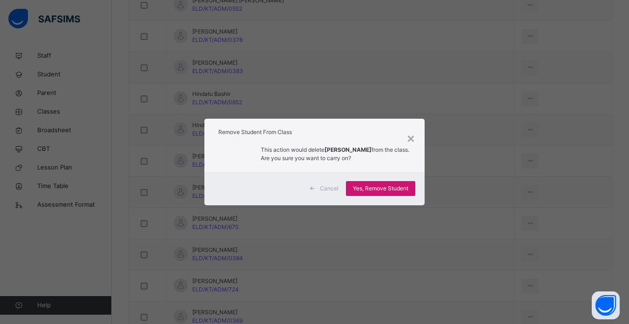
click at [384, 185] on span "Yes, Remove Student" at bounding box center [380, 188] width 55 height 8
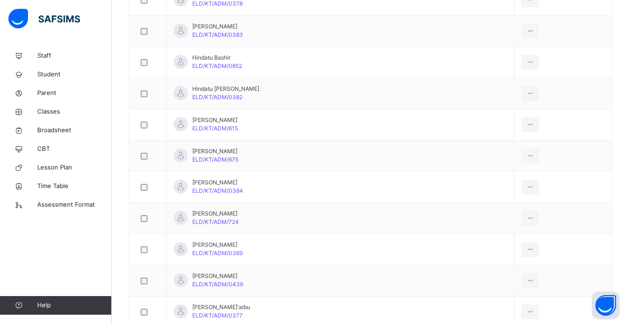
scroll to position [633, 0]
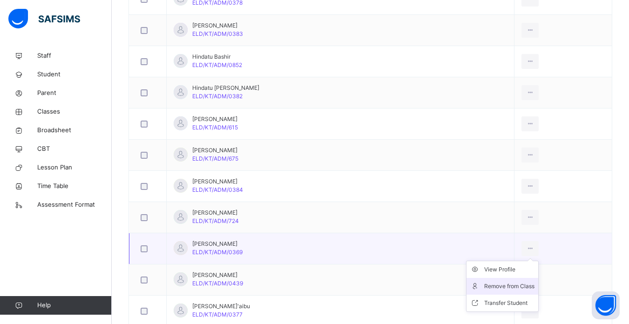
click at [501, 286] on div "Remove from Class" at bounding box center [509, 286] width 50 height 9
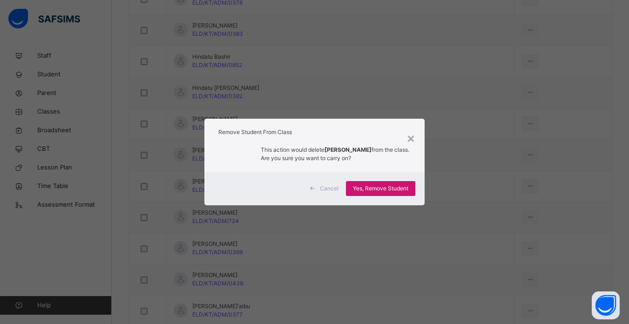
click at [374, 187] on span "Yes, Remove Student" at bounding box center [380, 188] width 55 height 8
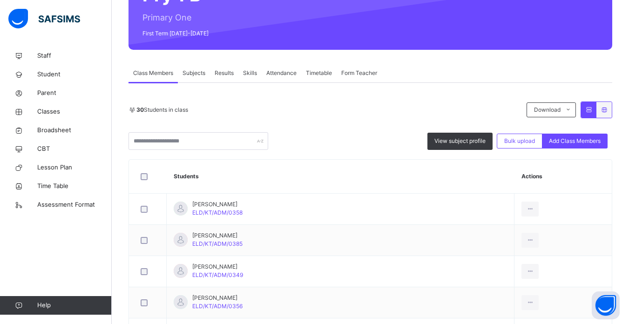
scroll to position [17, 0]
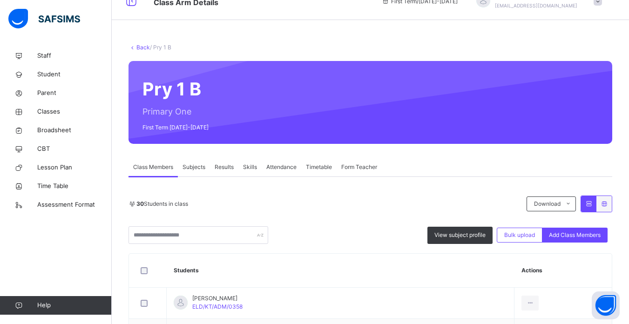
click at [139, 47] on link "Back" at bounding box center [142, 47] width 13 height 7
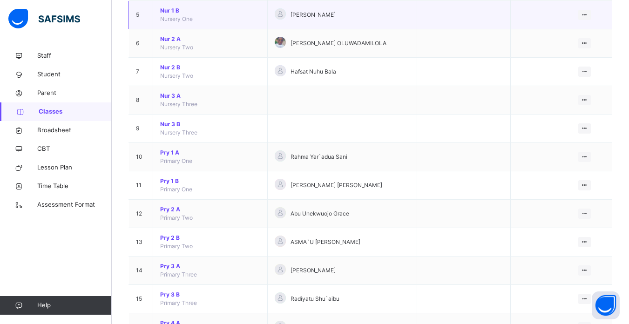
scroll to position [242, 0]
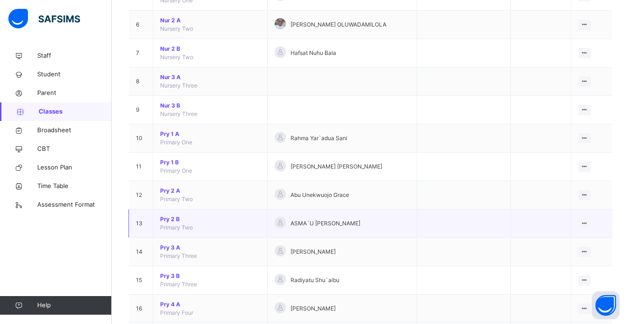
click at [172, 219] on span "Pry 2 B" at bounding box center [210, 219] width 100 height 8
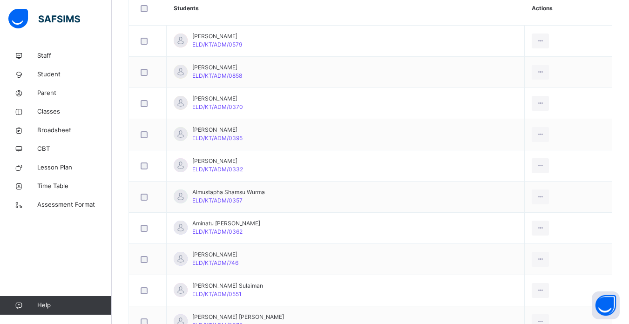
scroll to position [261, 0]
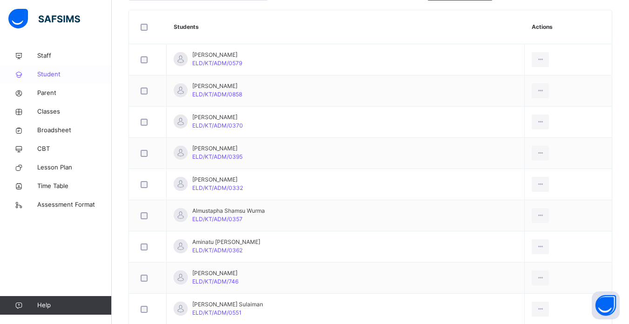
click at [56, 76] on span "Student" at bounding box center [74, 74] width 74 height 9
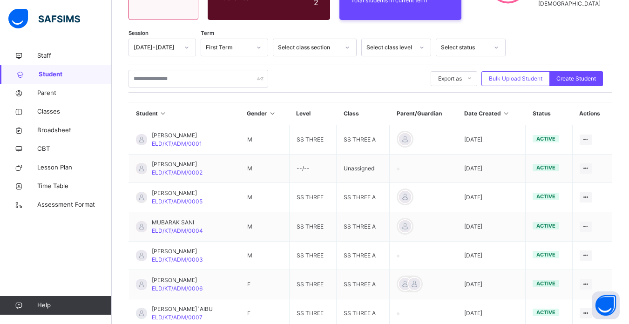
scroll to position [130, 0]
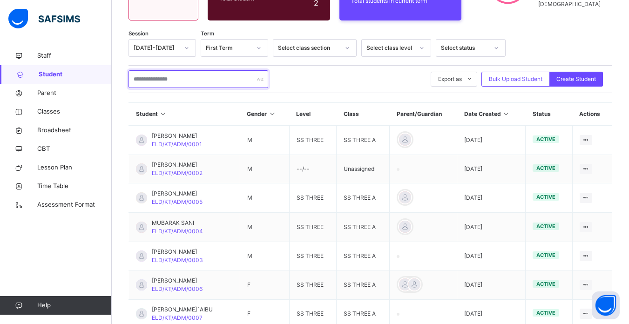
click at [198, 80] on input "text" at bounding box center [198, 79] width 140 height 18
click at [240, 171] on td "ABDURRAHMAN ABDULKADIR ELD/KT/ADM/0002" at bounding box center [184, 169] width 111 height 28
click at [197, 77] on input "text" at bounding box center [198, 79] width 140 height 18
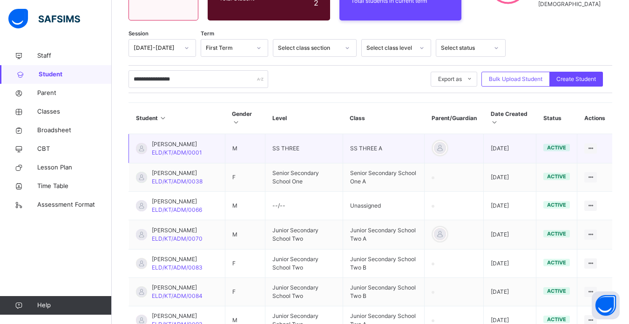
click at [301, 154] on td "SS THREE" at bounding box center [303, 148] width 77 height 29
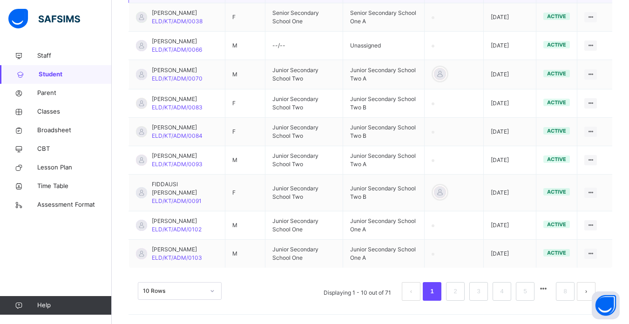
scroll to position [323, 0]
click at [459, 293] on link "2" at bounding box center [455, 291] width 9 height 12
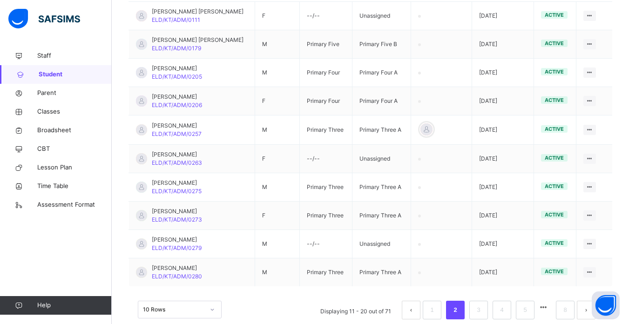
scroll to position [273, 0]
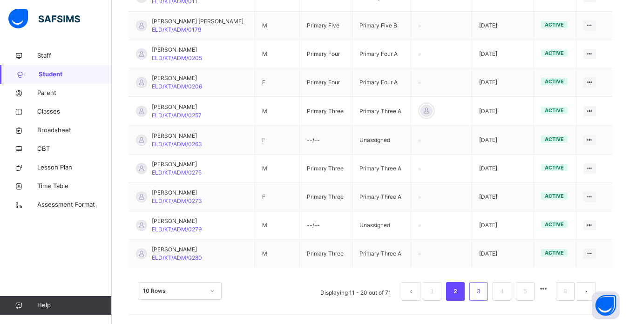
click at [483, 294] on link "3" at bounding box center [478, 291] width 9 height 12
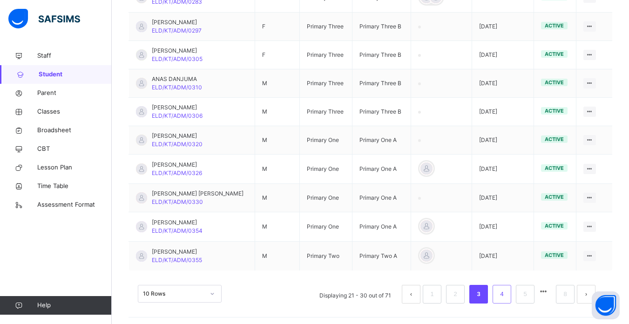
click at [505, 294] on link "4" at bounding box center [501, 294] width 9 height 12
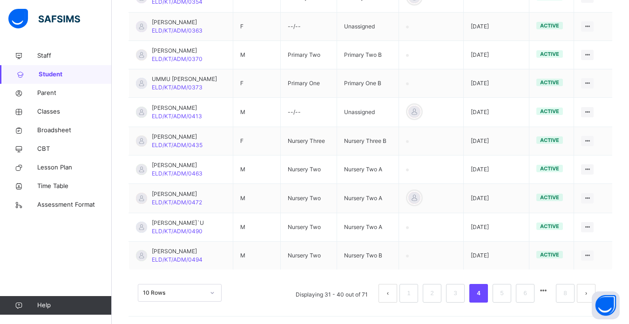
scroll to position [275, 0]
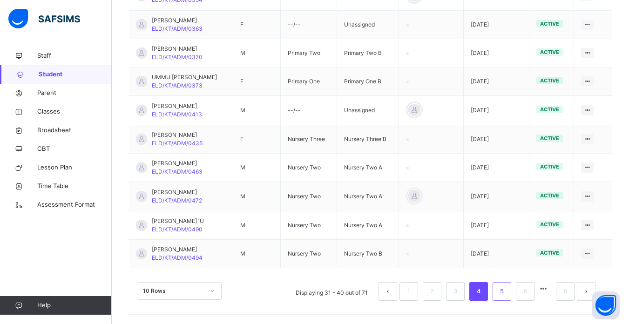
click at [506, 292] on link "5" at bounding box center [501, 291] width 9 height 12
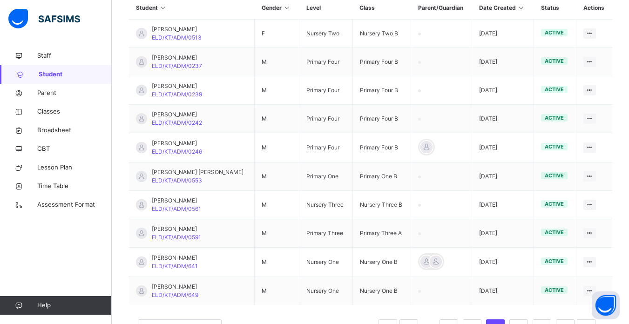
scroll to position [255, 0]
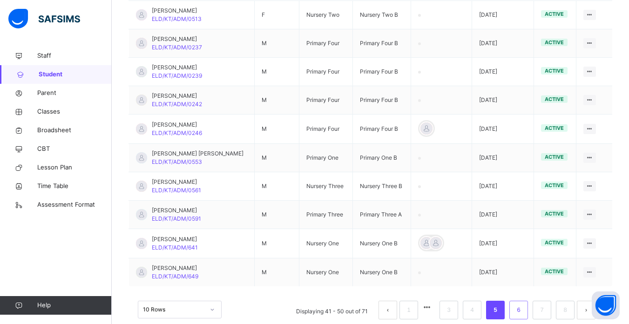
click at [523, 309] on link "6" at bounding box center [518, 310] width 9 height 12
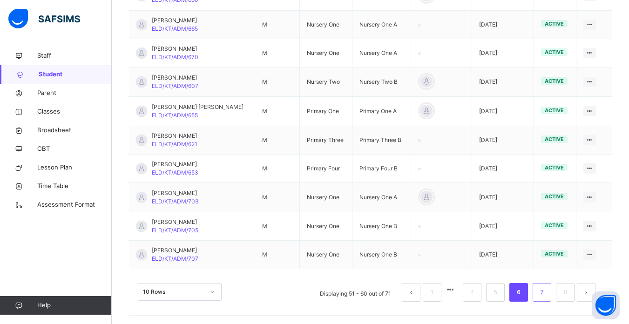
scroll to position [276, 0]
click at [499, 294] on link "5" at bounding box center [495, 291] width 9 height 12
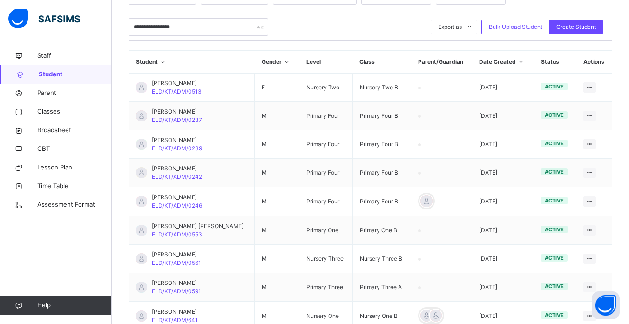
scroll to position [181, 0]
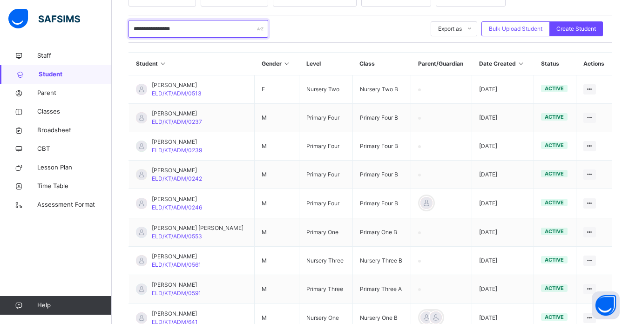
click at [215, 24] on input "**********" at bounding box center [198, 29] width 140 height 18
type input "*"
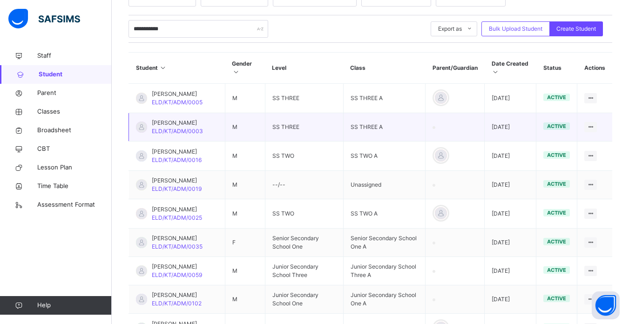
click at [309, 134] on td "SS THREE" at bounding box center [304, 127] width 78 height 28
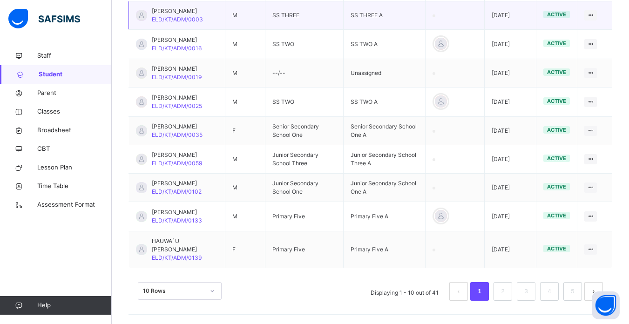
scroll to position [309, 0]
click at [507, 291] on link "2" at bounding box center [502, 291] width 9 height 12
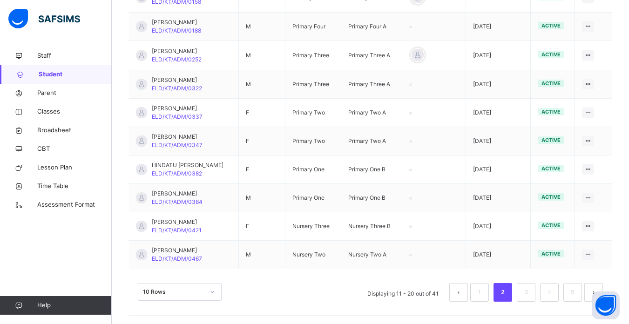
scroll to position [274, 0]
click at [530, 289] on link "3" at bounding box center [525, 291] width 9 height 12
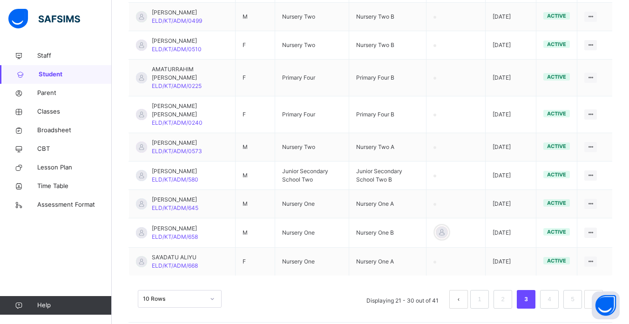
scroll to position [292, 0]
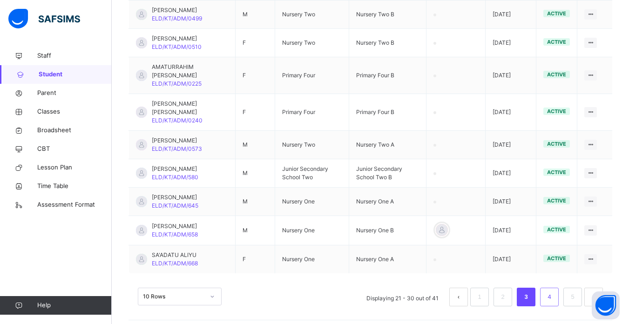
click at [553, 303] on link "4" at bounding box center [549, 297] width 9 height 12
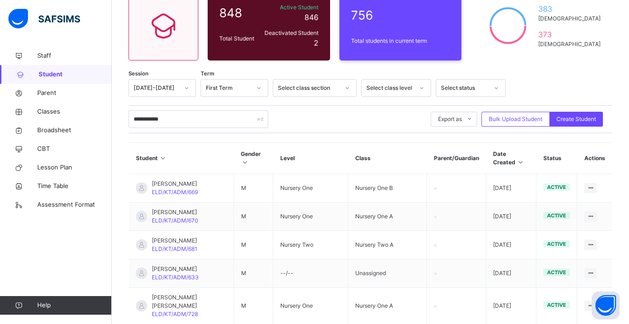
scroll to position [289, 0]
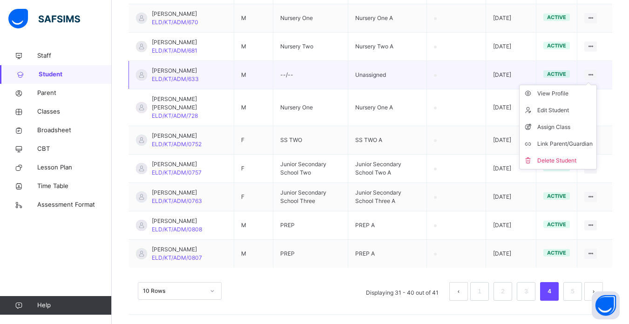
click at [594, 74] on icon at bounding box center [590, 74] width 8 height 7
click at [569, 124] on div "Assign Class" at bounding box center [564, 126] width 55 height 9
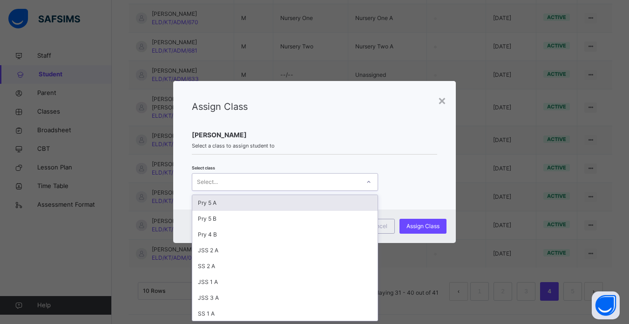
scroll to position [0, 0]
click at [367, 183] on icon at bounding box center [369, 181] width 6 height 9
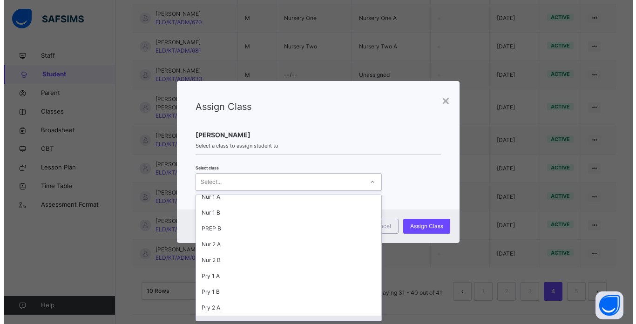
scroll to position [164, 0]
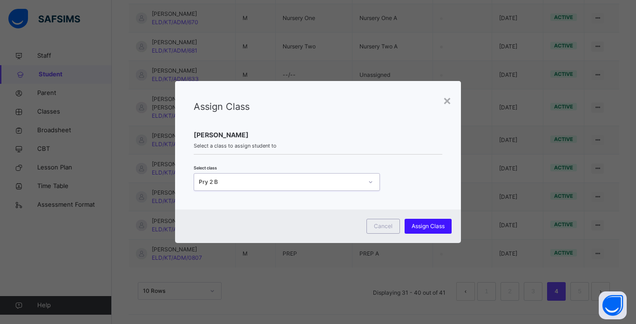
click at [429, 224] on span "Assign Class" at bounding box center [427, 226] width 33 height 8
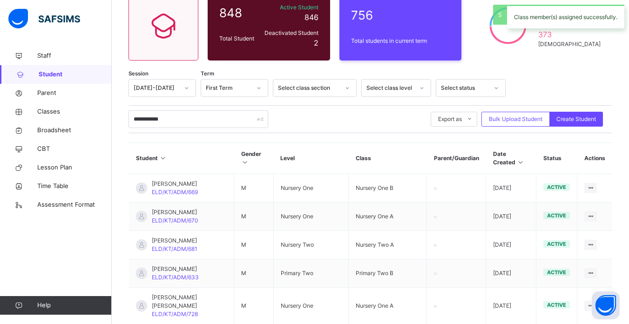
scroll to position [289, 0]
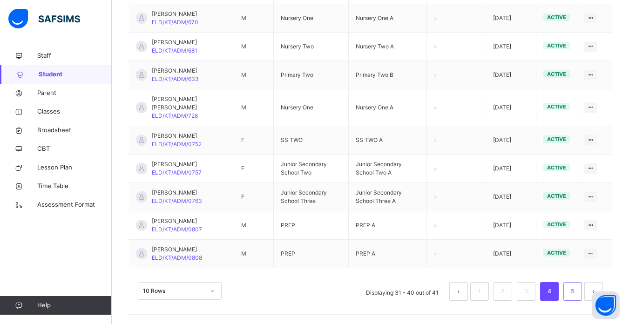
click at [577, 291] on link "5" at bounding box center [572, 291] width 9 height 12
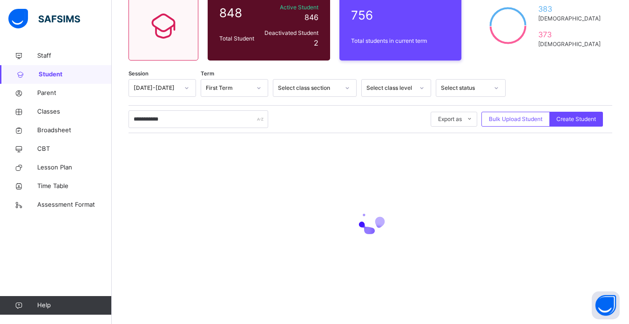
scroll to position [16, 0]
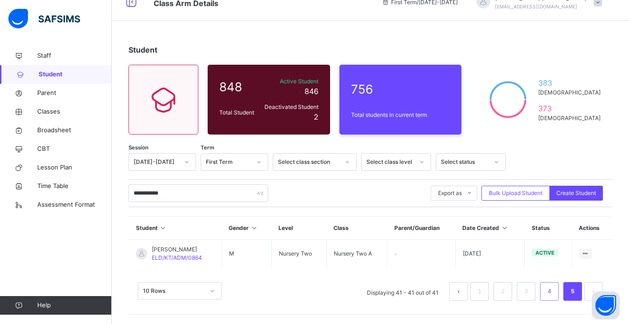
drag, startPoint x: 581, startPoint y: 291, endPoint x: 554, endPoint y: 294, distance: 27.1
click at [554, 294] on ul "Displaying 41 - 41 out of 41 1 2 3 4 5" at bounding box center [481, 291] width 243 height 19
click at [553, 294] on link "4" at bounding box center [549, 291] width 9 height 12
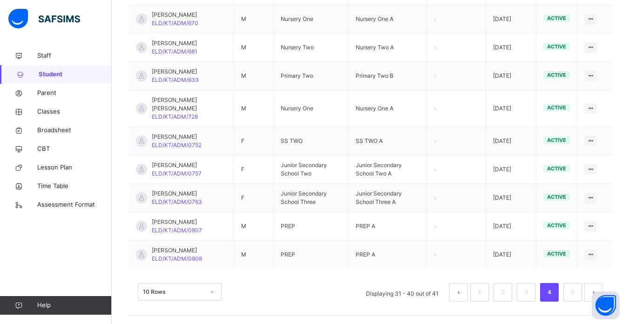
scroll to position [289, 0]
click at [530, 295] on link "3" at bounding box center [525, 291] width 9 height 12
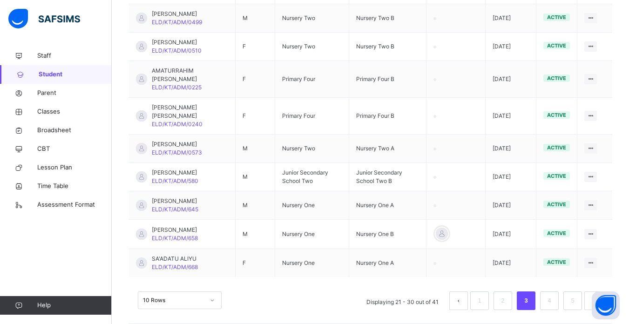
scroll to position [306, 0]
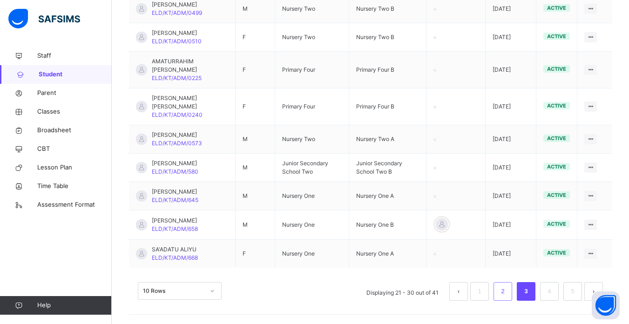
click at [507, 290] on link "2" at bounding box center [502, 291] width 9 height 12
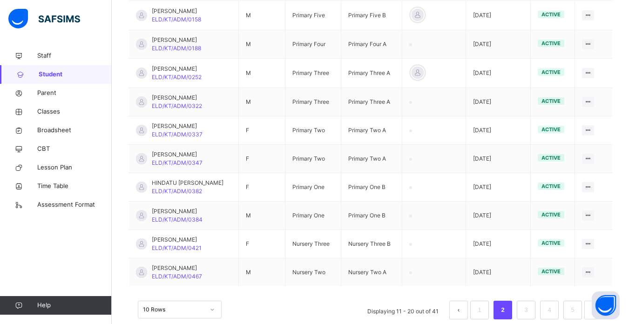
scroll to position [274, 0]
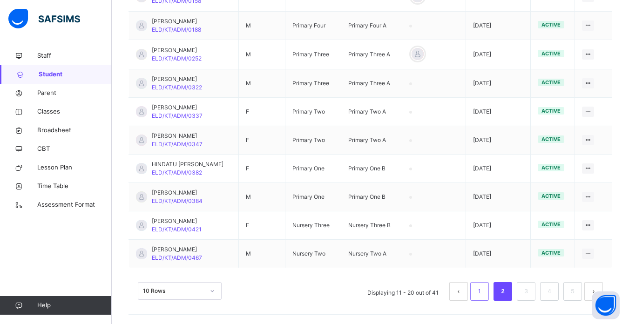
click at [484, 293] on link "1" at bounding box center [479, 291] width 9 height 12
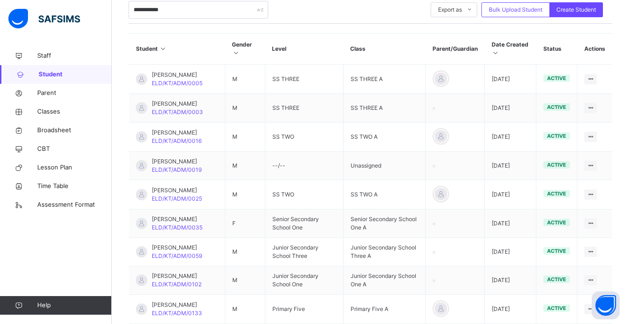
scroll to position [199, 0]
click at [188, 11] on input "**********" at bounding box center [198, 10] width 140 height 18
type input "*"
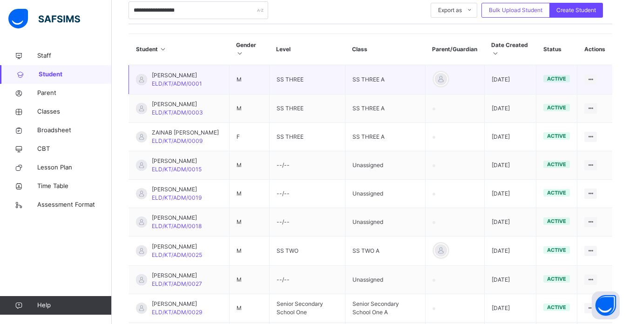
click at [269, 88] on td "M" at bounding box center [249, 79] width 40 height 29
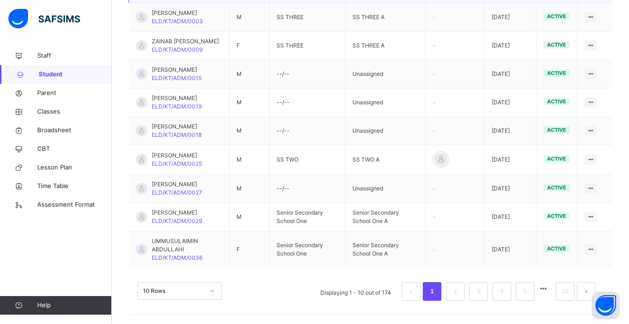
scroll to position [323, 0]
click at [453, 289] on li "2" at bounding box center [455, 291] width 19 height 19
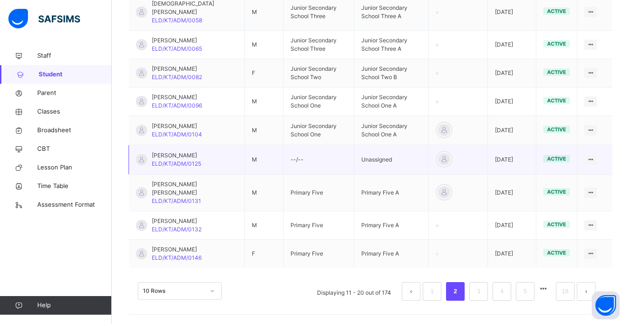
scroll to position [307, 0]
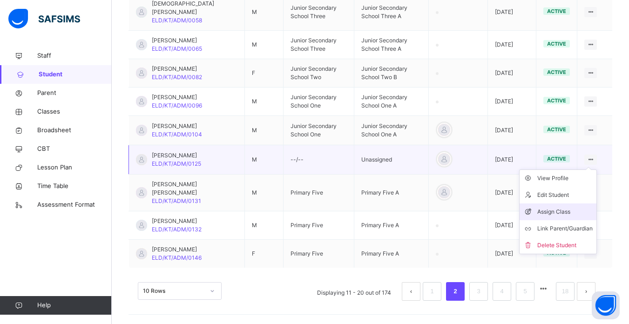
click at [552, 209] on div "Assign Class" at bounding box center [564, 211] width 55 height 9
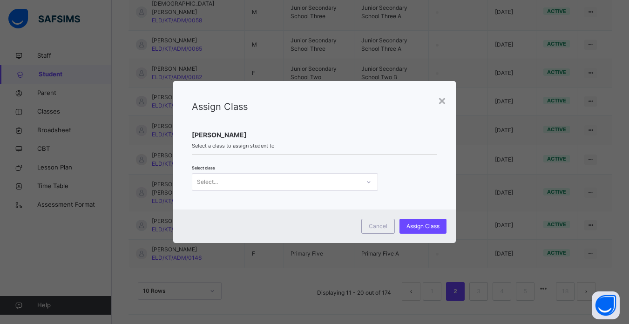
scroll to position [0, 0]
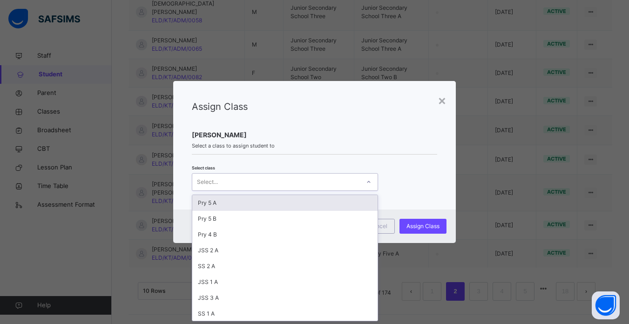
click at [351, 178] on div "Select..." at bounding box center [276, 182] width 168 height 14
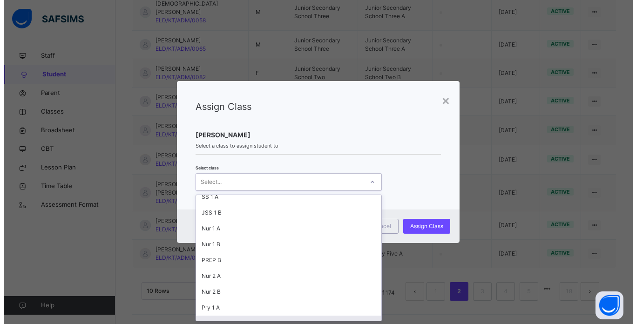
scroll to position [133, 0]
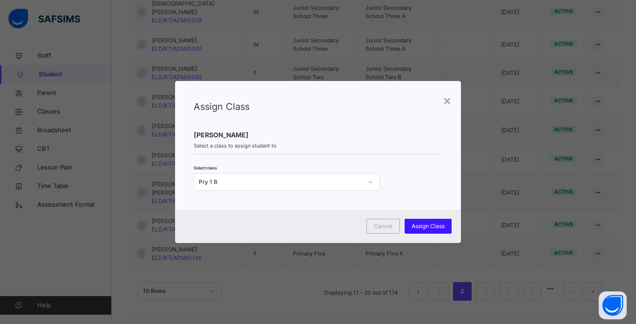
click at [426, 223] on span "Assign Class" at bounding box center [427, 226] width 33 height 8
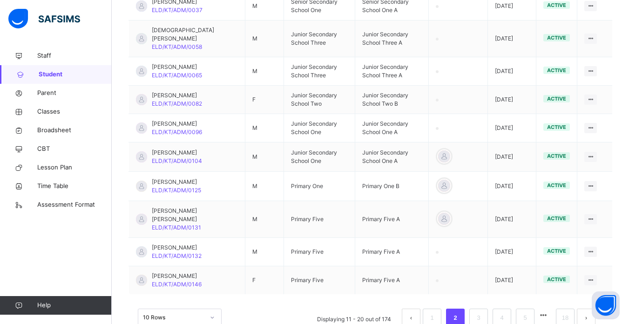
scroll to position [0, 0]
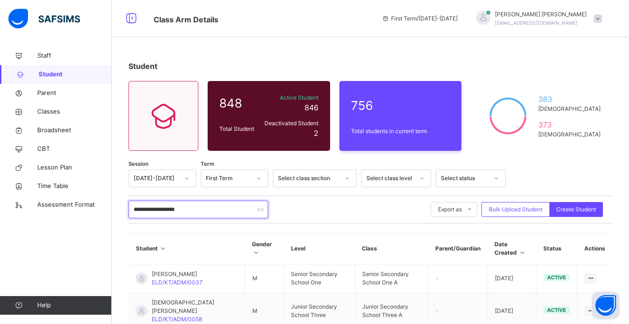
click at [203, 209] on input "**********" at bounding box center [198, 210] width 140 height 18
type input "*"
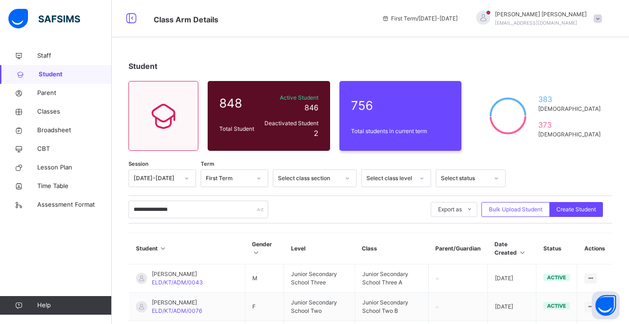
click at [284, 248] on th "Level" at bounding box center [319, 248] width 71 height 31
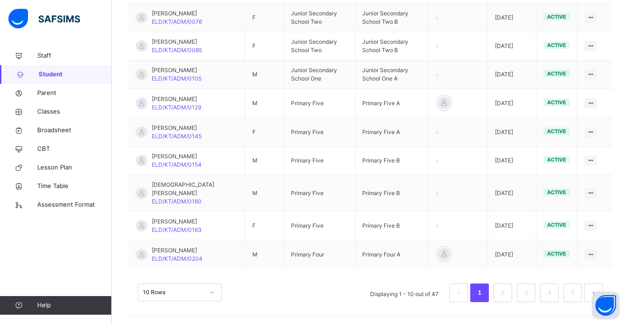
scroll to position [289, 0]
click at [507, 293] on link "2" at bounding box center [502, 292] width 9 height 12
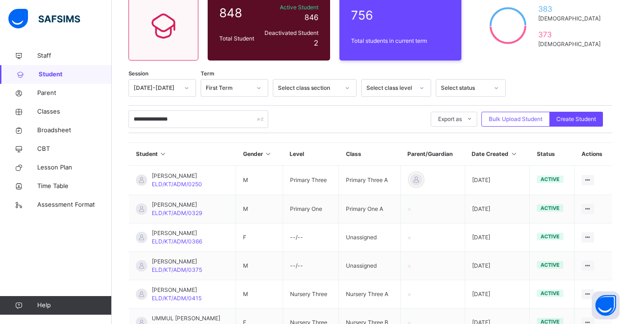
scroll to position [274, 0]
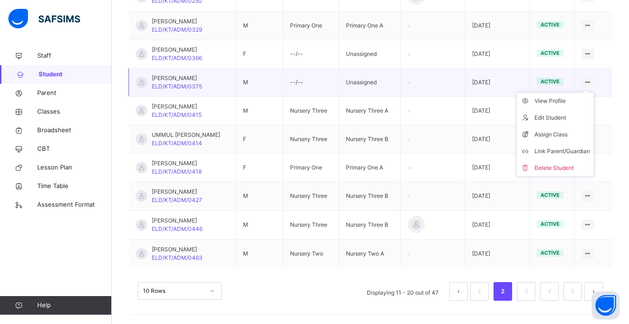
click at [592, 81] on icon at bounding box center [588, 82] width 8 height 7
click at [564, 132] on div "Assign Class" at bounding box center [561, 134] width 55 height 9
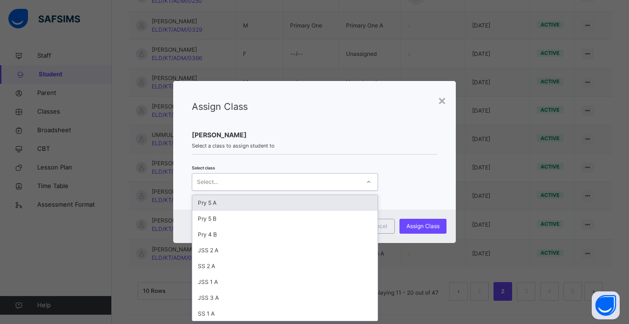
scroll to position [0, 0]
click at [336, 178] on div "Select..." at bounding box center [276, 182] width 168 height 14
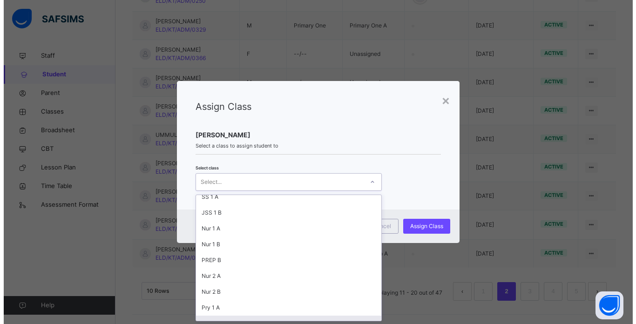
scroll to position [133, 0]
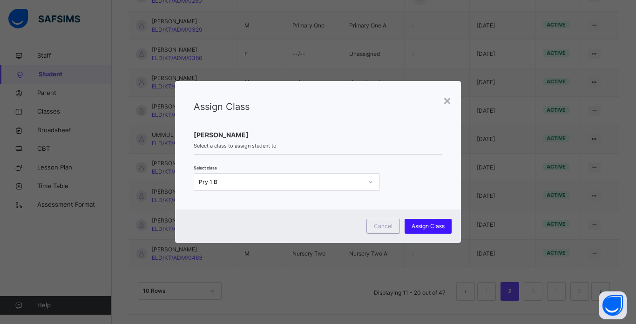
click at [430, 224] on span "Assign Class" at bounding box center [427, 226] width 33 height 8
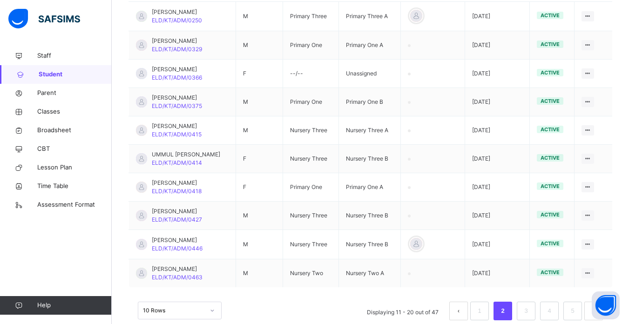
scroll to position [105, 0]
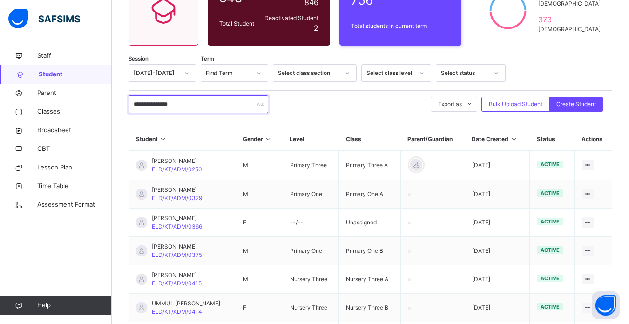
click at [209, 99] on input "**********" at bounding box center [198, 104] width 140 height 18
type input "*"
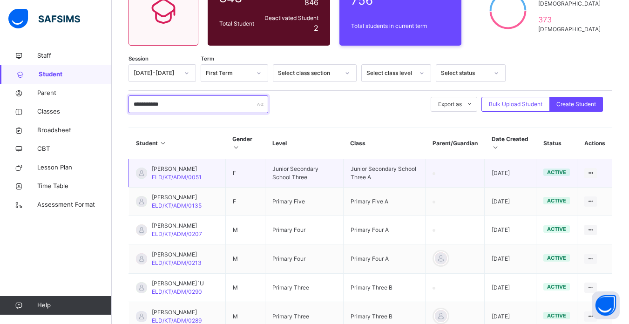
type input "**********"
click at [296, 180] on td "Junior Secondary School Three" at bounding box center [304, 173] width 78 height 28
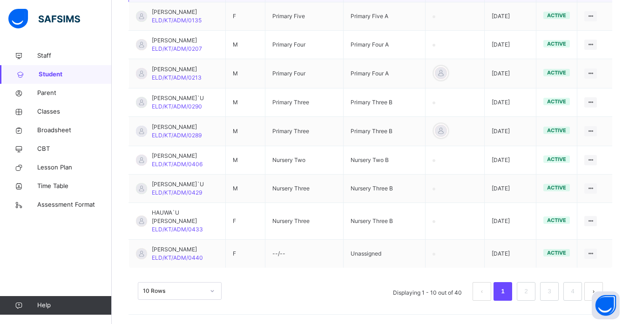
scroll to position [297, 0]
click at [530, 291] on link "2" at bounding box center [525, 291] width 9 height 12
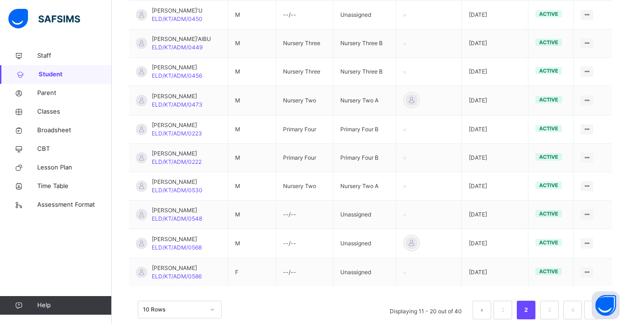
scroll to position [274, 0]
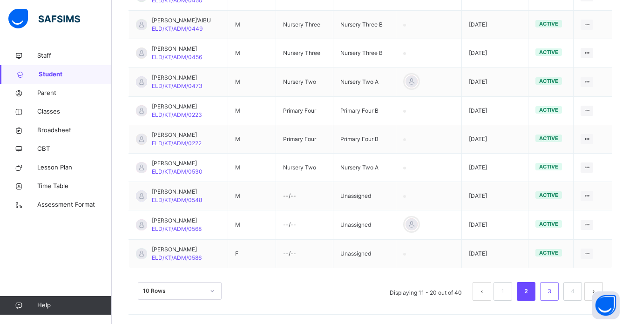
click at [553, 294] on link "3" at bounding box center [549, 291] width 9 height 12
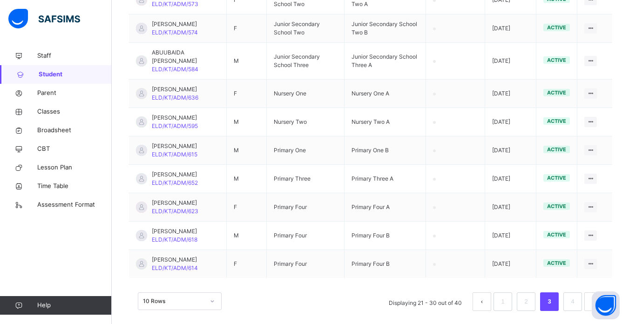
scroll to position [297, 0]
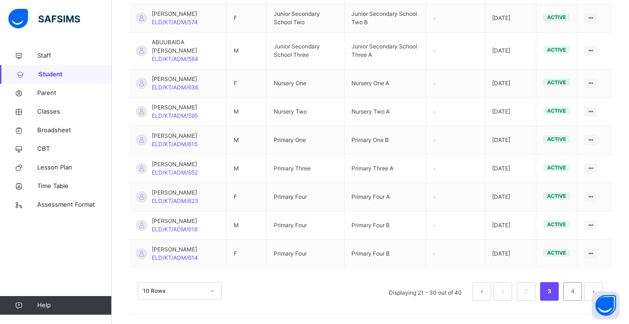
click at [577, 292] on link "4" at bounding box center [572, 291] width 9 height 12
click at [577, 293] on link "4" at bounding box center [572, 291] width 9 height 12
click at [577, 296] on link "4" at bounding box center [572, 291] width 9 height 12
click at [553, 290] on link "3" at bounding box center [549, 291] width 9 height 12
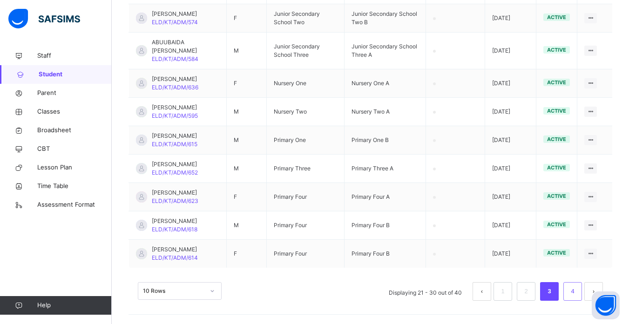
click at [577, 293] on link "4" at bounding box center [572, 291] width 9 height 12
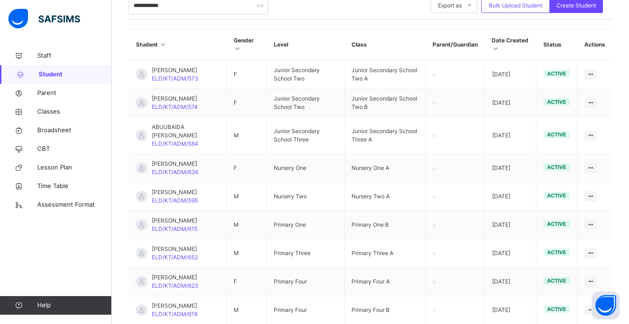
scroll to position [185, 0]
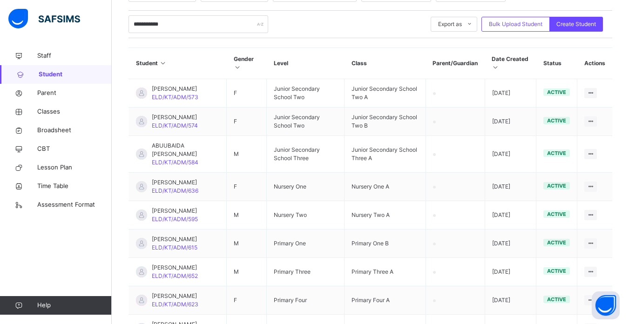
click at [499, 68] on icon at bounding box center [495, 67] width 8 height 7
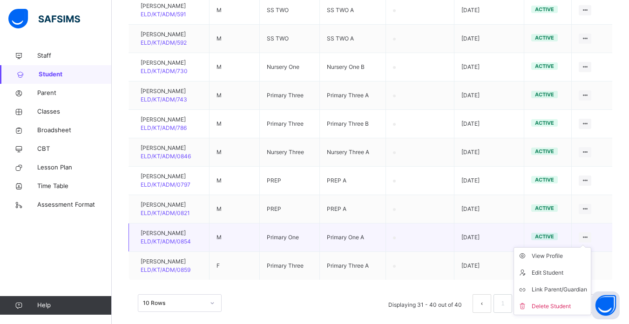
scroll to position [272, 0]
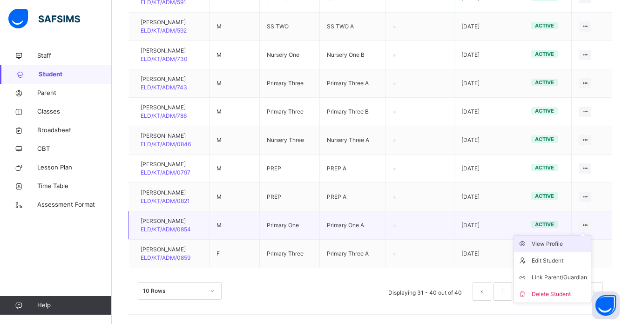
click at [555, 242] on div "View Profile" at bounding box center [558, 243] width 55 height 9
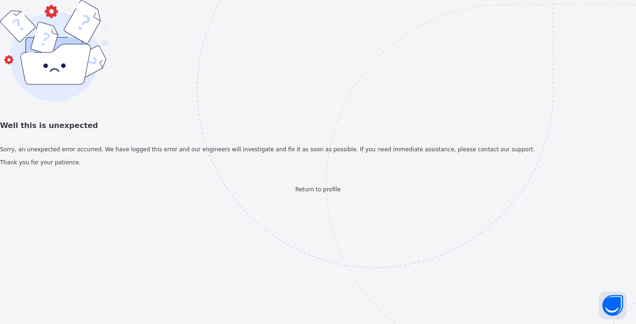
click at [320, 193] on span "Return to profile" at bounding box center [317, 189] width 45 height 7
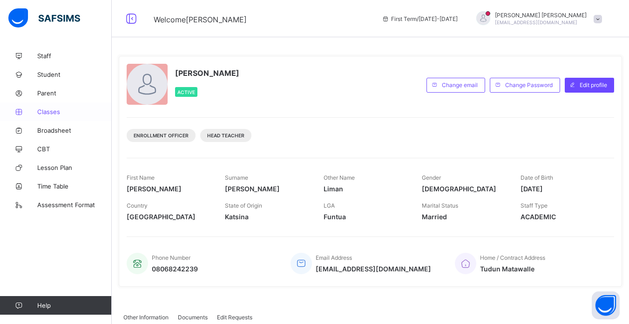
click at [45, 112] on span "Classes" at bounding box center [74, 111] width 74 height 7
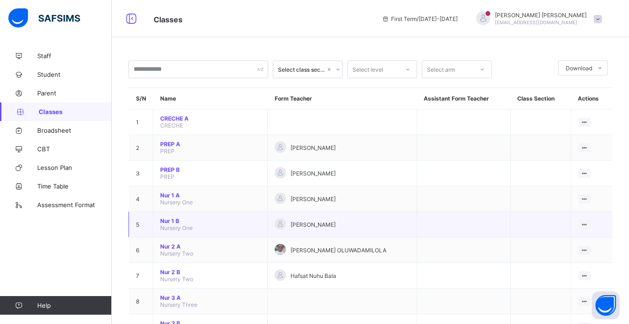
click at [216, 216] on td "Nur 1 B Nursery One" at bounding box center [210, 225] width 114 height 26
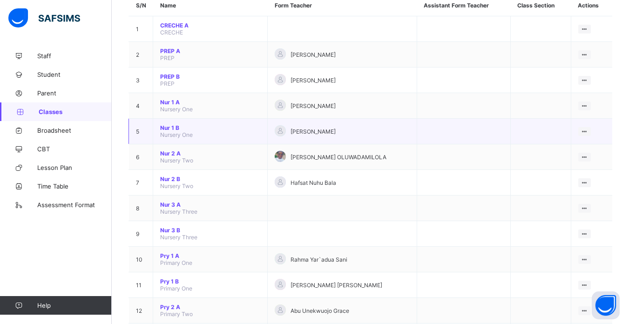
scroll to position [112, 0]
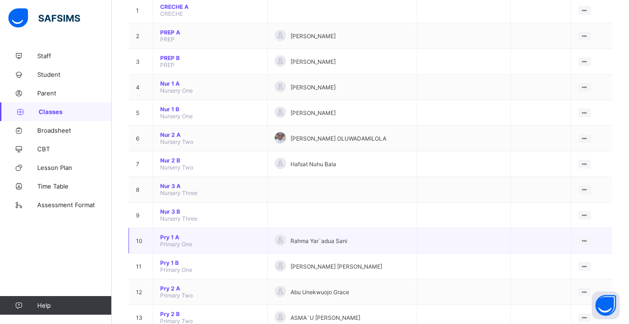
click at [174, 245] on span "Primary One" at bounding box center [176, 244] width 32 height 7
click at [167, 233] on td "Pry 1 A Primary One" at bounding box center [210, 241] width 114 height 26
click at [173, 240] on span "Pry 1 A" at bounding box center [210, 237] width 100 height 7
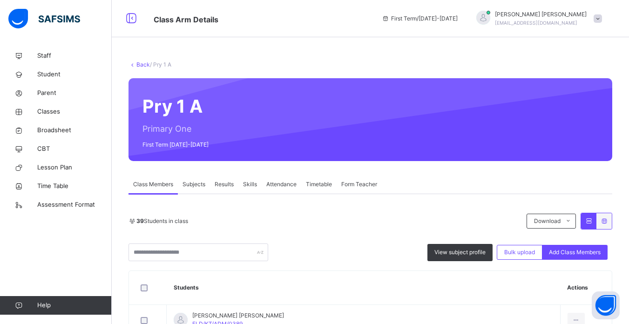
click at [305, 272] on th "Students" at bounding box center [364, 288] width 394 height 34
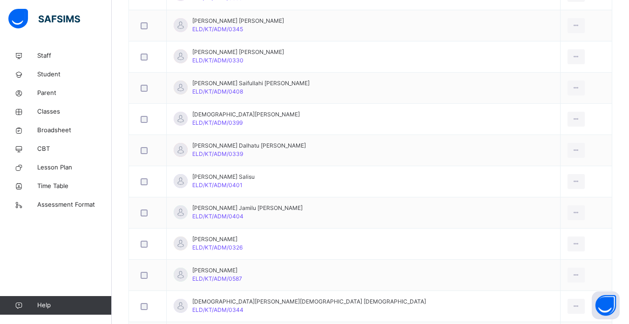
scroll to position [1248, 0]
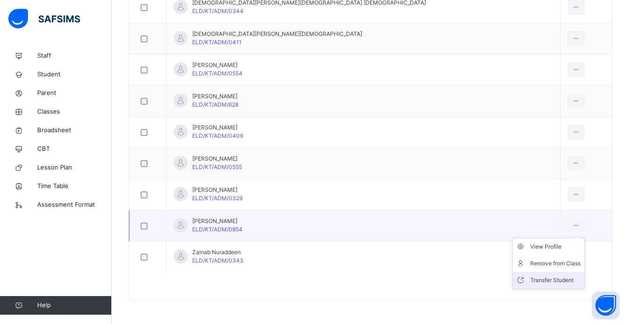
click at [530, 278] on div "Transfer Student" at bounding box center [555, 280] width 50 height 9
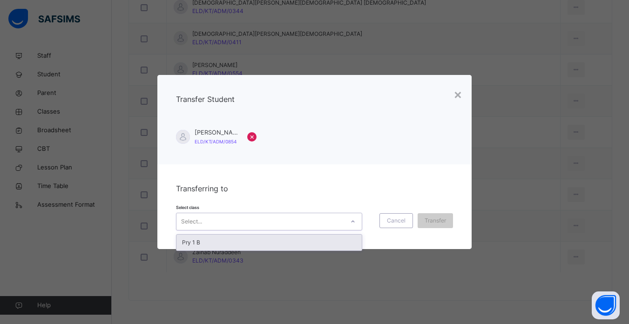
click at [352, 221] on icon at bounding box center [353, 221] width 6 height 9
click at [339, 241] on div "Pry 1 B" at bounding box center [268, 243] width 185 height 16
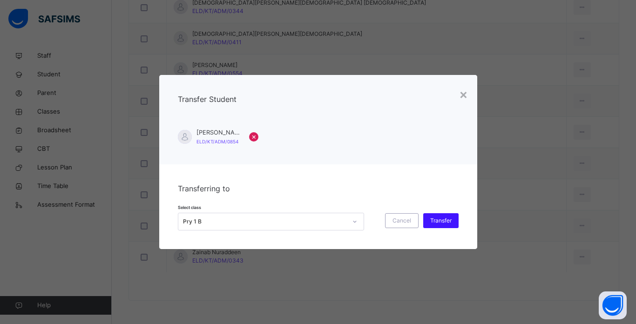
click at [442, 219] on span "Transfer" at bounding box center [440, 220] width 21 height 8
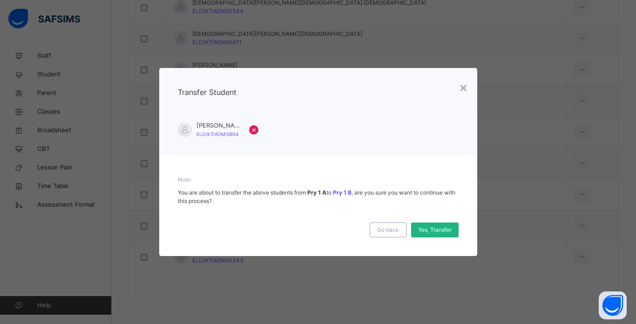
click at [435, 228] on span "Yes, Transfer" at bounding box center [435, 230] width 34 height 8
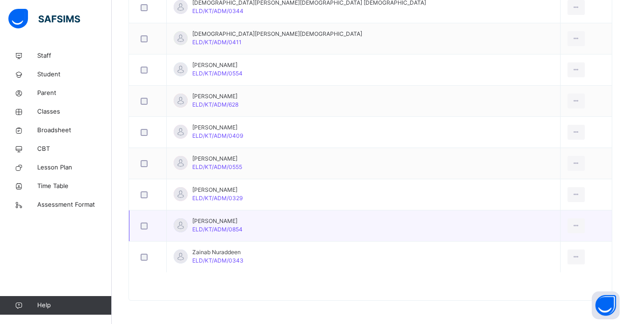
click at [423, 230] on td "[PERSON_NAME]/KT/ADM/0854" at bounding box center [364, 225] width 394 height 31
click at [530, 276] on div "Transfer Student" at bounding box center [555, 280] width 50 height 9
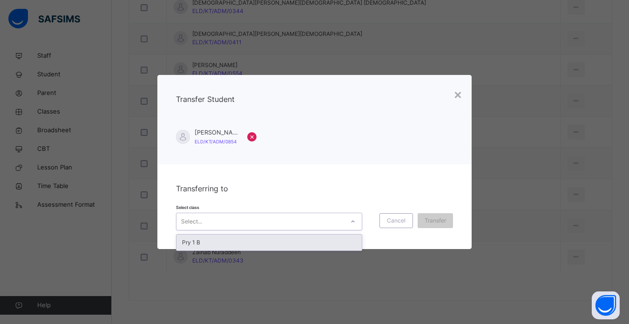
click at [350, 221] on icon at bounding box center [353, 221] width 6 height 9
click at [350, 242] on div "Pry 1 B" at bounding box center [268, 243] width 185 height 16
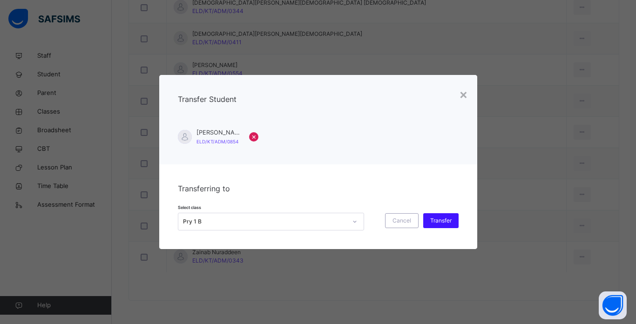
click at [442, 219] on span "Transfer" at bounding box center [440, 220] width 21 height 8
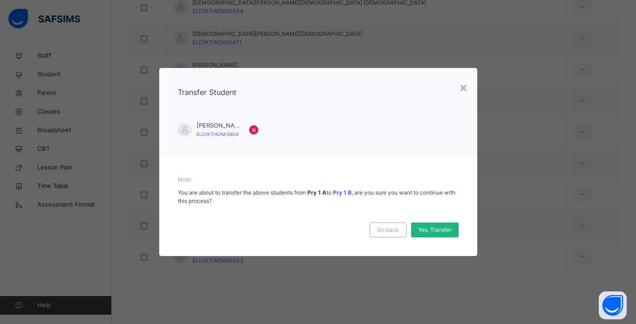
click at [433, 229] on span "Yes, Transfer" at bounding box center [435, 230] width 34 height 8
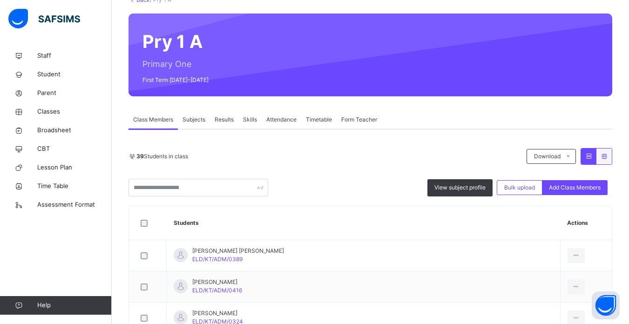
scroll to position [20, 0]
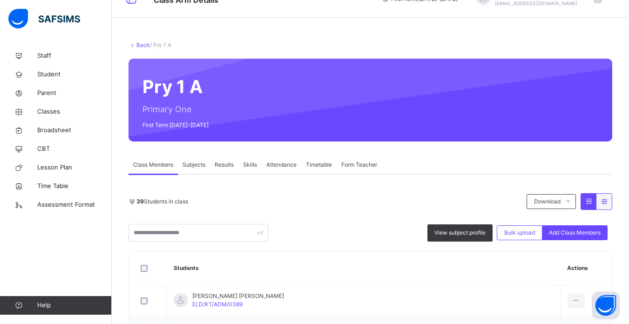
click at [163, 164] on span "Class Members" at bounding box center [153, 165] width 40 height 8
click at [195, 168] on span "Subjects" at bounding box center [193, 165] width 23 height 8
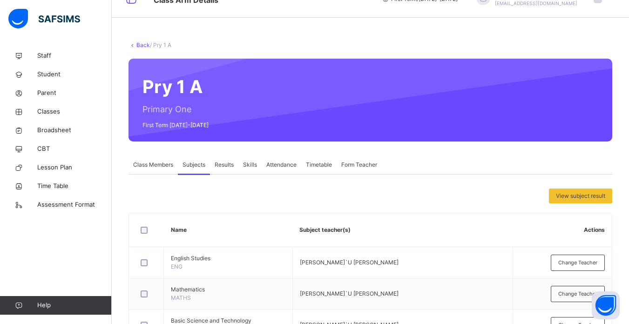
click at [154, 164] on span "Class Members" at bounding box center [153, 165] width 40 height 8
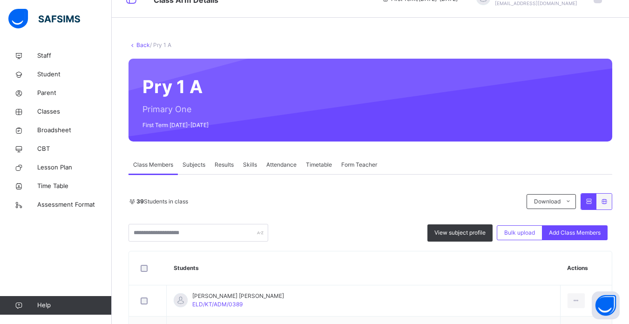
click at [276, 163] on span "Attendance" at bounding box center [281, 165] width 30 height 8
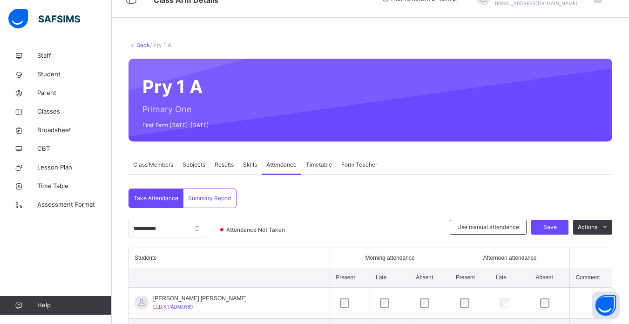
click at [168, 161] on span "Class Members" at bounding box center [153, 165] width 40 height 8
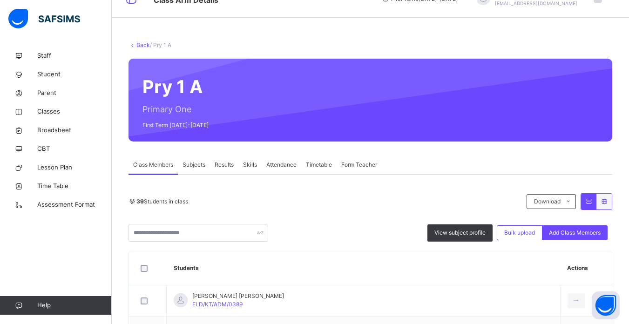
click at [141, 47] on link "Back" at bounding box center [142, 44] width 13 height 7
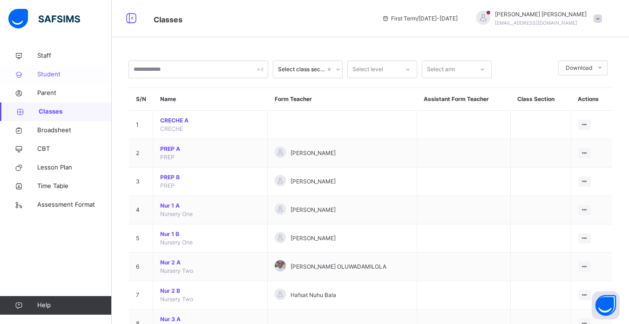
click at [63, 76] on span "Student" at bounding box center [74, 74] width 74 height 9
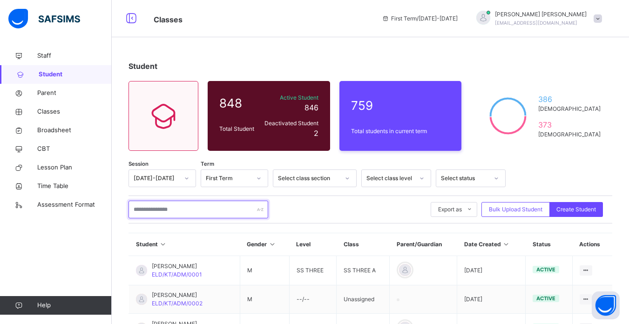
click at [195, 212] on input "text" at bounding box center [198, 210] width 140 height 18
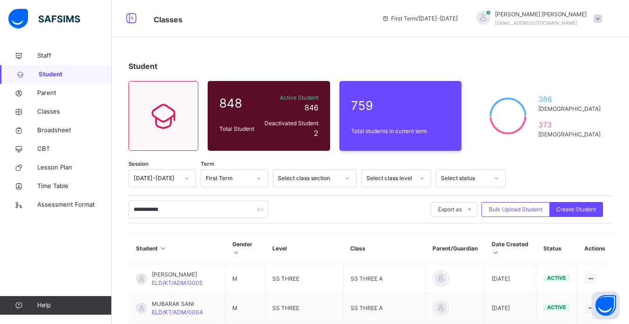
click at [499, 254] on icon at bounding box center [495, 252] width 8 height 7
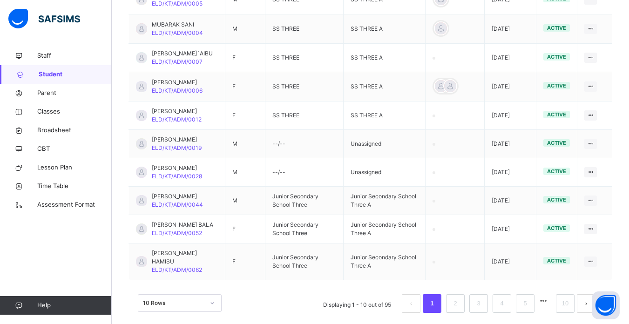
scroll to position [298, 0]
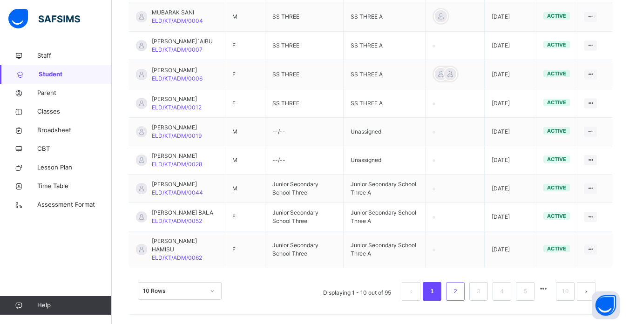
click at [459, 290] on link "2" at bounding box center [455, 291] width 9 height 12
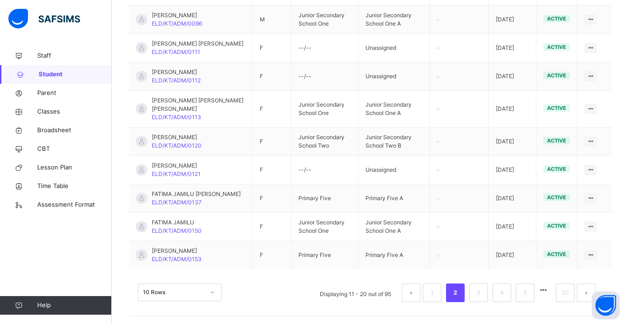
scroll to position [289, 0]
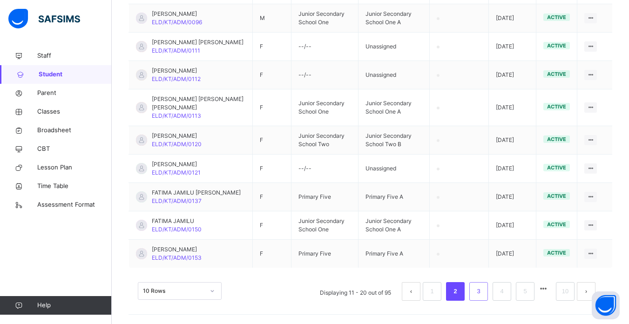
click at [483, 289] on link "3" at bounding box center [478, 291] width 9 height 12
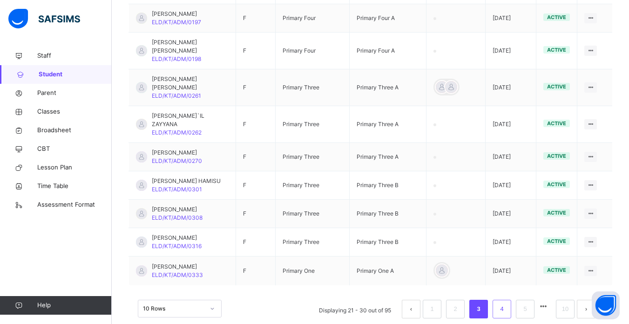
click at [506, 303] on link "4" at bounding box center [501, 309] width 9 height 12
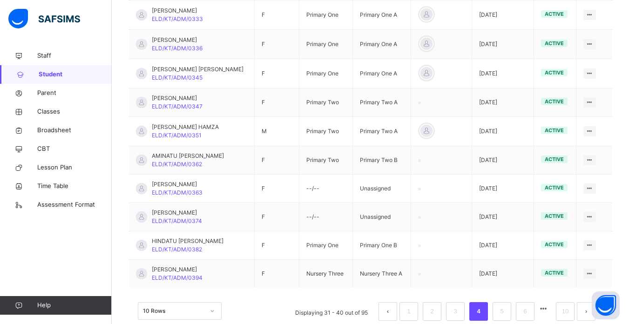
scroll to position [257, 0]
click at [506, 306] on link "5" at bounding box center [501, 310] width 9 height 12
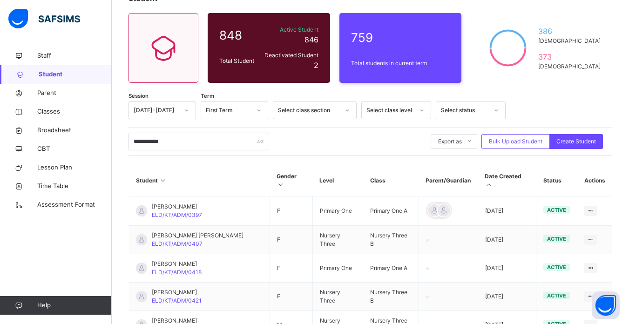
scroll to position [0, 0]
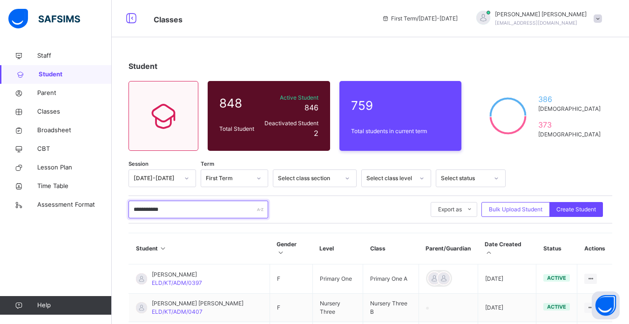
click at [229, 205] on input "**********" at bounding box center [198, 210] width 140 height 18
type input "*"
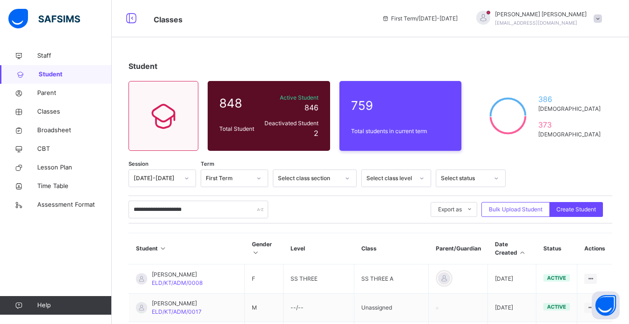
click at [314, 239] on th "Level" at bounding box center [318, 248] width 71 height 31
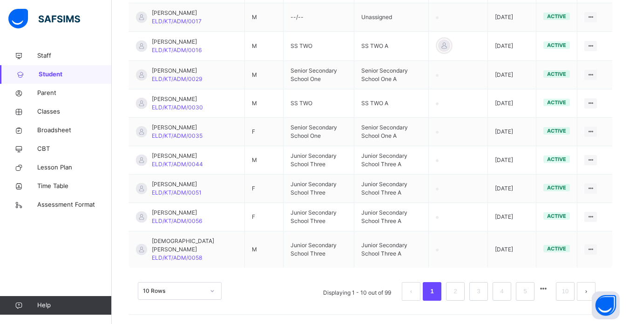
scroll to position [307, 0]
click at [459, 289] on link "2" at bounding box center [455, 291] width 9 height 12
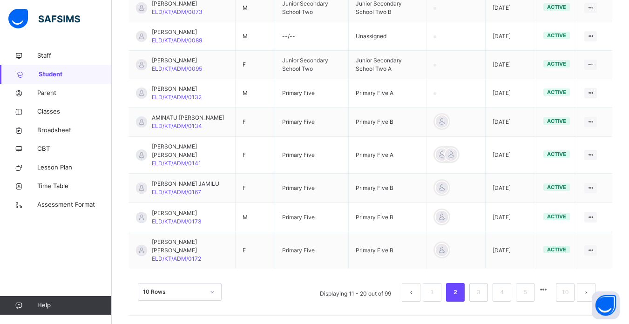
scroll to position [317, 0]
click at [480, 292] on li "3" at bounding box center [478, 291] width 19 height 19
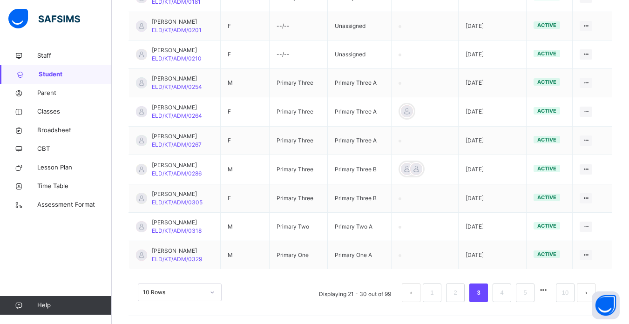
scroll to position [274, 0]
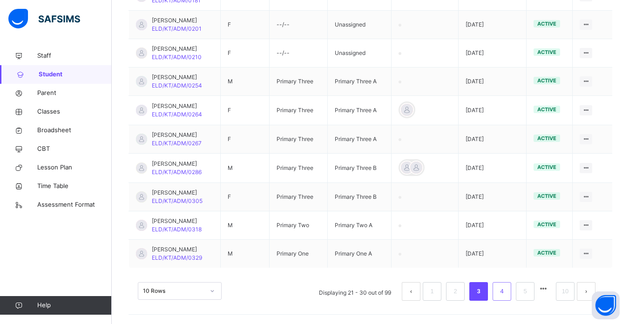
click at [506, 295] on link "4" at bounding box center [501, 291] width 9 height 12
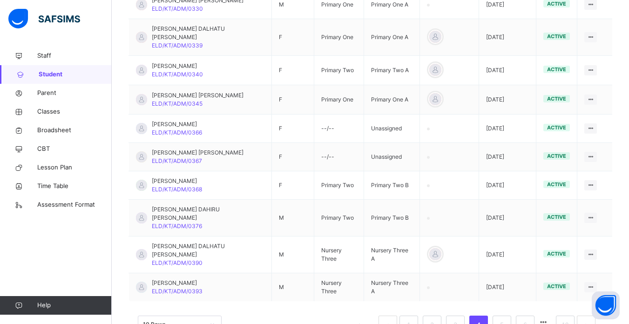
click at [506, 319] on link "5" at bounding box center [501, 325] width 9 height 12
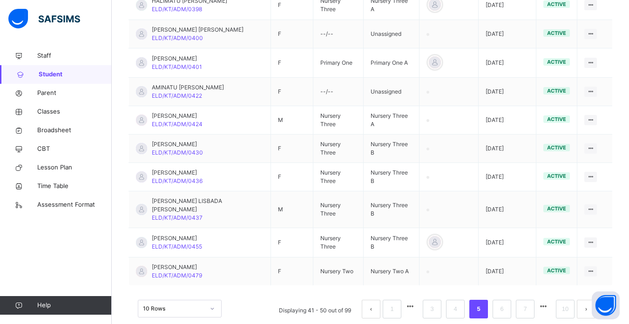
click at [506, 303] on link "6" at bounding box center [501, 309] width 9 height 12
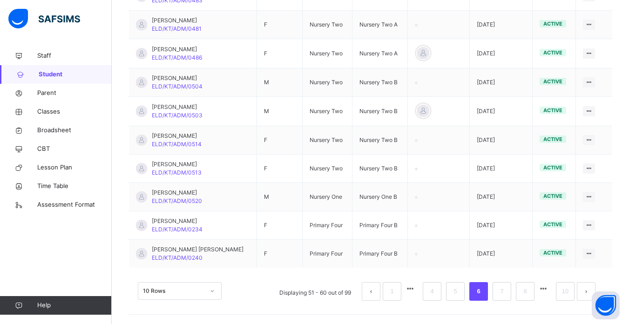
click at [506, 295] on link "7" at bounding box center [501, 291] width 9 height 12
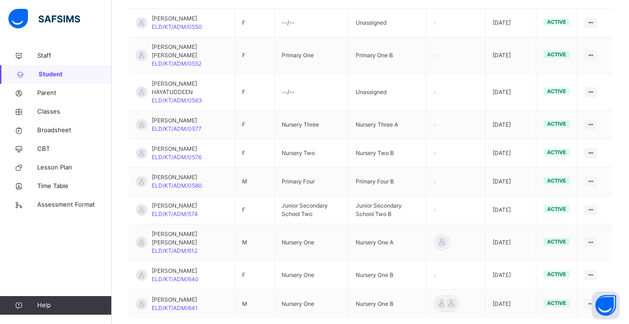
scroll to position [255, 0]
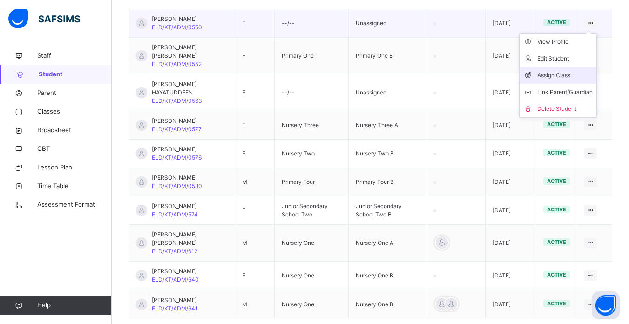
click at [565, 80] on div "Assign Class" at bounding box center [564, 75] width 55 height 9
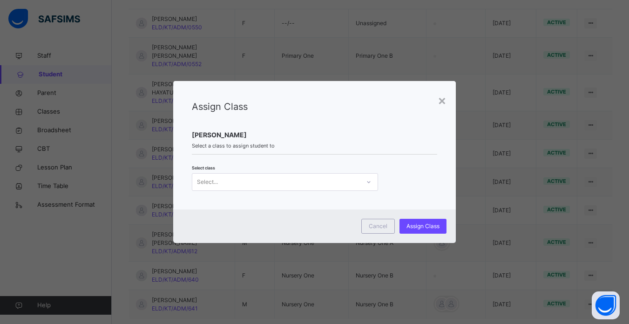
scroll to position [0, 0]
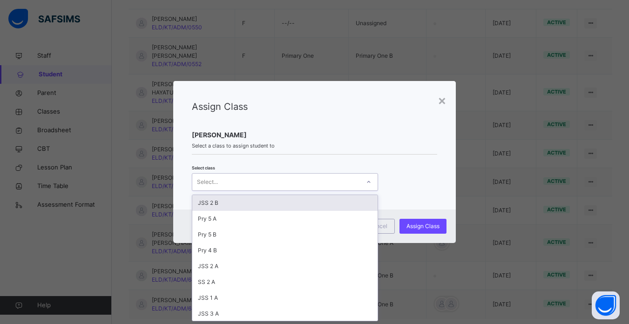
click at [361, 180] on div at bounding box center [369, 182] width 16 height 15
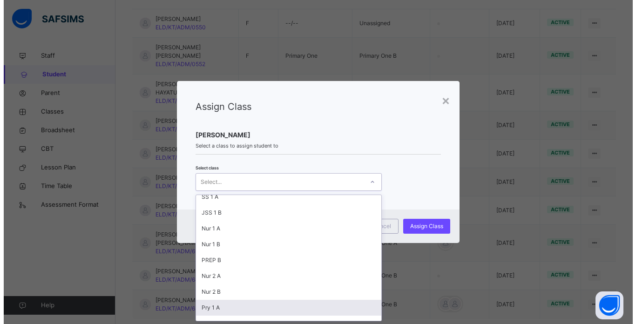
scroll to position [148, 0]
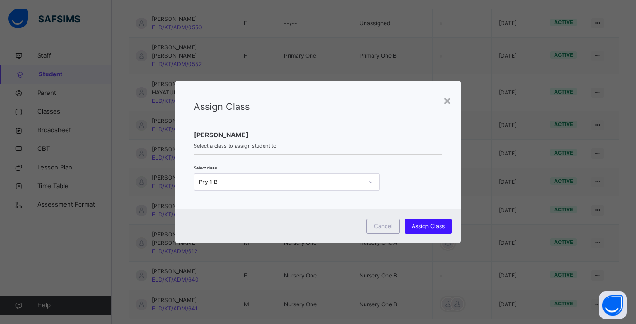
click at [421, 223] on span "Assign Class" at bounding box center [427, 226] width 33 height 8
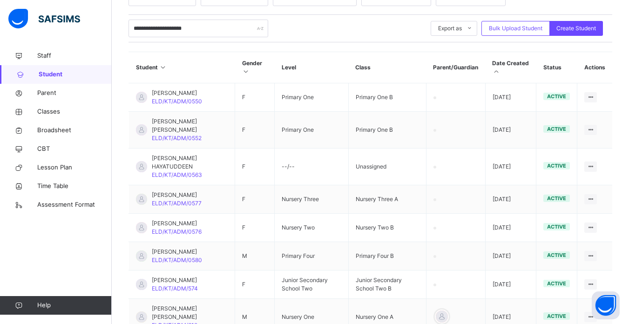
scroll to position [162, 0]
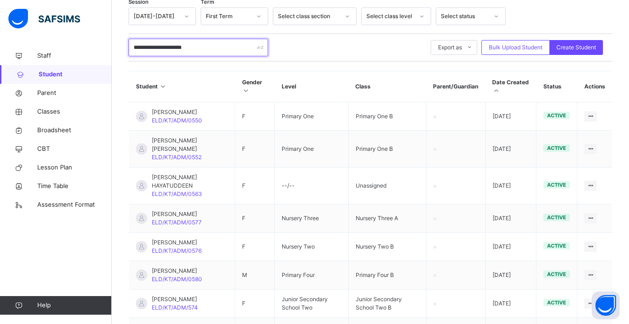
click at [214, 47] on input "**********" at bounding box center [198, 48] width 140 height 18
type input "*"
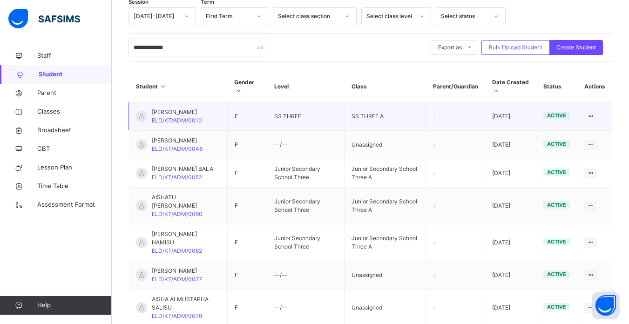
click at [323, 128] on td "SS THREE" at bounding box center [305, 116] width 77 height 28
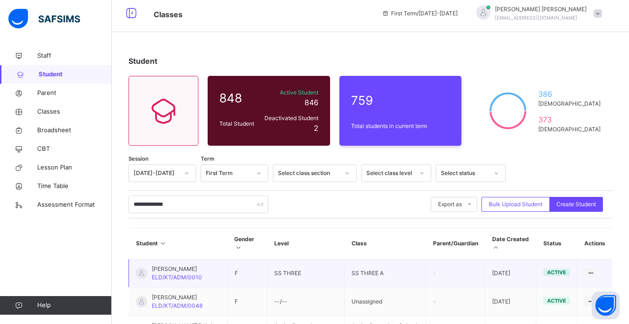
scroll to position [0, 0]
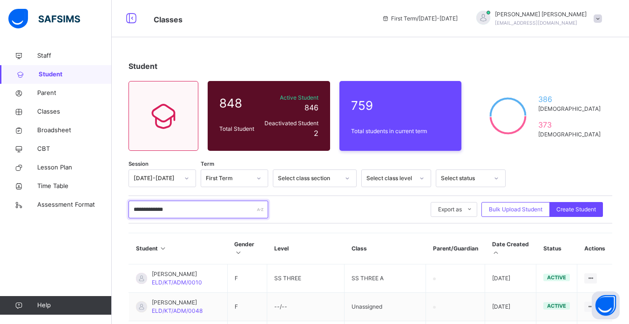
click at [195, 209] on input "**********" at bounding box center [198, 210] width 140 height 18
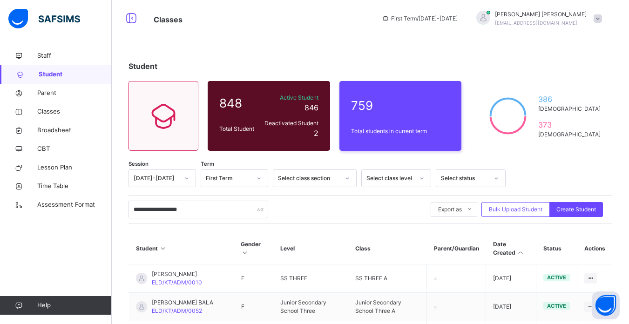
click at [238, 261] on th "Gender" at bounding box center [254, 248] width 40 height 31
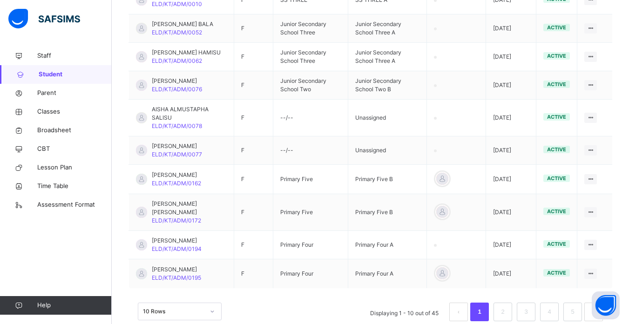
scroll to position [279, 0]
click at [505, 305] on link "2" at bounding box center [502, 311] width 9 height 12
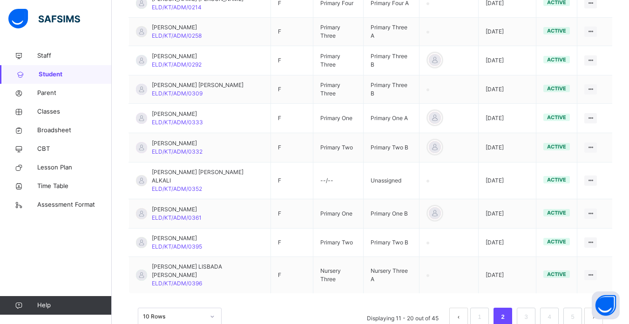
scroll to position [276, 0]
click at [530, 310] on link "3" at bounding box center [525, 316] width 9 height 12
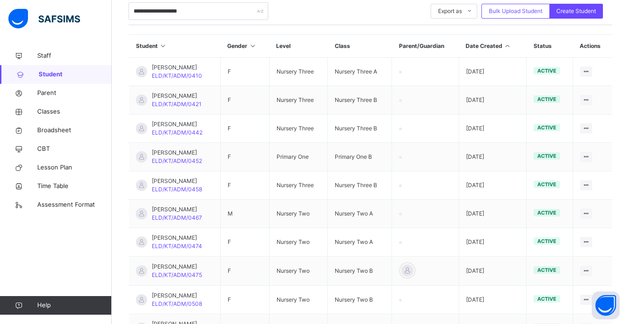
scroll to position [180, 0]
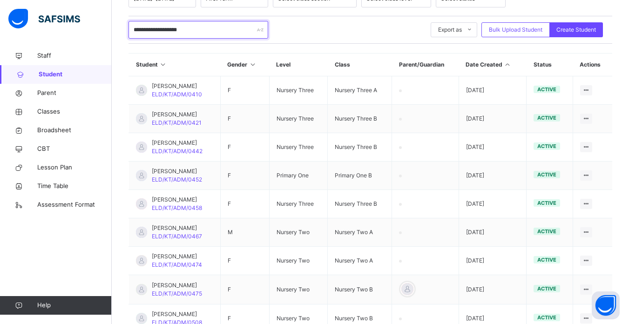
click at [210, 31] on input "**********" at bounding box center [198, 30] width 140 height 18
type input "*"
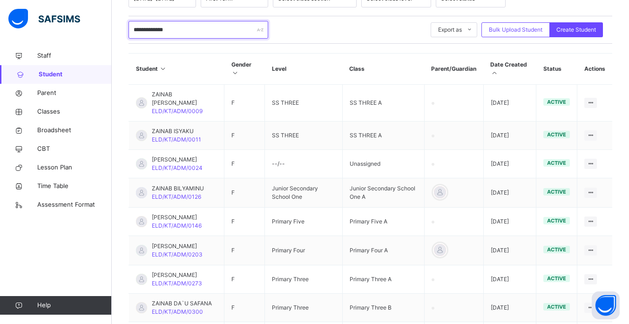
type input "**********"
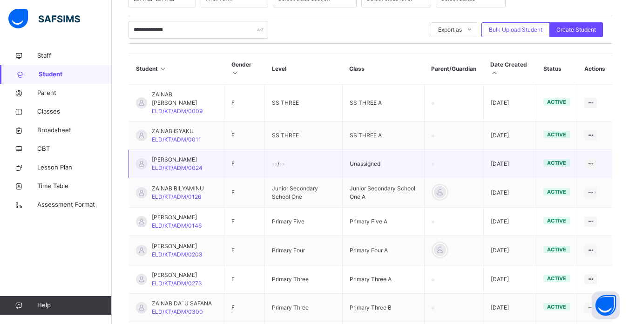
click at [246, 156] on td "F" at bounding box center [244, 164] width 40 height 28
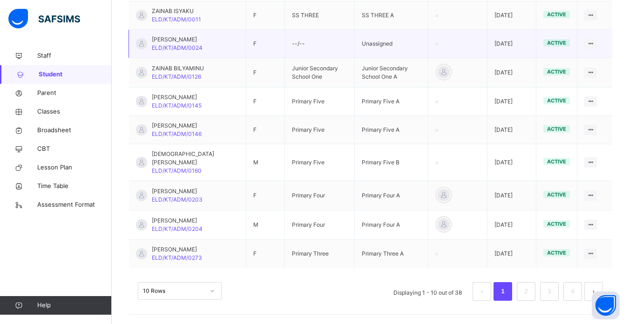
scroll to position [308, 0]
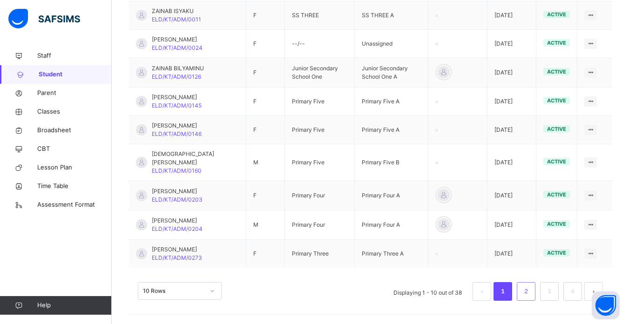
click at [530, 289] on link "2" at bounding box center [525, 291] width 9 height 12
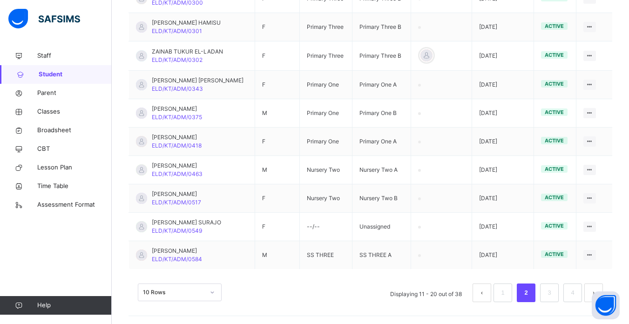
scroll to position [273, 0]
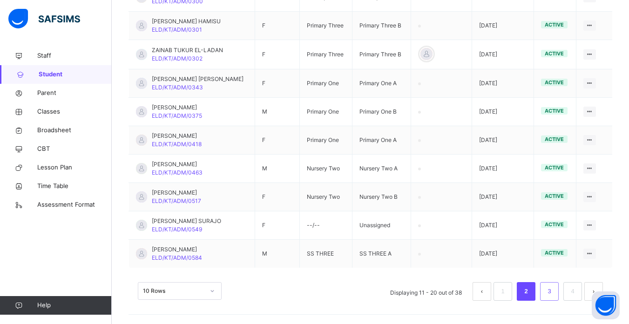
click at [553, 291] on link "3" at bounding box center [549, 291] width 9 height 12
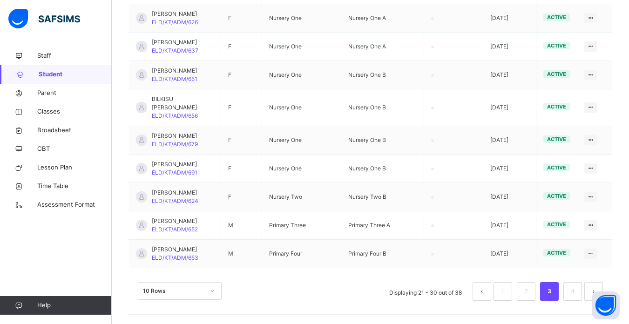
scroll to position [305, 0]
click at [577, 292] on link "4" at bounding box center [572, 291] width 9 height 12
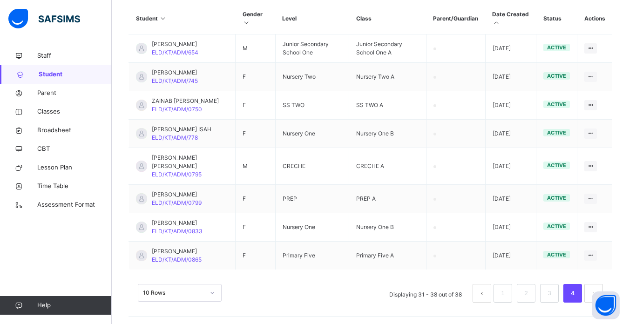
scroll to position [249, 0]
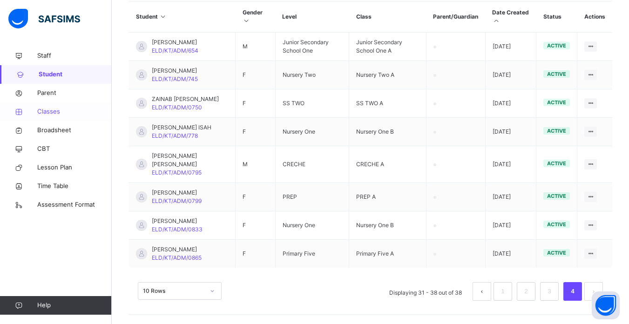
click at [52, 110] on span "Classes" at bounding box center [74, 111] width 74 height 9
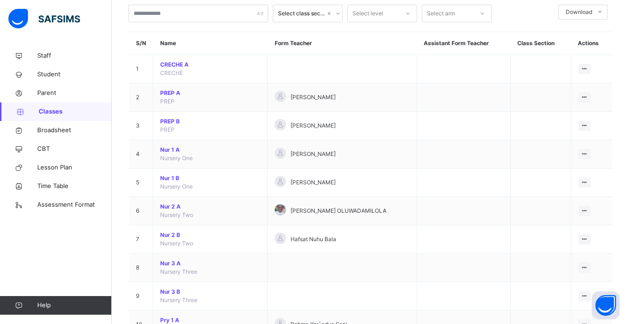
scroll to position [74, 0]
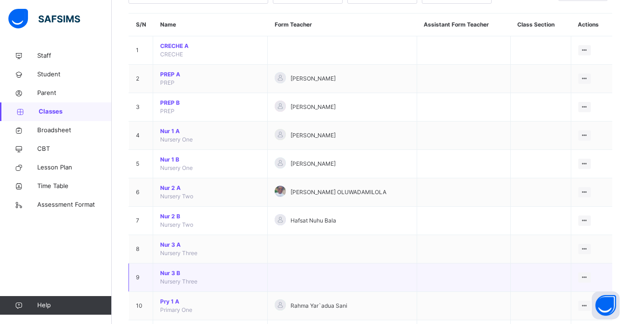
click at [172, 274] on span "Nur 3 B" at bounding box center [210, 273] width 100 height 8
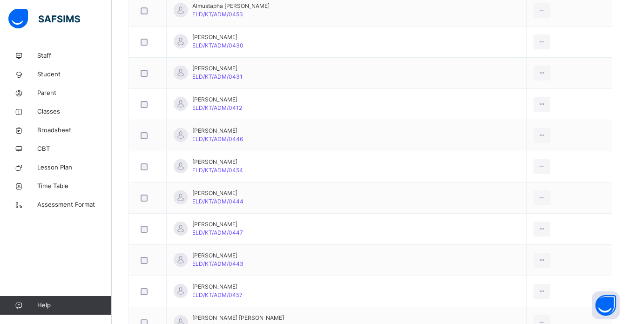
scroll to position [484, 0]
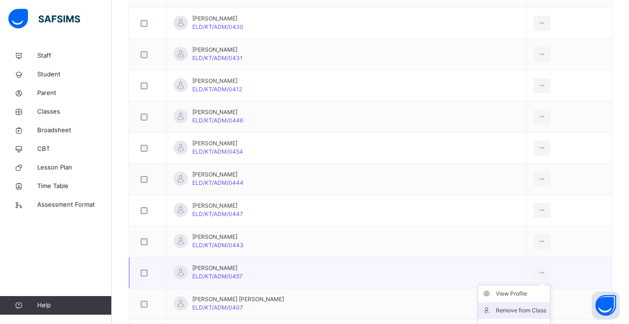
click at [506, 309] on div "Remove from Class" at bounding box center [521, 310] width 50 height 9
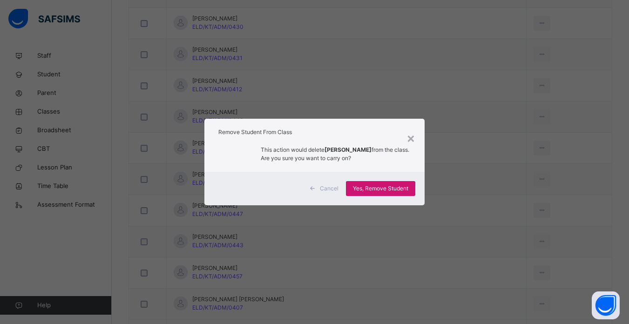
click at [379, 186] on span "Yes, Remove Student" at bounding box center [380, 188] width 55 height 8
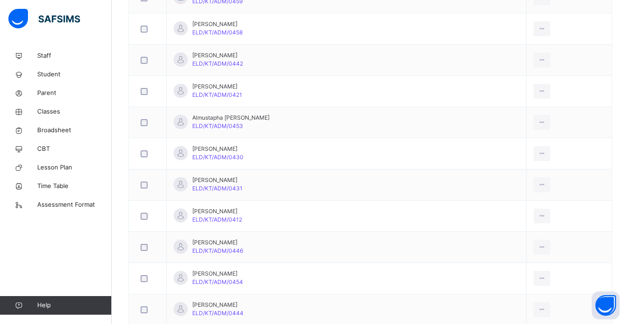
scroll to position [335, 0]
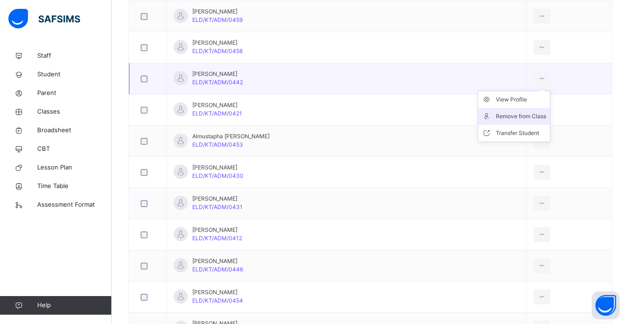
click at [506, 114] on div "Remove from Class" at bounding box center [521, 116] width 50 height 9
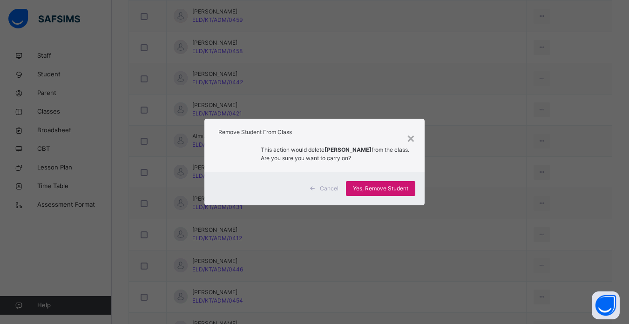
click at [380, 190] on span "Yes, Remove Student" at bounding box center [380, 188] width 55 height 8
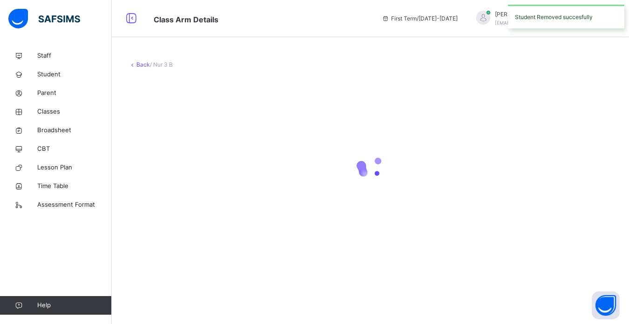
scroll to position [0, 0]
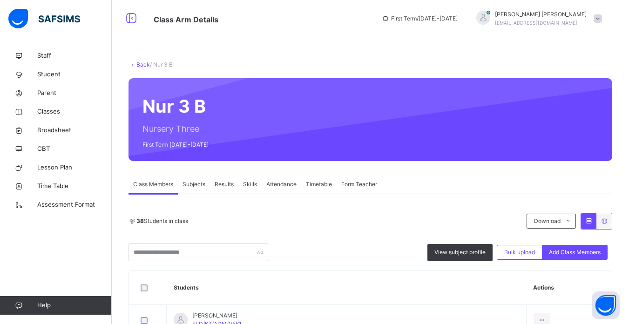
click at [140, 65] on link "Back" at bounding box center [142, 64] width 13 height 7
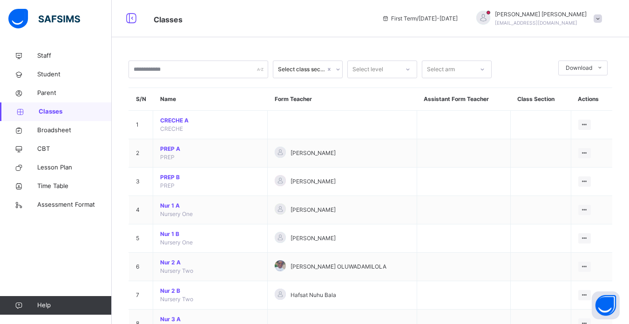
click at [228, 161] on td "PREP A PREP" at bounding box center [210, 153] width 114 height 28
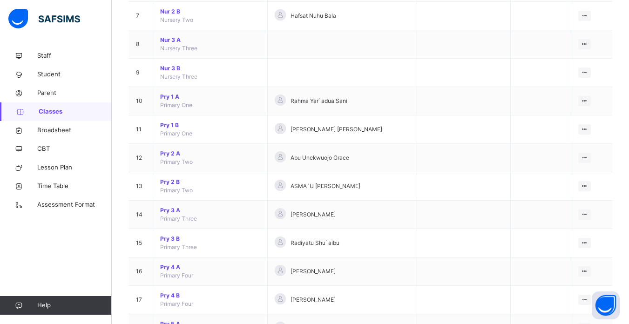
scroll to position [298, 0]
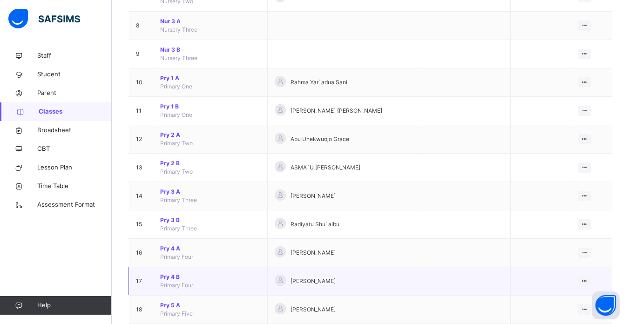
click at [172, 277] on span "Pry 4 B" at bounding box center [210, 277] width 100 height 8
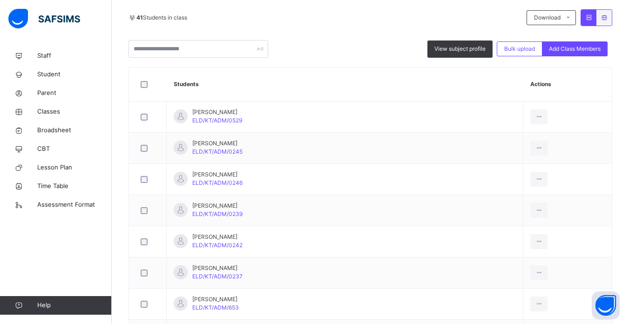
scroll to position [205, 0]
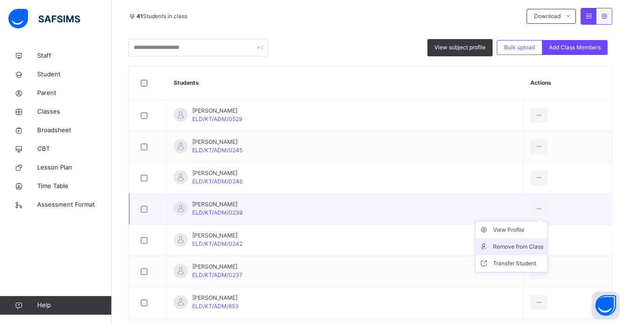
click at [503, 247] on div "Remove from Class" at bounding box center [518, 246] width 50 height 9
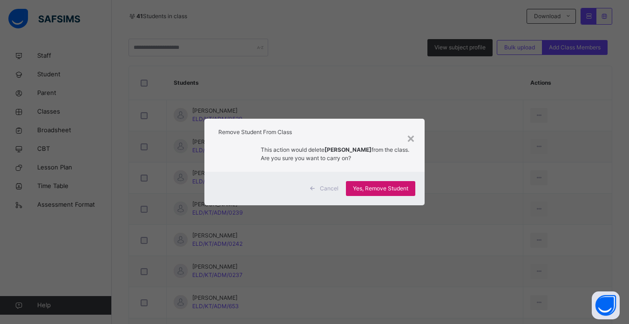
click at [386, 187] on span "Yes, Remove Student" at bounding box center [380, 188] width 55 height 8
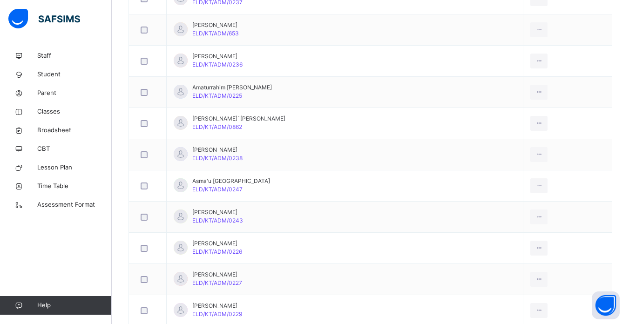
scroll to position [447, 0]
click at [512, 251] on div "Remove from Class" at bounding box center [518, 253] width 50 height 9
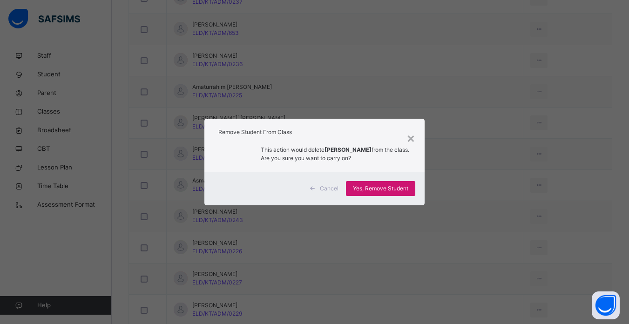
click at [384, 186] on span "Yes, Remove Student" at bounding box center [380, 188] width 55 height 8
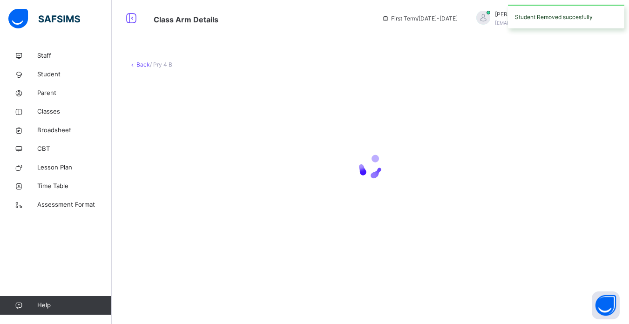
scroll to position [0, 0]
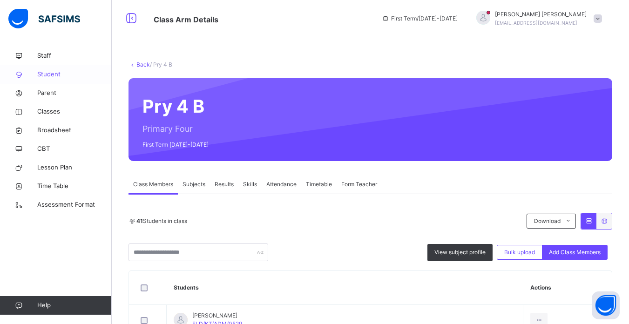
click at [54, 76] on span "Student" at bounding box center [74, 74] width 74 height 9
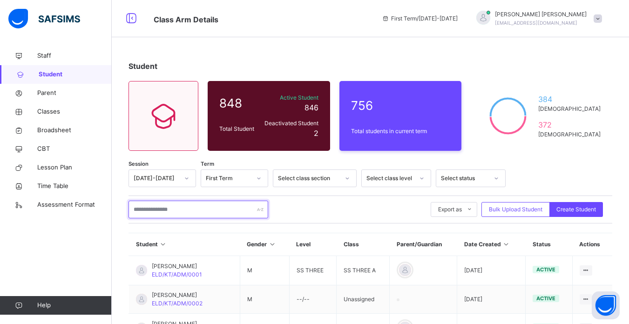
click at [187, 208] on input "text" at bounding box center [198, 210] width 140 height 18
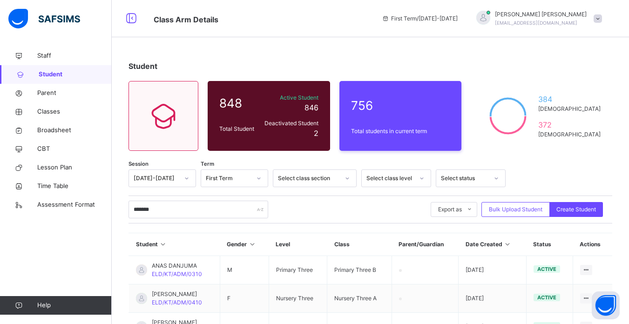
click at [220, 254] on th "Student" at bounding box center [174, 244] width 91 height 23
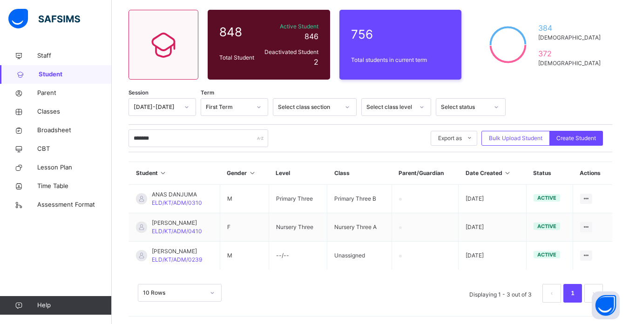
scroll to position [73, 0]
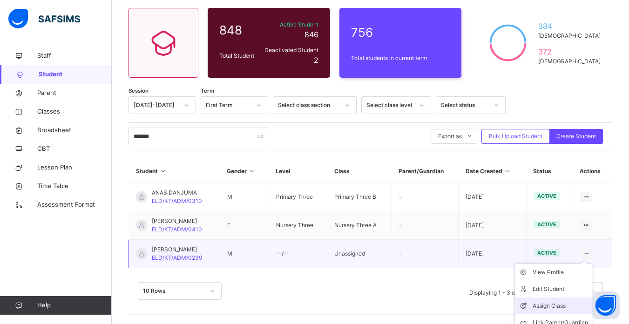
click at [548, 306] on div "Assign Class" at bounding box center [559, 305] width 55 height 9
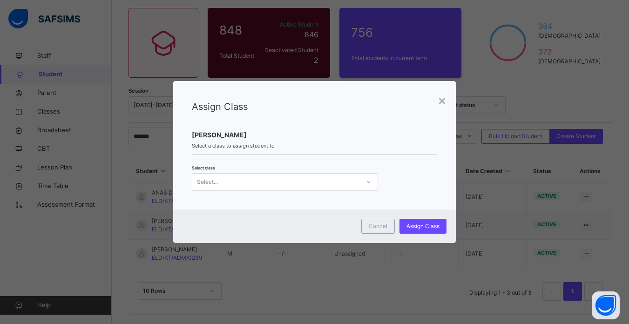
scroll to position [0, 0]
click at [328, 183] on div "Select..." at bounding box center [276, 182] width 168 height 14
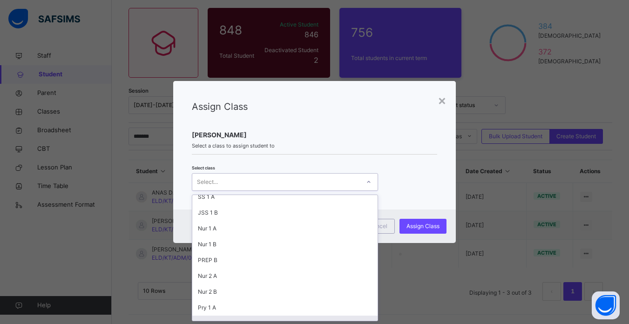
scroll to position [133, 0]
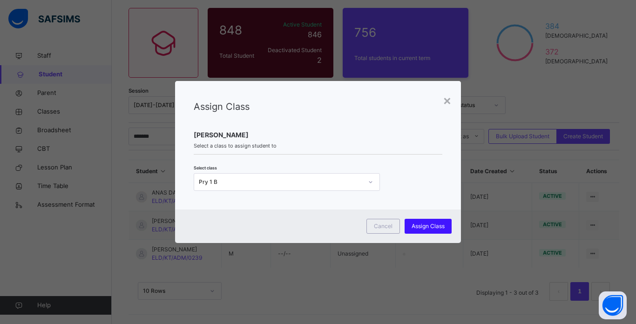
click at [424, 224] on span "Assign Class" at bounding box center [427, 226] width 33 height 8
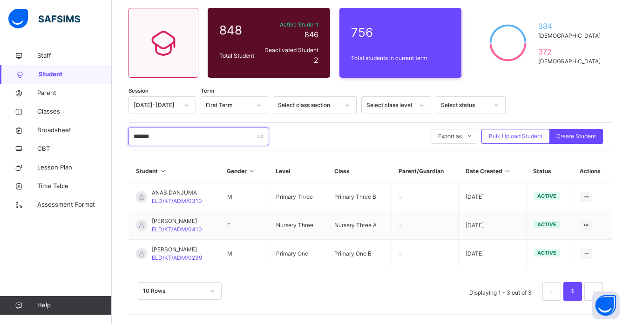
click at [199, 136] on input "*******" at bounding box center [198, 137] width 140 height 18
type input "*"
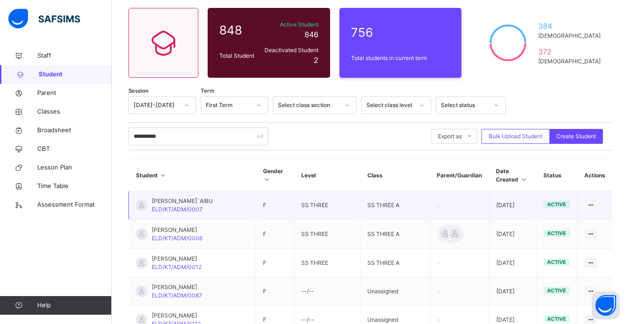
click at [256, 205] on td "F" at bounding box center [275, 205] width 38 height 28
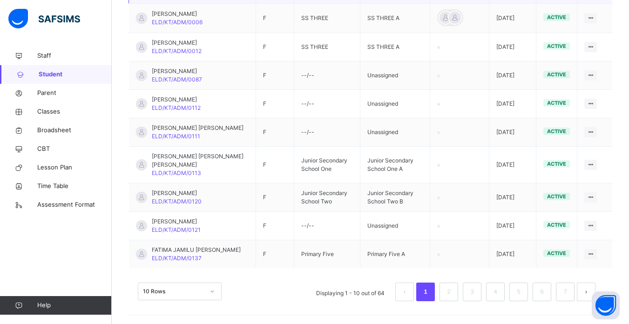
scroll to position [289, 0]
click at [453, 289] on link "2" at bounding box center [448, 291] width 9 height 12
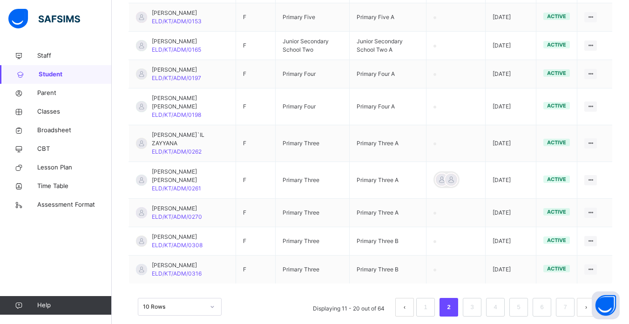
scroll to position [298, 0]
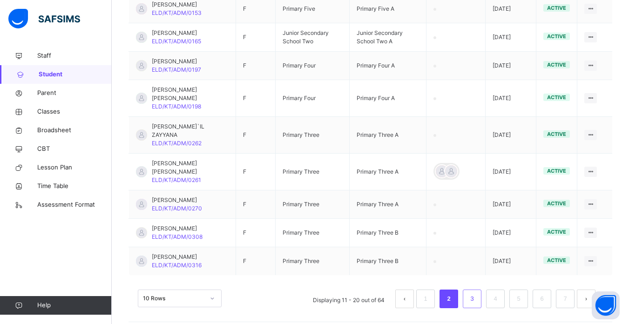
click at [476, 293] on link "3" at bounding box center [471, 299] width 9 height 12
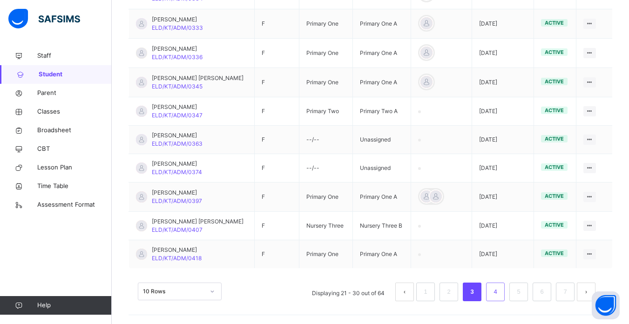
scroll to position [276, 0]
click at [523, 295] on link "5" at bounding box center [518, 291] width 9 height 12
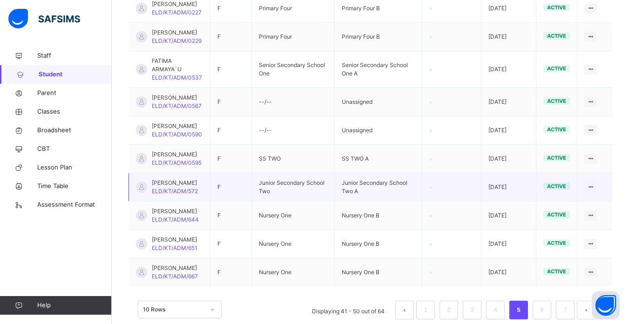
scroll to position [289, 0]
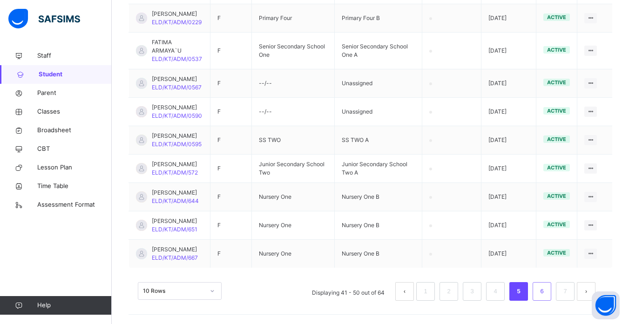
click at [546, 289] on link "6" at bounding box center [541, 291] width 9 height 12
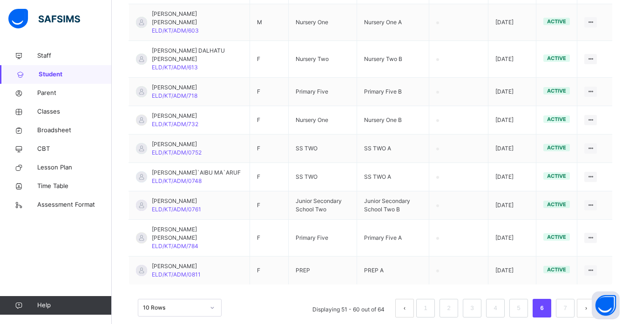
scroll to position [305, 0]
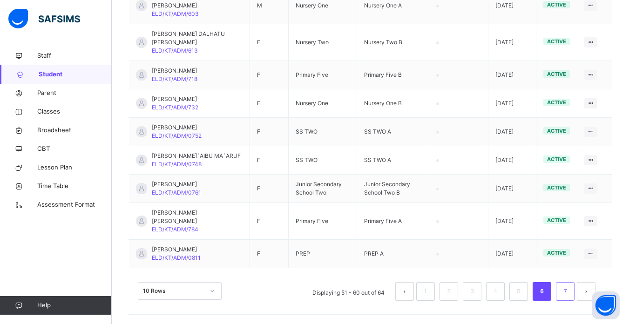
click at [569, 291] on link "7" at bounding box center [564, 291] width 9 height 12
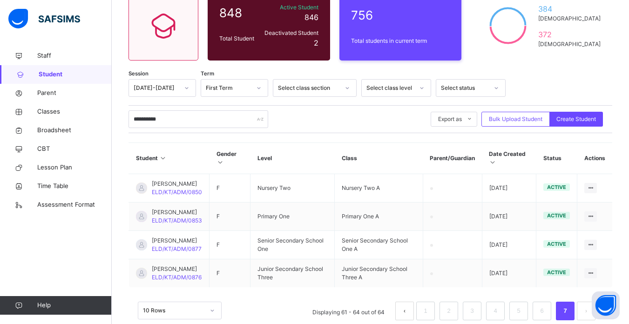
scroll to position [110, 0]
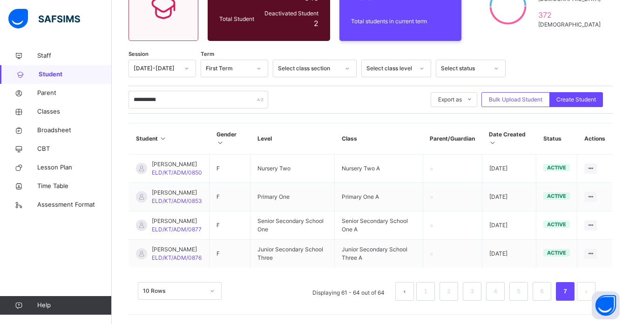
click at [569, 291] on link "7" at bounding box center [564, 291] width 9 height 12
click at [551, 291] on li "6" at bounding box center [541, 291] width 19 height 19
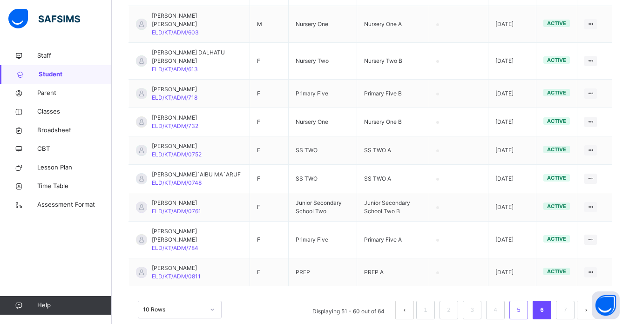
scroll to position [305, 0]
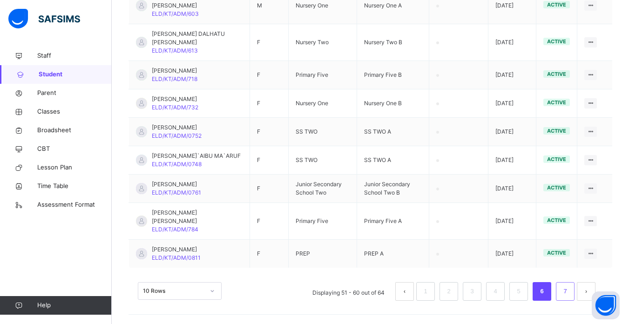
click at [569, 289] on link "7" at bounding box center [564, 291] width 9 height 12
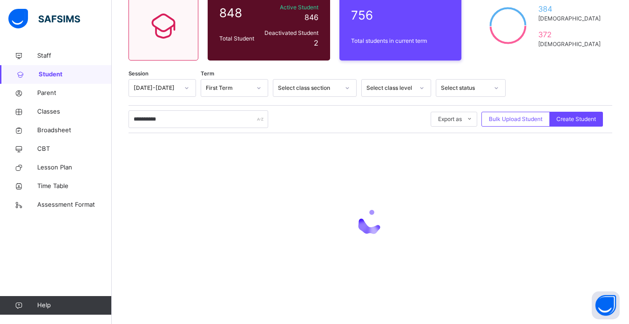
scroll to position [110, 0]
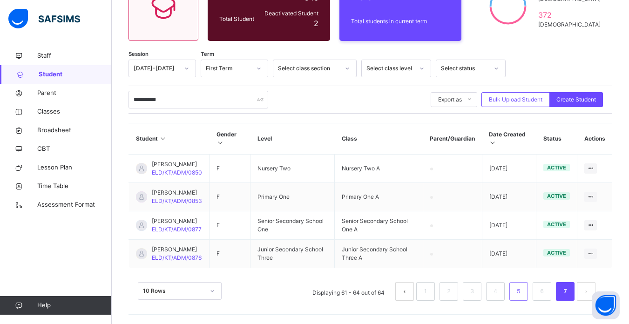
click at [523, 294] on link "5" at bounding box center [518, 291] width 9 height 12
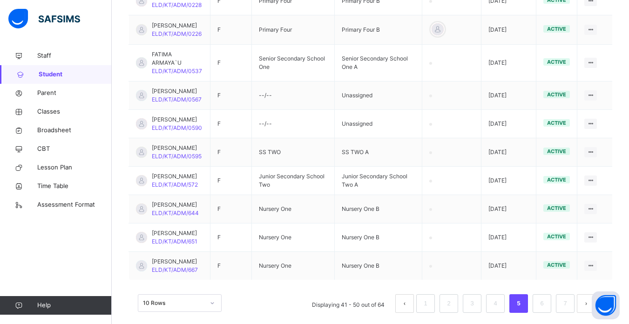
scroll to position [289, 0]
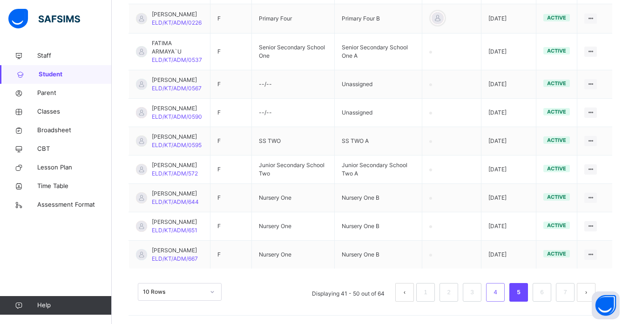
click at [499, 290] on link "4" at bounding box center [495, 292] width 9 height 12
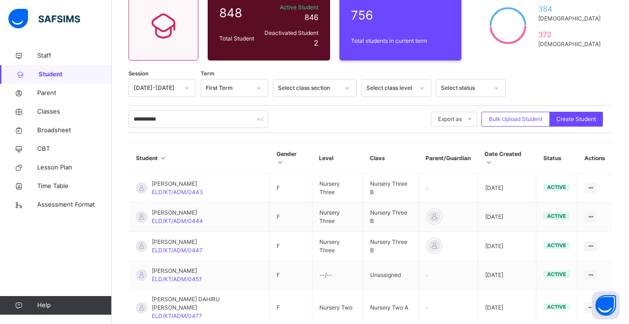
scroll to position [274, 0]
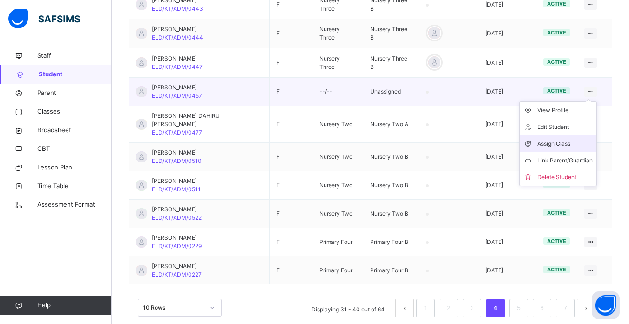
click at [553, 139] on div "Assign Class" at bounding box center [564, 143] width 55 height 9
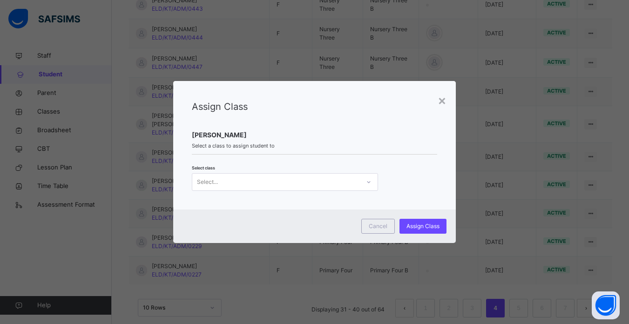
scroll to position [0, 0]
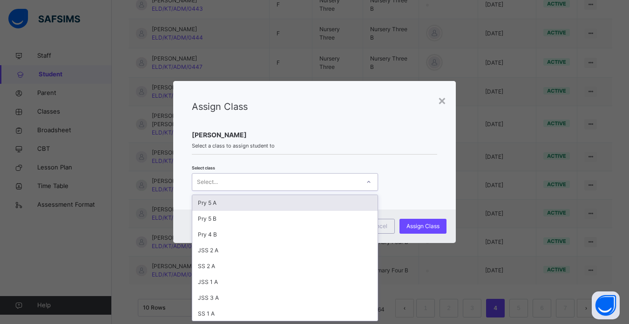
click at [361, 182] on div at bounding box center [369, 182] width 16 height 15
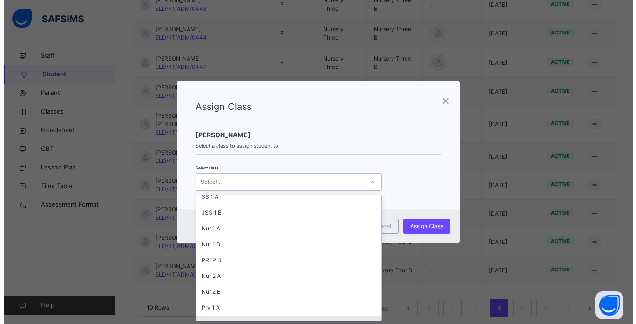
scroll to position [133, 0]
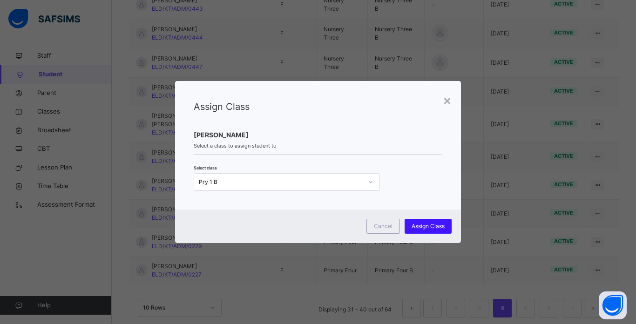
click at [427, 224] on span "Assign Class" at bounding box center [427, 226] width 33 height 8
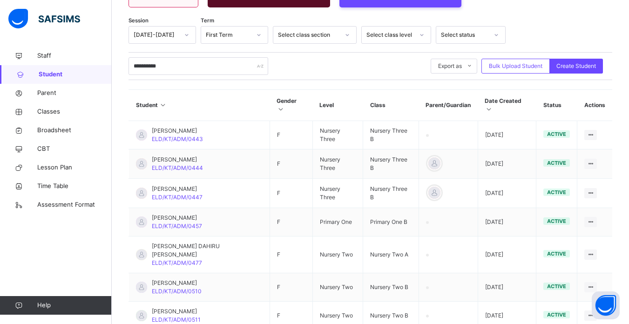
scroll to position [125, 0]
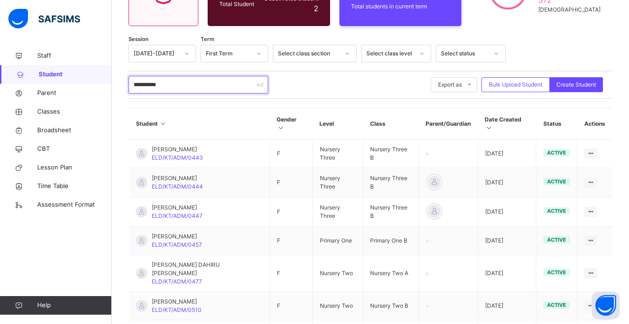
click at [169, 86] on input "**********" at bounding box center [198, 85] width 140 height 18
type input "*"
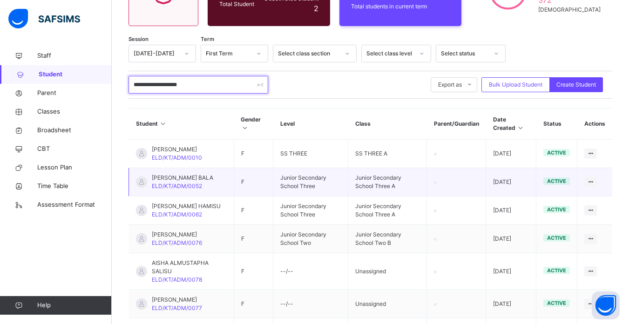
type input "**********"
click at [356, 174] on td "Junior Secondary School Three A" at bounding box center [387, 182] width 79 height 28
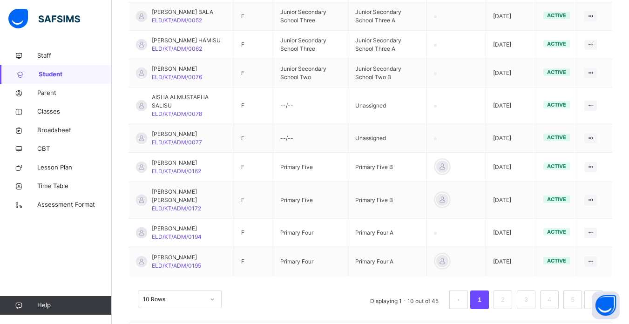
scroll to position [291, 0]
click at [507, 293] on link "2" at bounding box center [502, 299] width 9 height 12
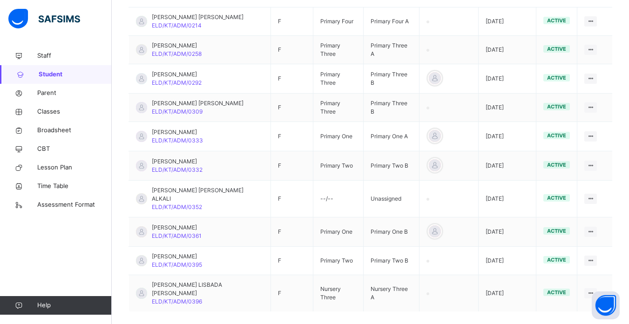
scroll to position [276, 0]
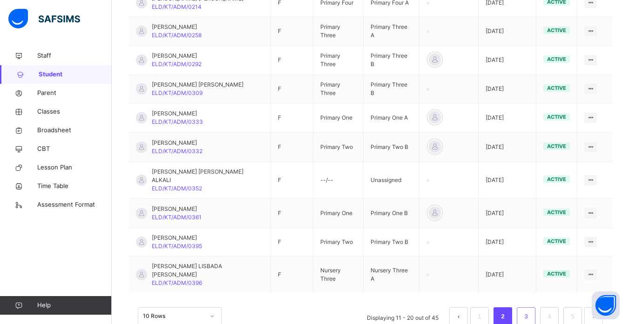
click at [530, 310] on link "3" at bounding box center [525, 316] width 9 height 12
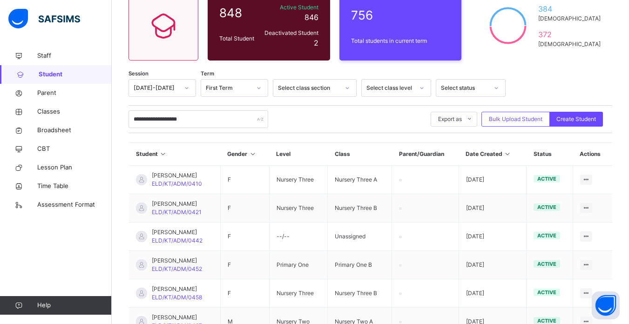
scroll to position [273, 0]
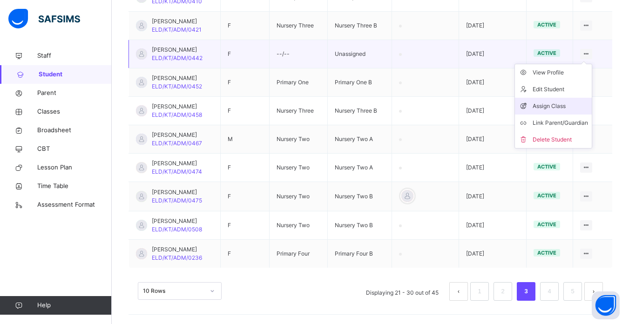
click at [567, 105] on div "Assign Class" at bounding box center [559, 105] width 55 height 9
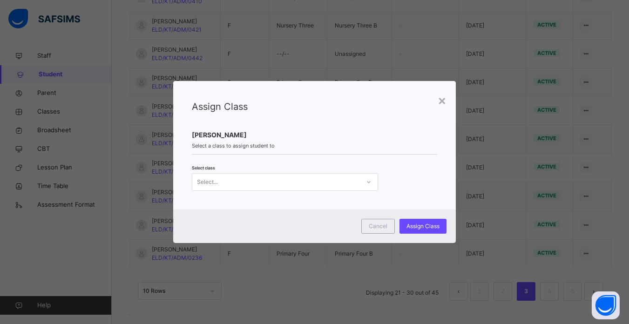
scroll to position [0, 0]
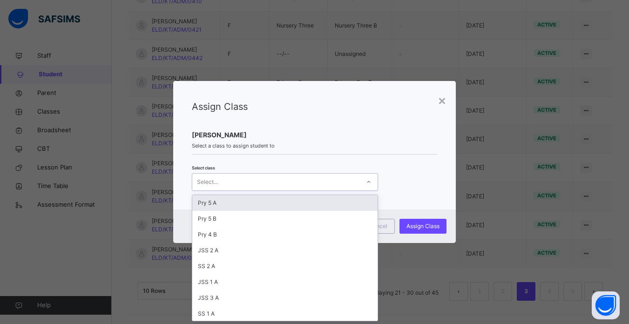
click at [307, 182] on div "Select..." at bounding box center [276, 182] width 168 height 14
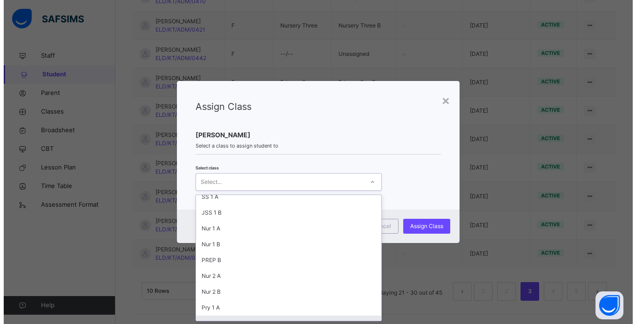
scroll to position [133, 0]
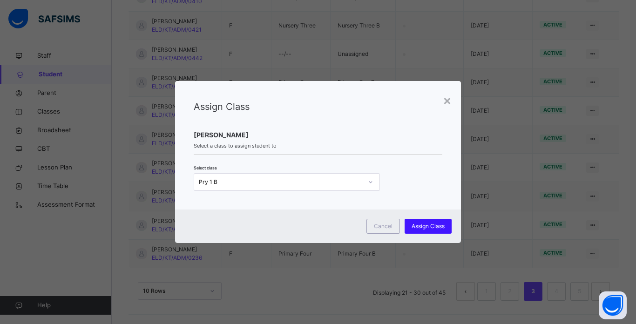
click at [423, 224] on span "Assign Class" at bounding box center [427, 226] width 33 height 8
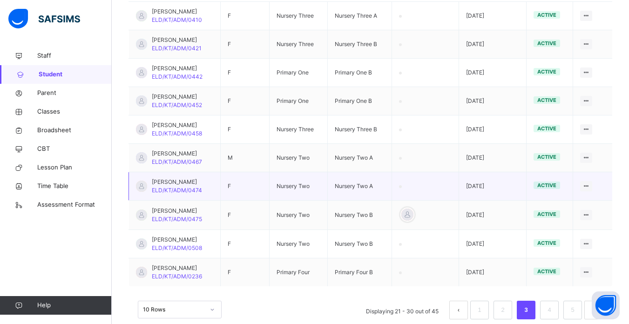
scroll to position [273, 0]
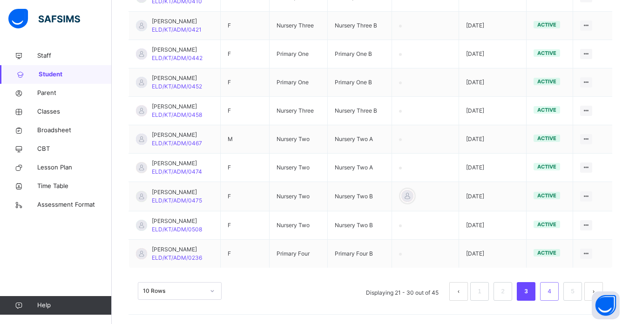
click at [553, 294] on link "4" at bounding box center [549, 291] width 9 height 12
